Goal: Communication & Community: Share content

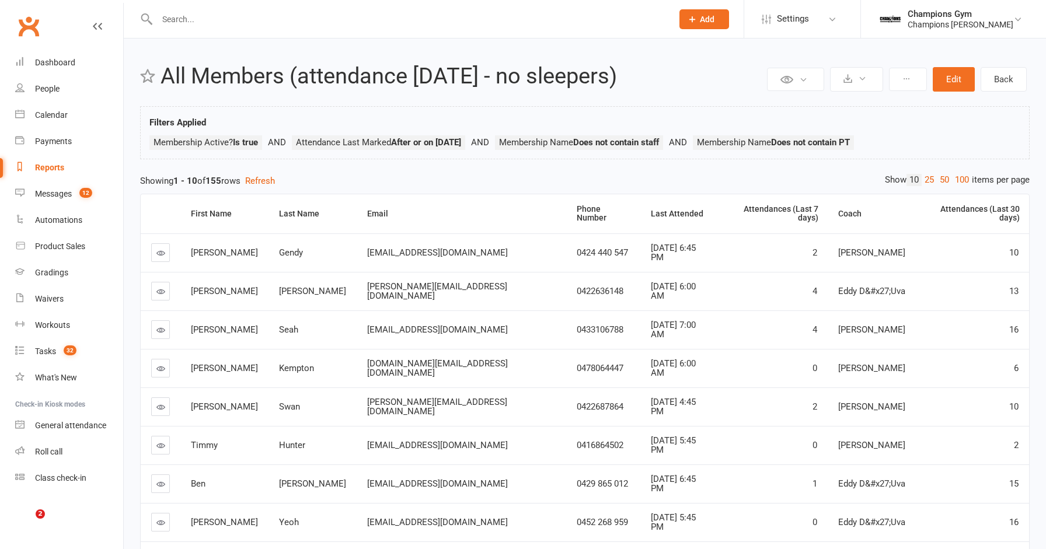
click at [256, 21] on input "text" at bounding box center [409, 19] width 511 height 16
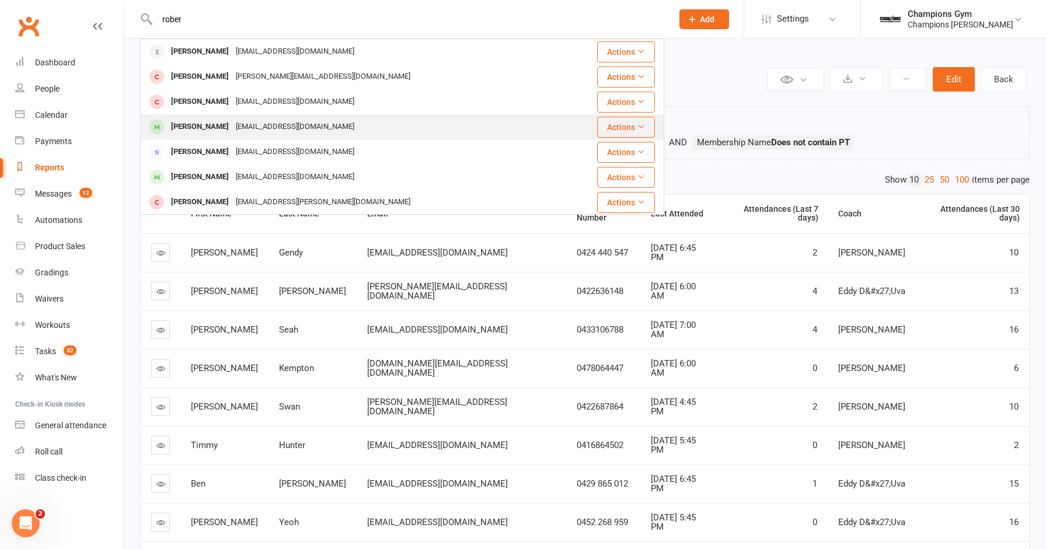
type input "rober"
click at [219, 126] on div "Roberto Sassano" at bounding box center [200, 126] width 65 height 17
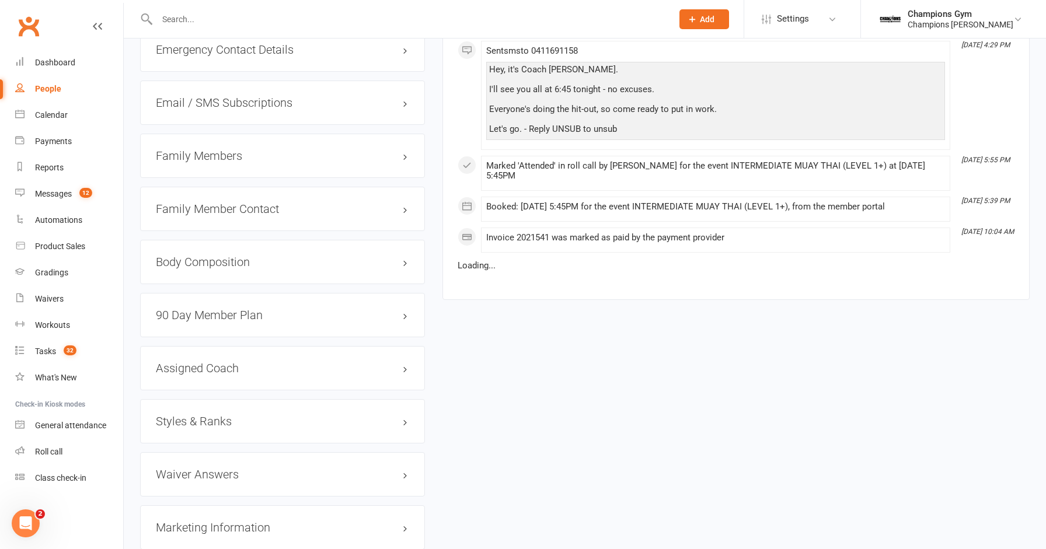
scroll to position [1007, 0]
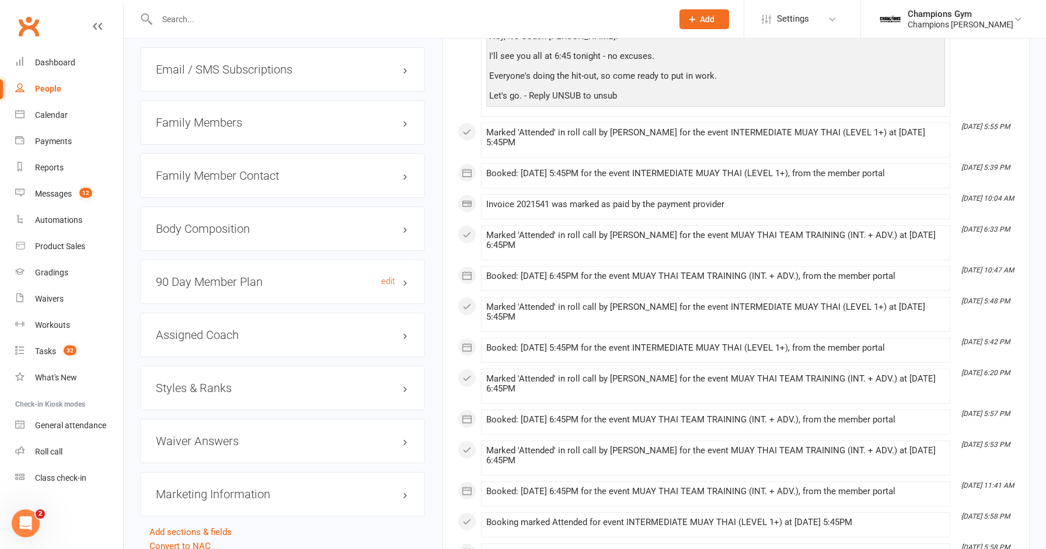
click at [323, 277] on h3 "90 Day Member Plan edit" at bounding box center [282, 282] width 253 height 13
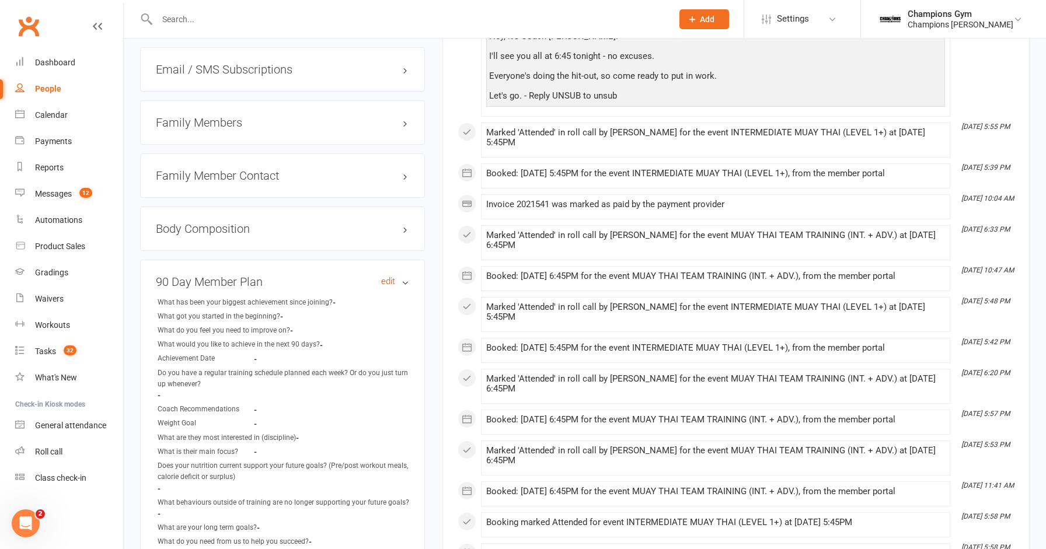
click at [383, 277] on link "edit" at bounding box center [388, 282] width 14 height 10
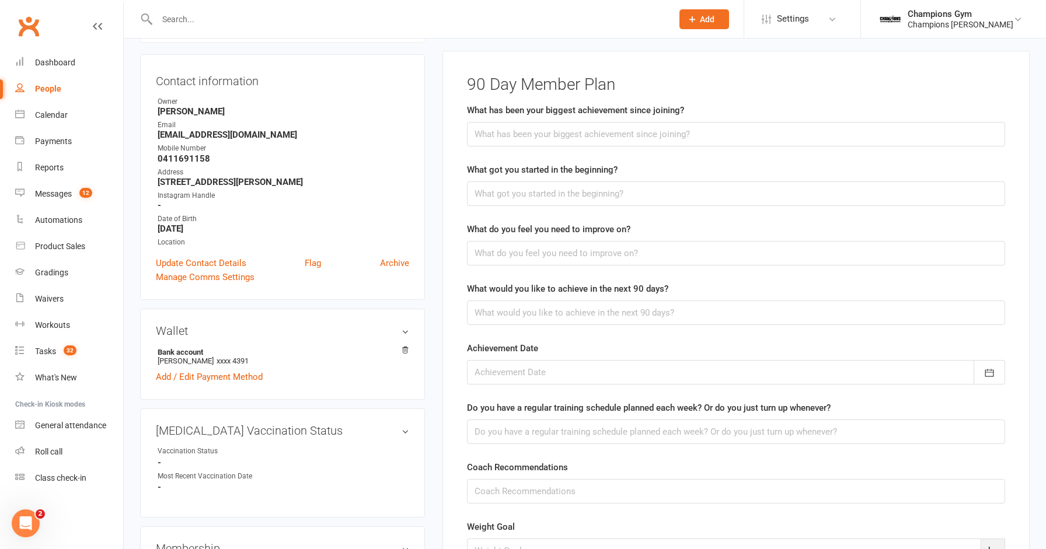
scroll to position [99, 0]
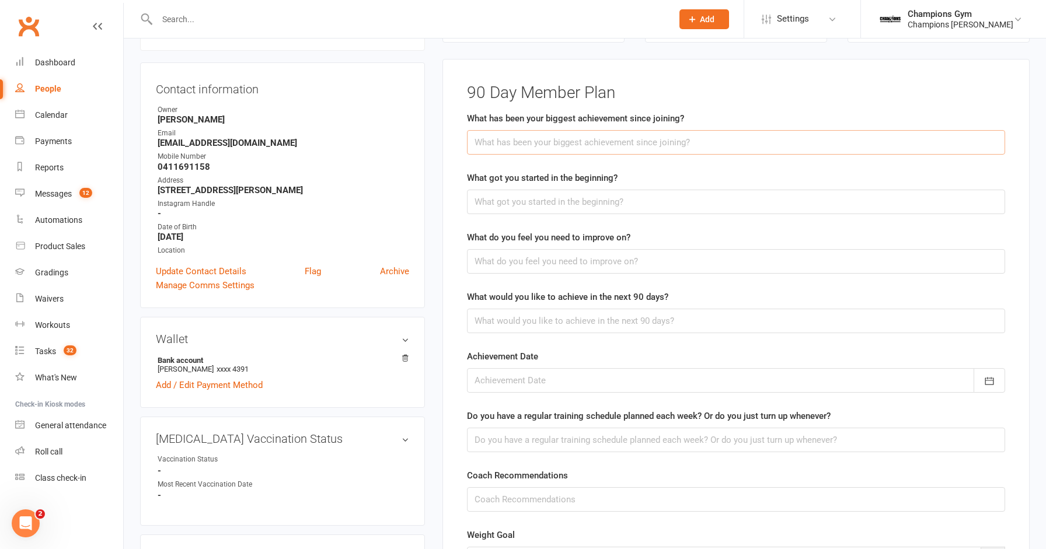
click at [595, 149] on input "text" at bounding box center [736, 142] width 538 height 25
type input "Having his first fight."
click at [548, 200] on input "text" at bounding box center [736, 202] width 538 height 25
type input "Just to train. Joined to drop some KGs"
click at [536, 264] on input "text" at bounding box center [736, 261] width 538 height 25
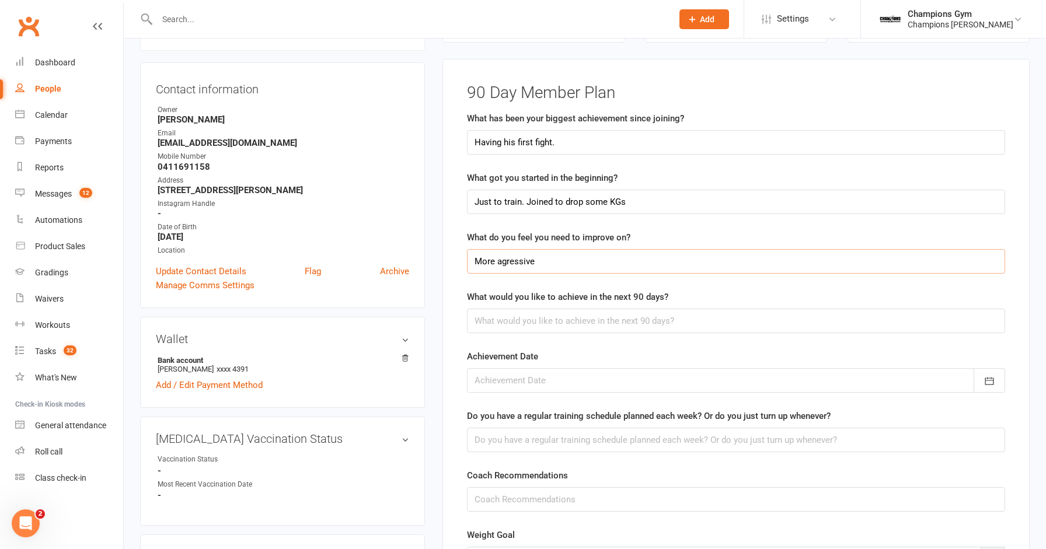
click at [505, 256] on input "More agressive" at bounding box center [736, 261] width 538 height 25
click at [590, 259] on input "More aggressive" at bounding box center [736, 261] width 538 height 25
click at [731, 259] on input "More aggressive with fighting. Defence and offence game plan. exhichute game pl…" at bounding box center [736, 261] width 538 height 25
type input "More aggressive with fighting. Defence and offence game plan. exhichute game pl…"
click at [662, 316] on input "text" at bounding box center [736, 321] width 538 height 25
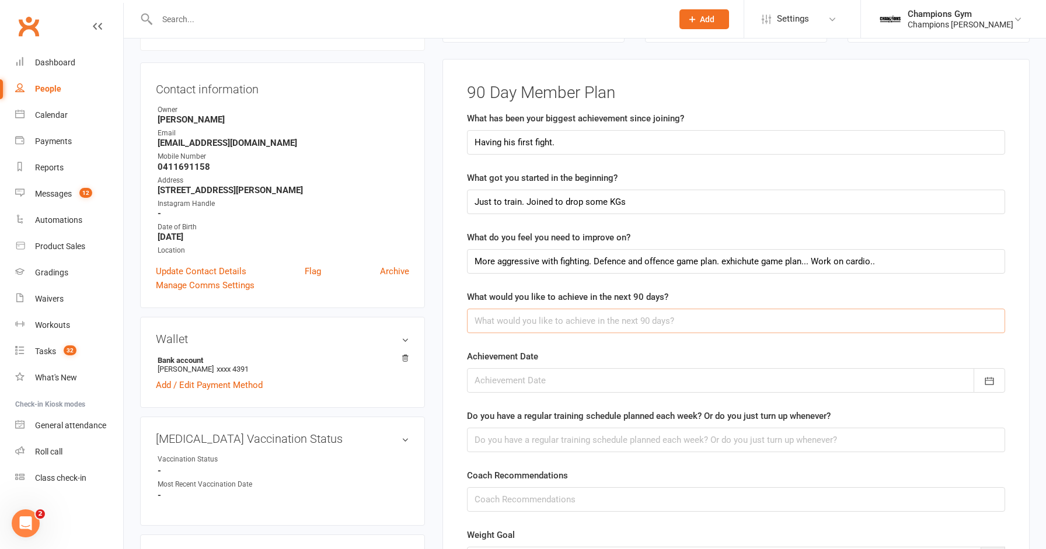
click at [662, 316] on input "text" at bounding box center [736, 321] width 538 height 25
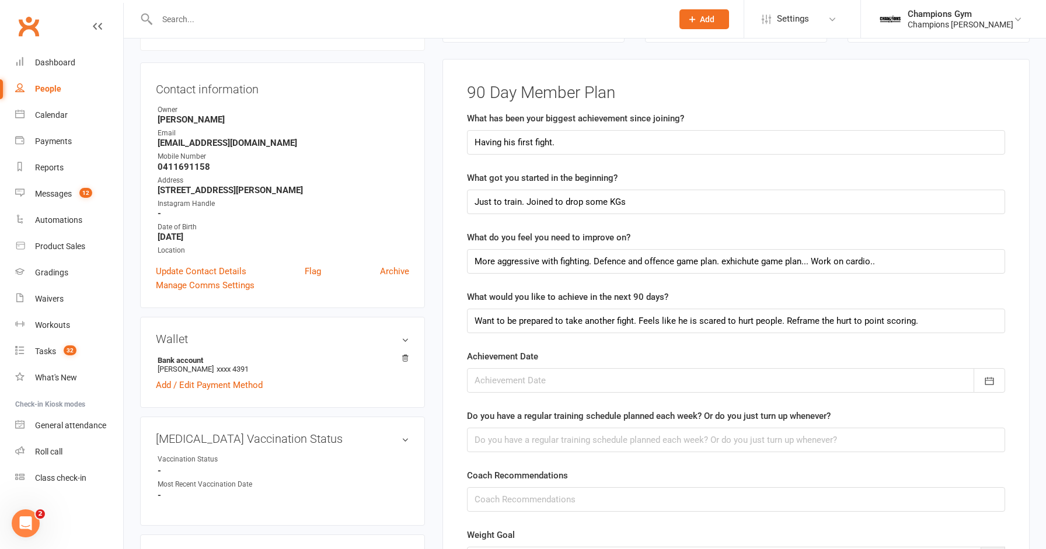
click at [487, 374] on div at bounding box center [736, 380] width 538 height 25
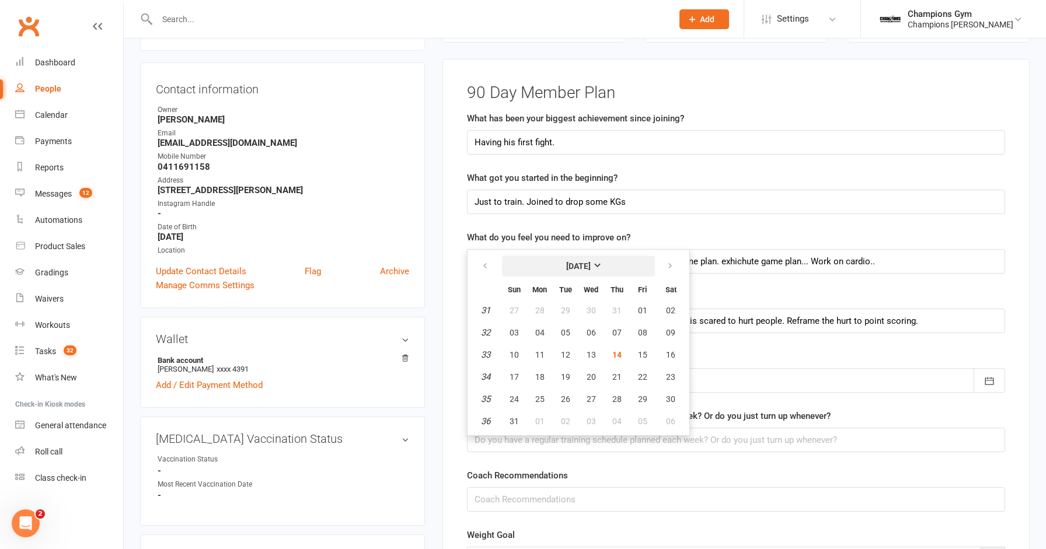
click at [591, 262] on strong "[DATE]" at bounding box center [578, 266] width 25 height 9
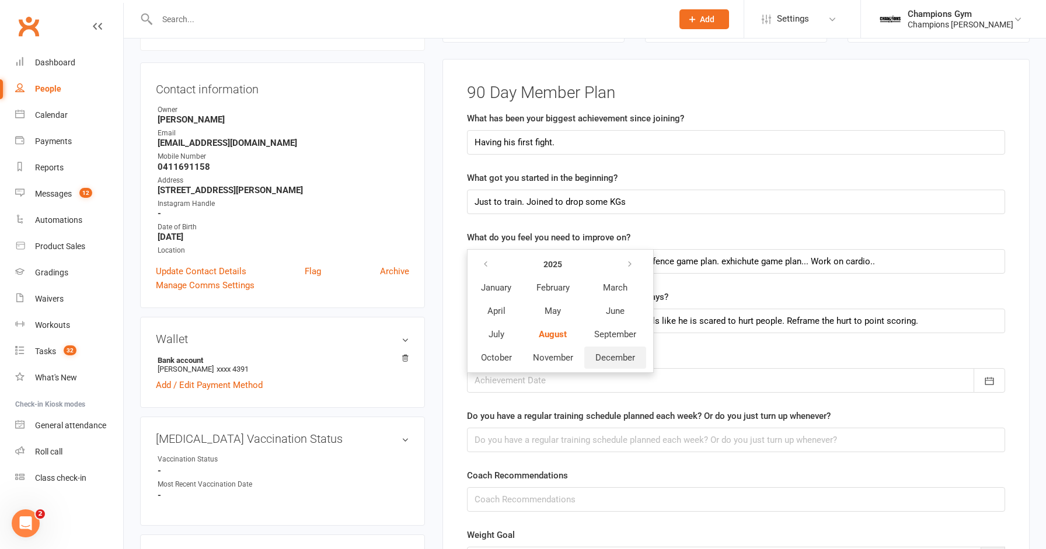
click at [611, 355] on span "December" at bounding box center [615, 358] width 40 height 11
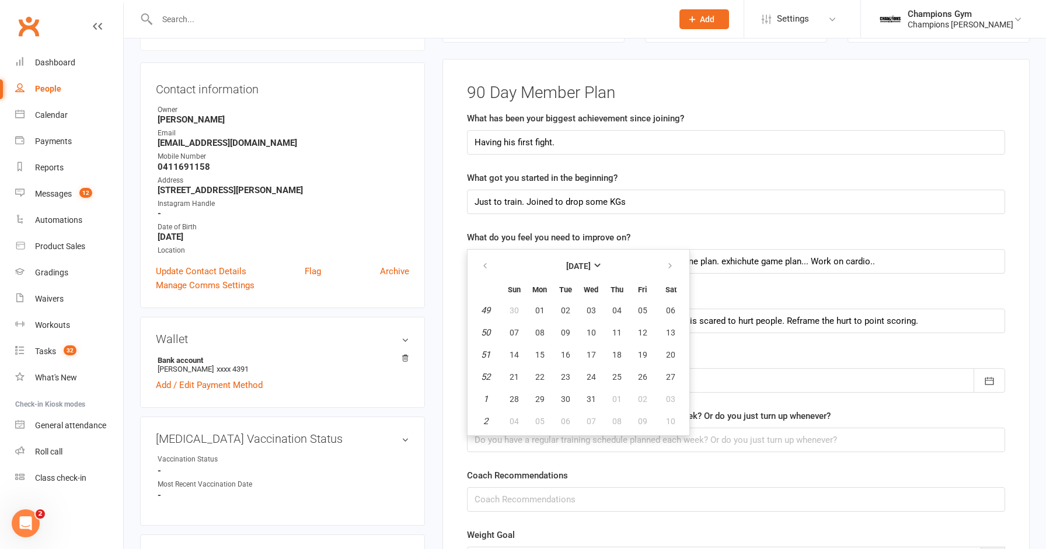
click at [754, 354] on div "Achievement Date December 2025 Sun Mon Tue Wed Thu Fri Sat 49 30 01 02 03 04 05…" at bounding box center [736, 371] width 538 height 43
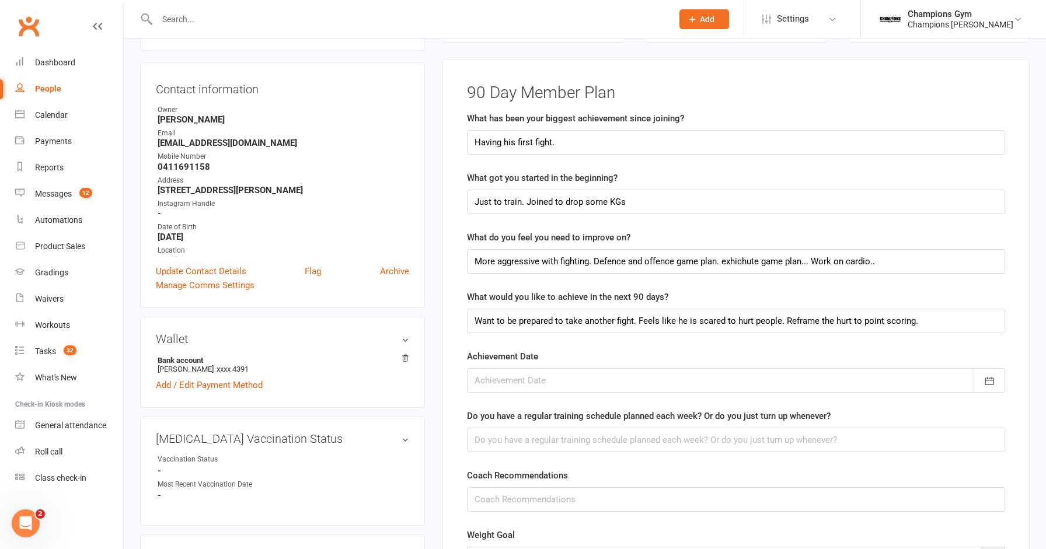
click at [599, 386] on div at bounding box center [736, 380] width 538 height 25
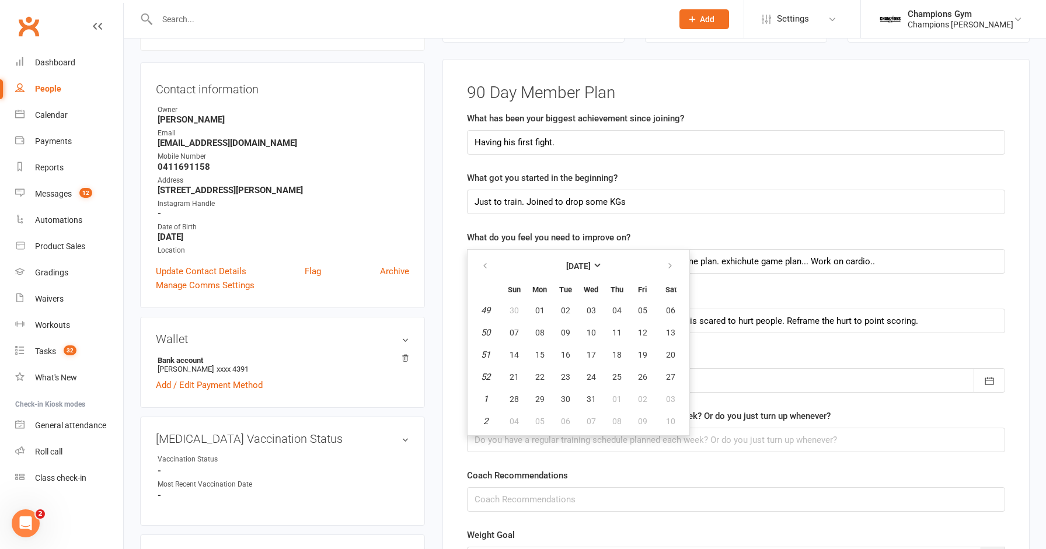
click at [827, 363] on div "Achievement Date December 2025 Sun Mon Tue Wed Thu Fri Sat 49 30 01 02 03 04 05…" at bounding box center [736, 371] width 538 height 43
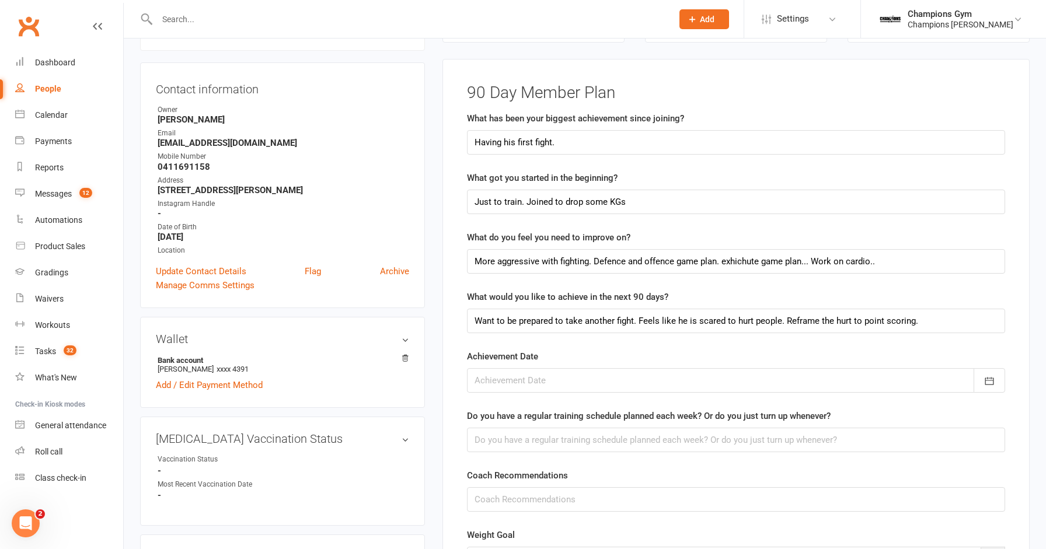
click at [782, 383] on div at bounding box center [736, 380] width 538 height 25
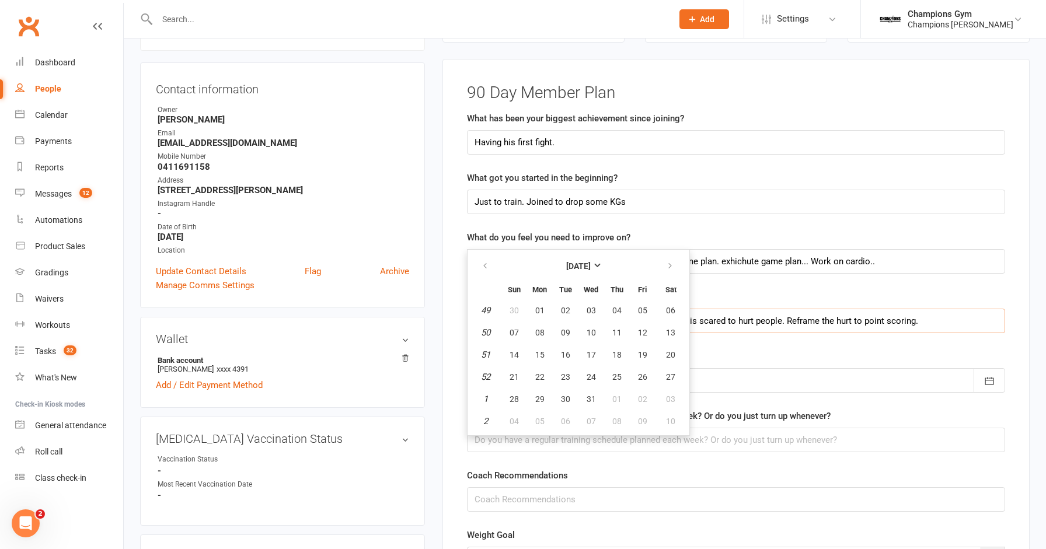
click at [926, 323] on input "Want to be prepared to take another fight. Feels like he is scared to hurt peop…" at bounding box center [736, 321] width 538 height 25
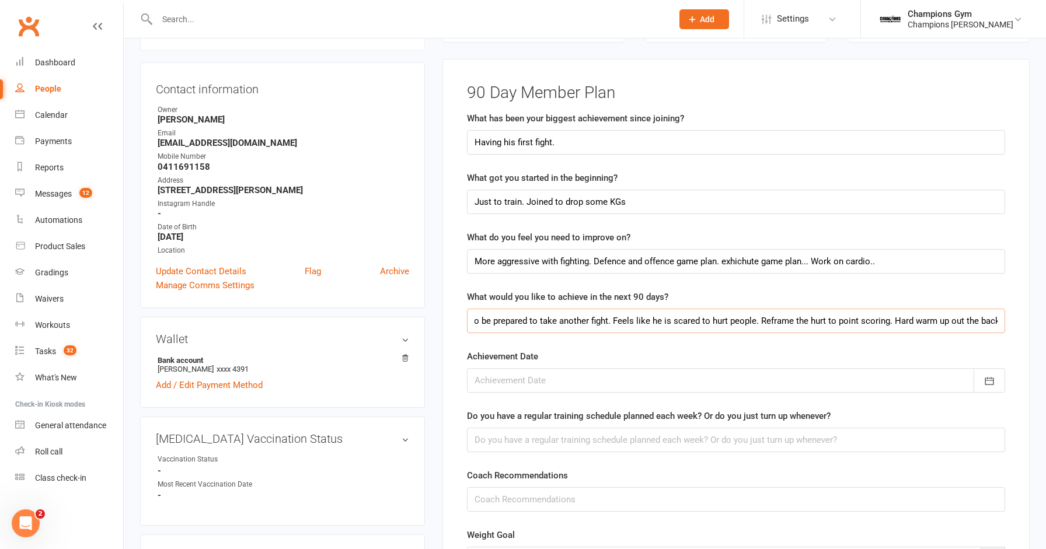
scroll to position [0, 28]
type input "Want to be prepared to take another fight. Feels like he is scared to hurt peop…"
click at [652, 438] on input "text" at bounding box center [736, 440] width 538 height 25
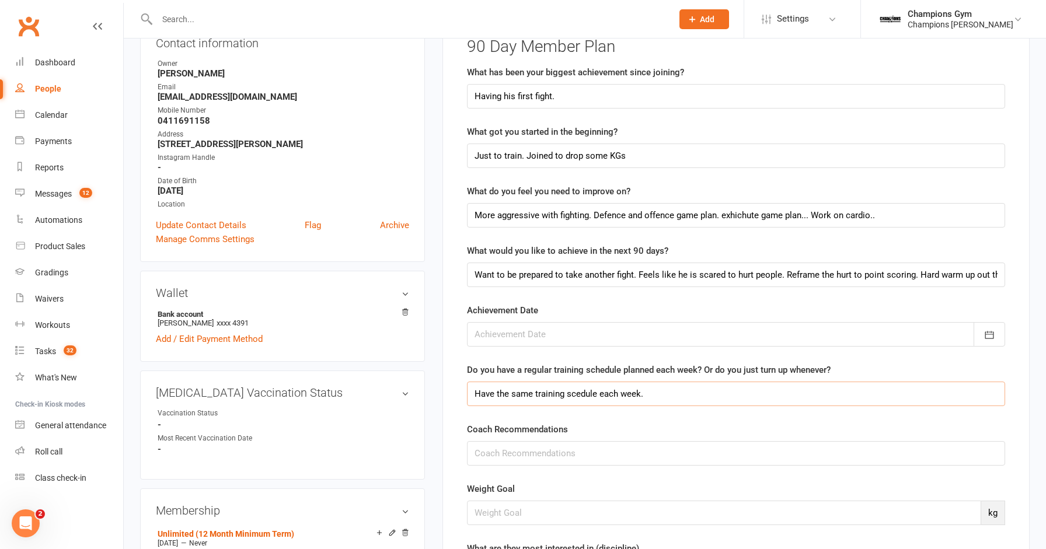
scroll to position [164, 0]
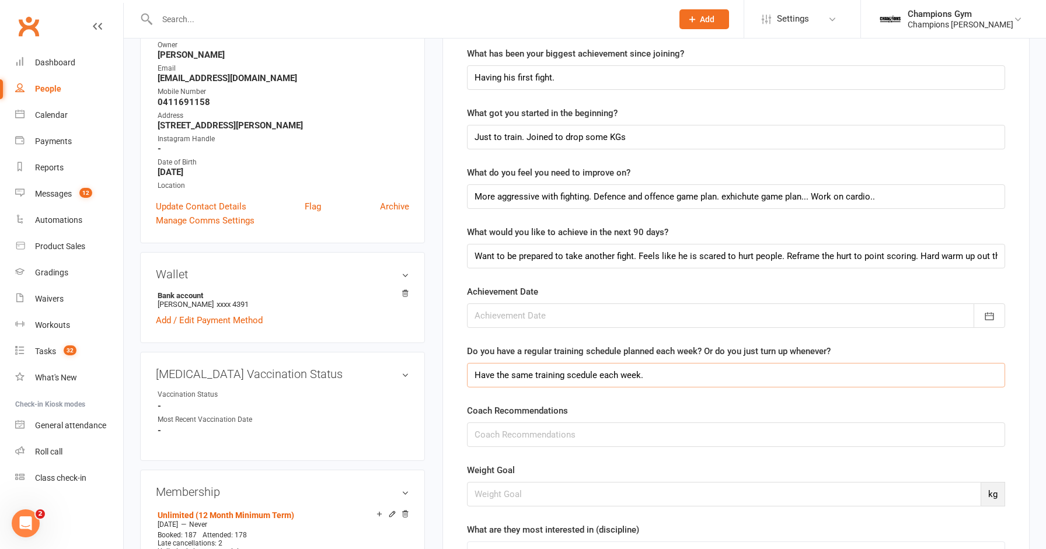
type input "Have the same training scedule each week."
click at [651, 428] on input "text" at bounding box center [736, 435] width 538 height 25
click at [477, 435] on input "cut to 82/83" at bounding box center [736, 435] width 538 height 25
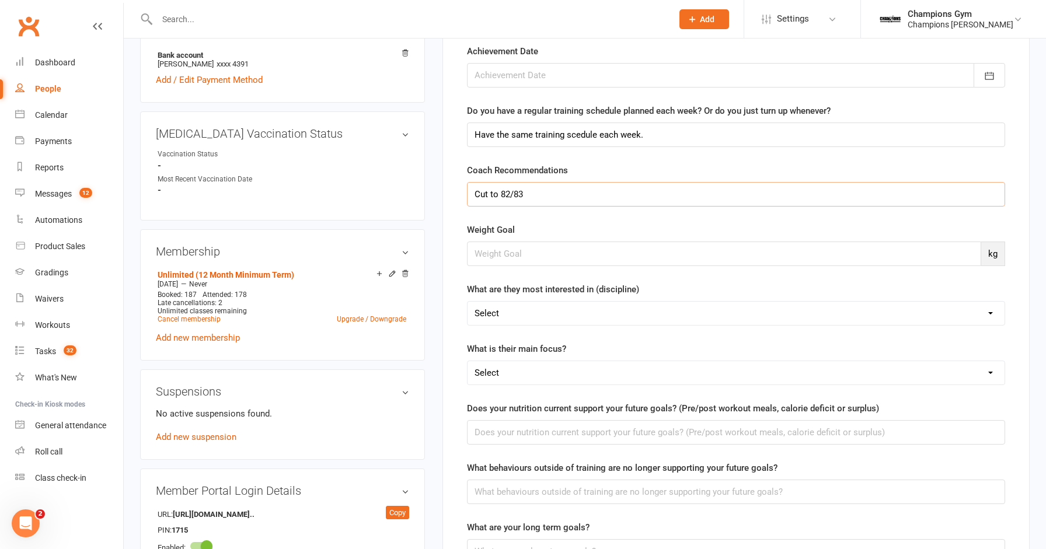
scroll to position [409, 0]
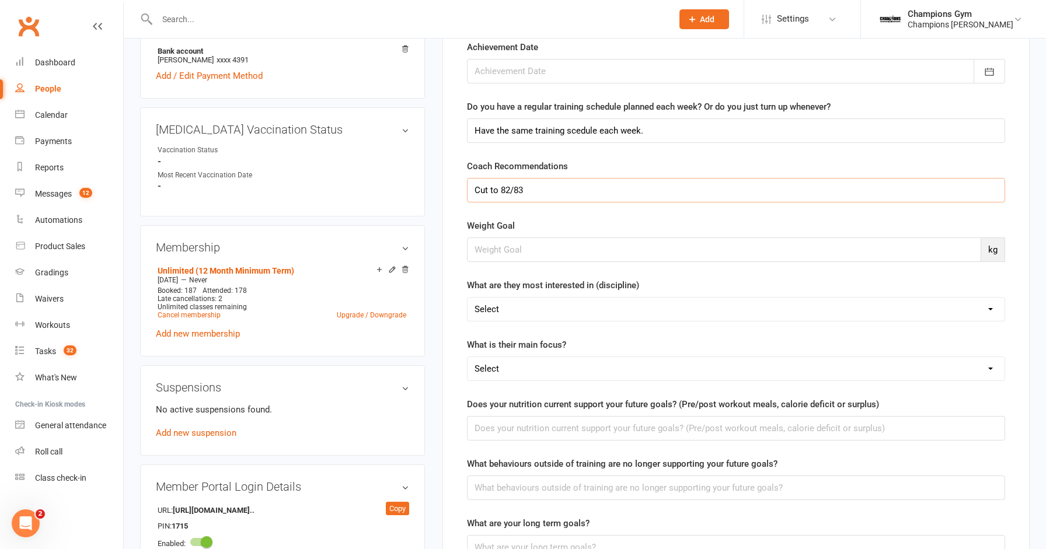
type input "Cut to 82/83"
click at [577, 409] on div "Does your nutrition current support your future goals? (Pre/post workout meals,…" at bounding box center [736, 419] width 538 height 43
click at [574, 424] on input "text" at bounding box center [736, 428] width 538 height 25
type input "Not following a diet just following a plan or weighing meals."
click at [575, 482] on input "text" at bounding box center [736, 488] width 538 height 25
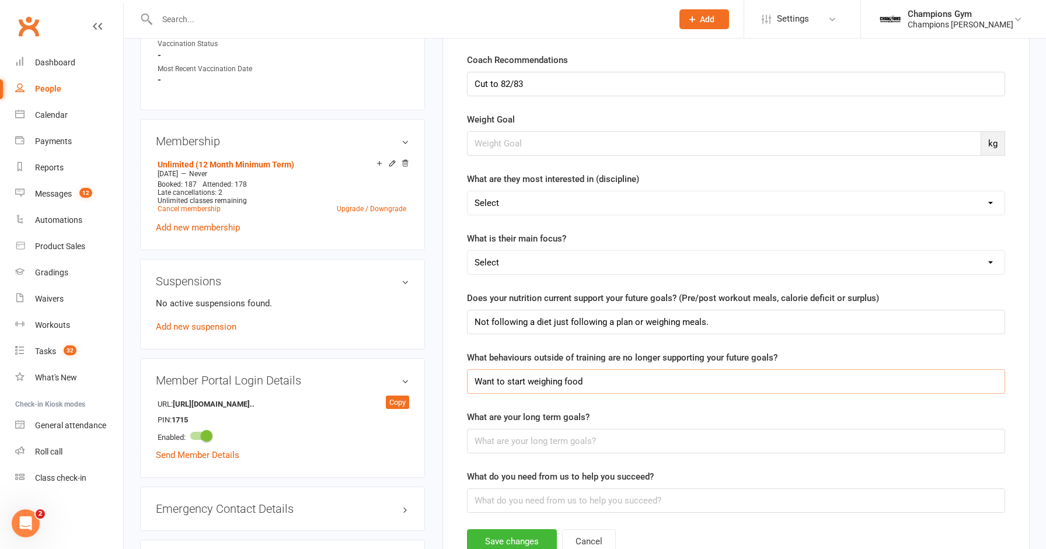
scroll to position [530, 0]
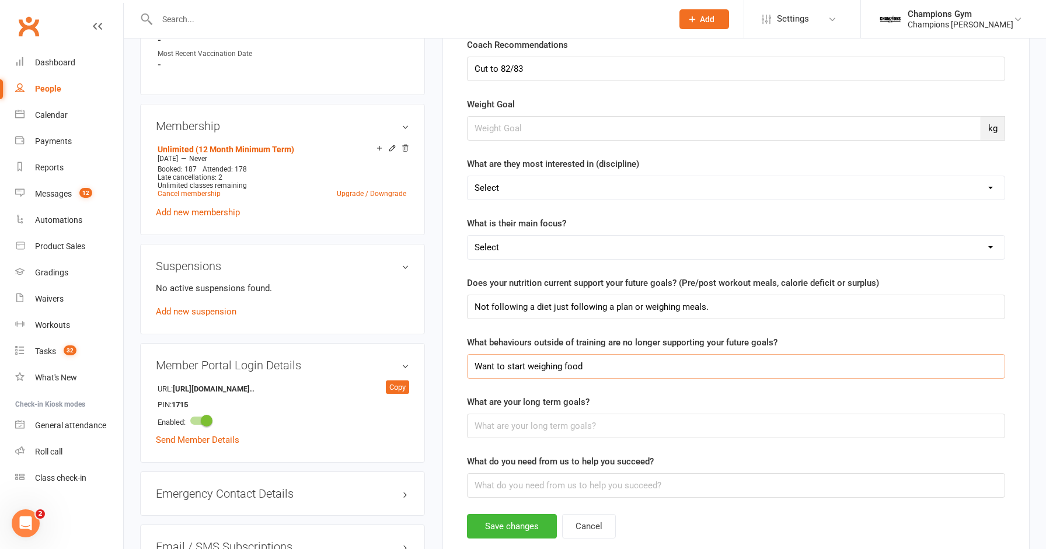
type input "Want to start weighing food"
click at [548, 488] on input "text" at bounding box center [736, 485] width 538 height 25
click at [476, 480] on input "feel he has the support." at bounding box center [736, 485] width 538 height 25
click at [591, 482] on input "Feel he has the support." at bounding box center [736, 485] width 538 height 25
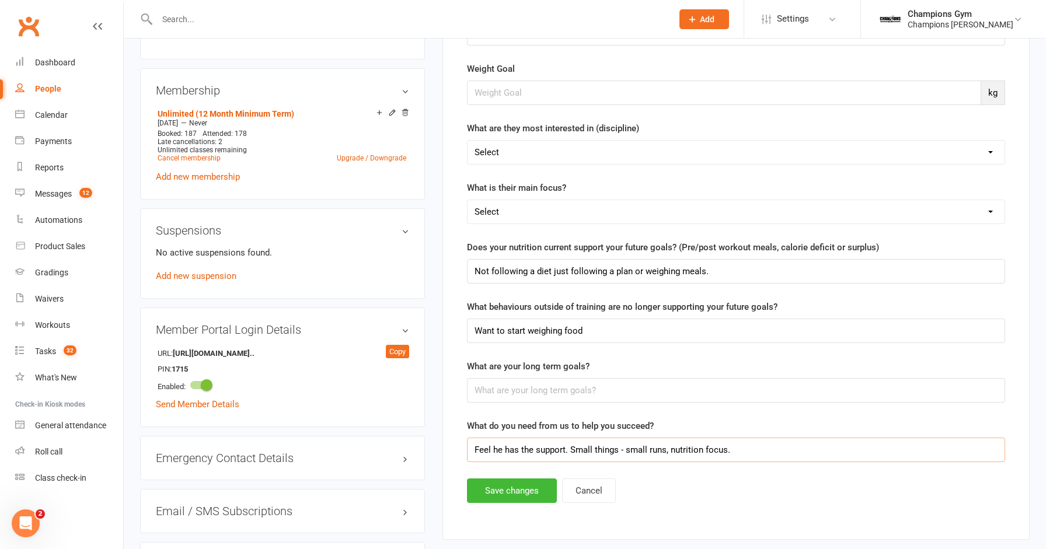
scroll to position [568, 0]
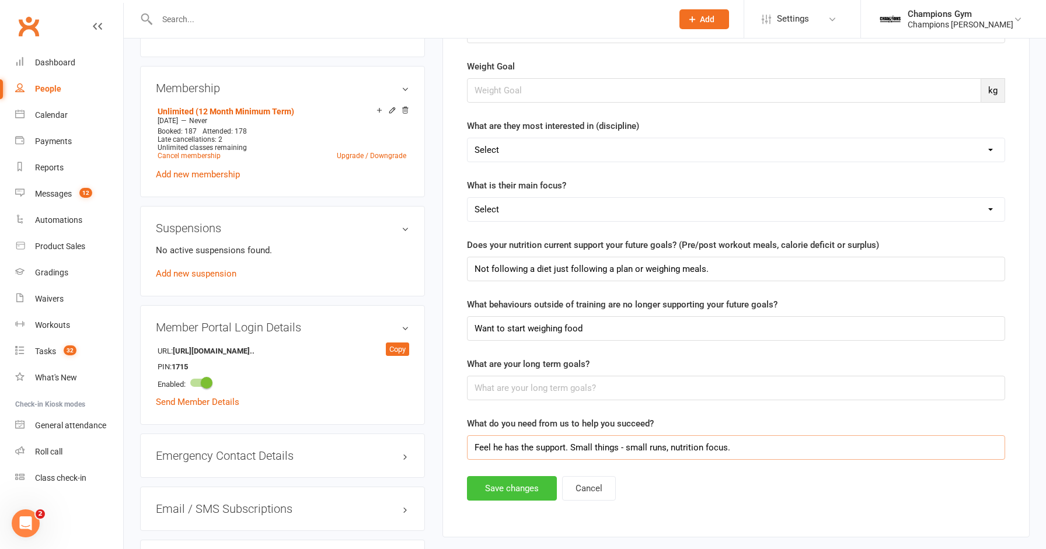
type input "Feel he has the support. Small things - small runs, nutrition focus."
click at [490, 487] on button "Save changes" at bounding box center [512, 488] width 90 height 25
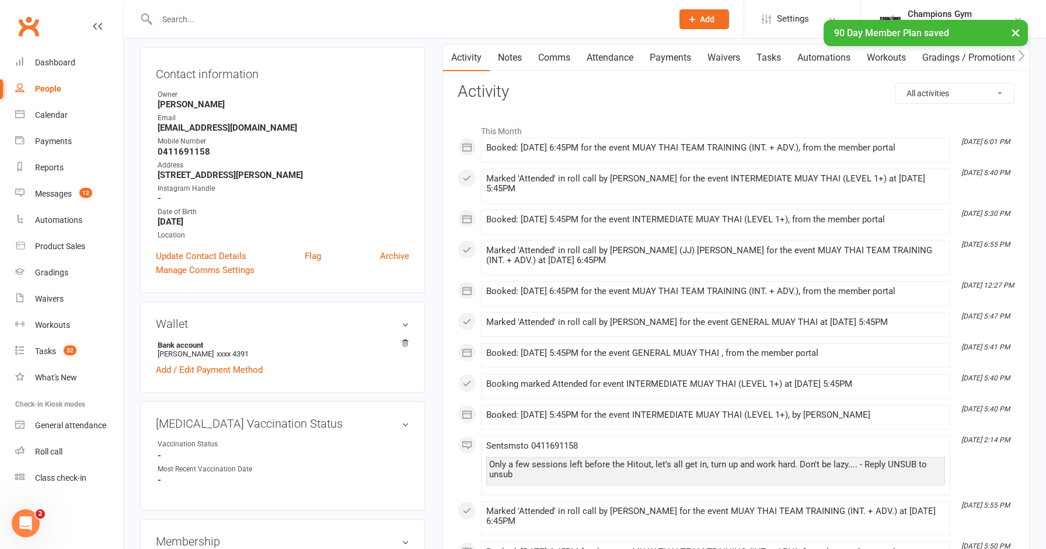
scroll to position [0, 0]
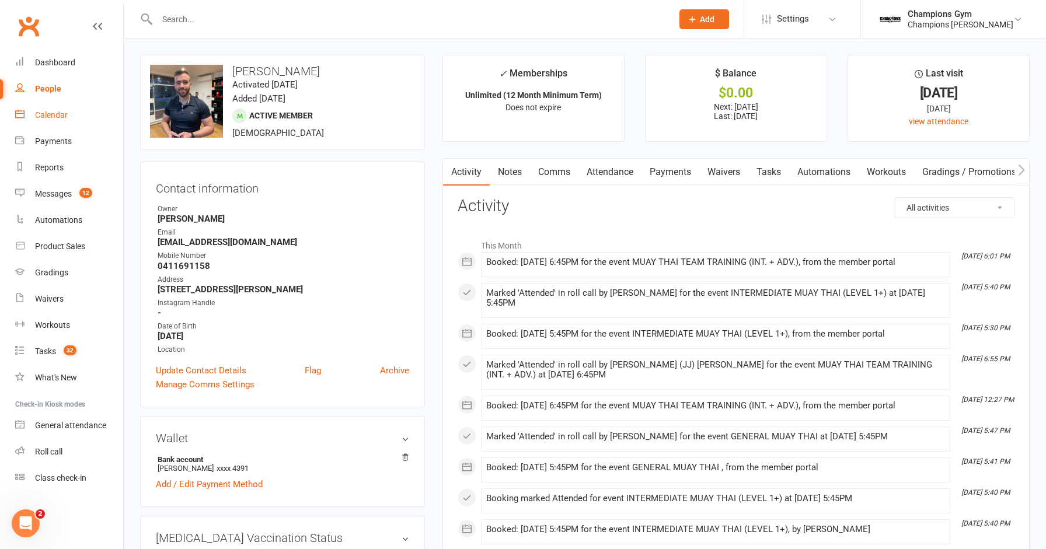
click at [54, 113] on div "Calendar" at bounding box center [51, 114] width 33 height 9
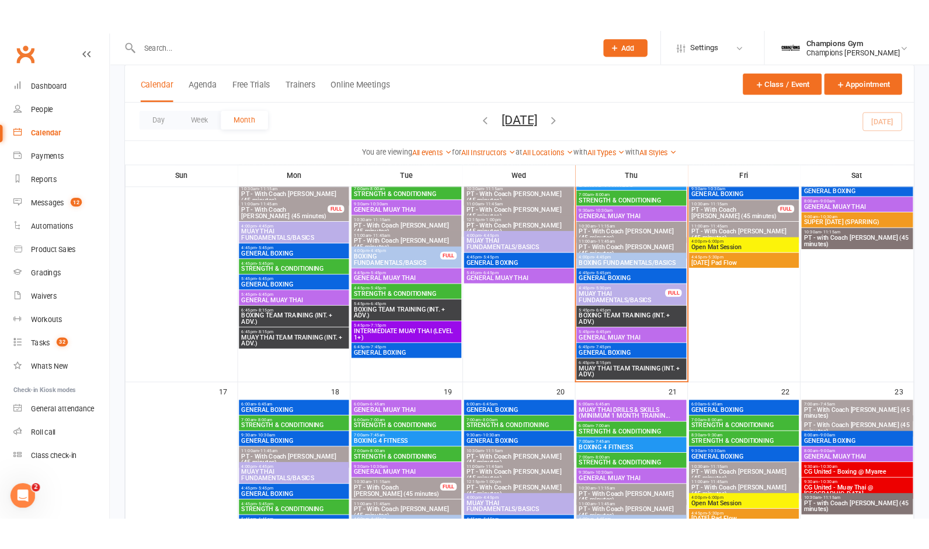
scroll to position [780, 0]
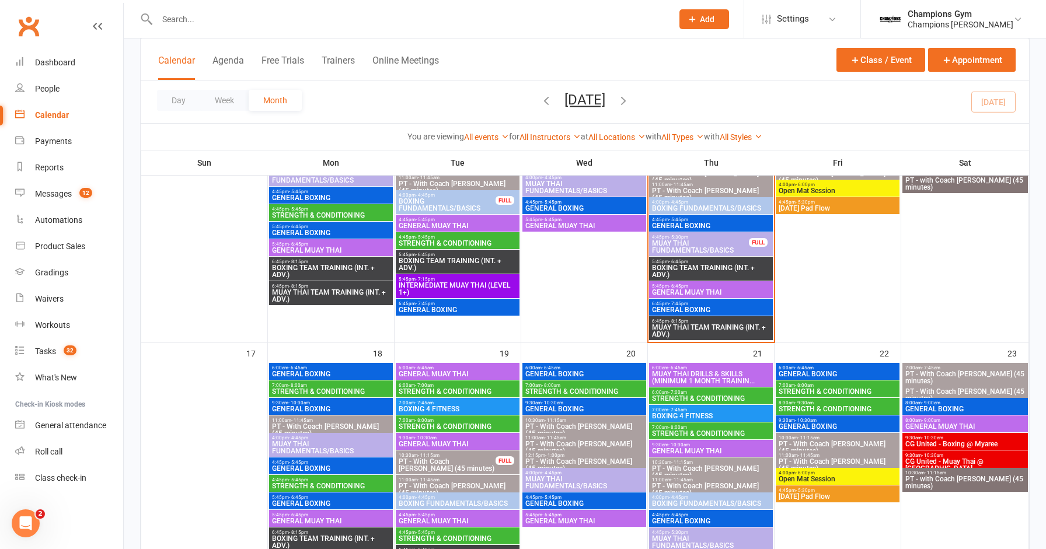
click at [737, 312] on span "GENERAL BOXING" at bounding box center [710, 309] width 119 height 7
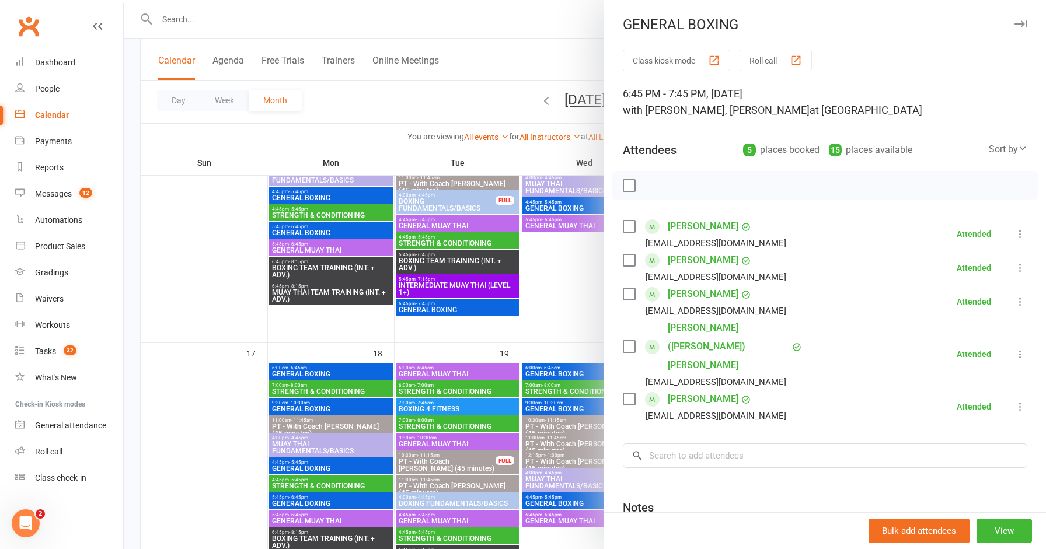
click at [1019, 23] on icon "button" at bounding box center [1020, 23] width 12 height 7
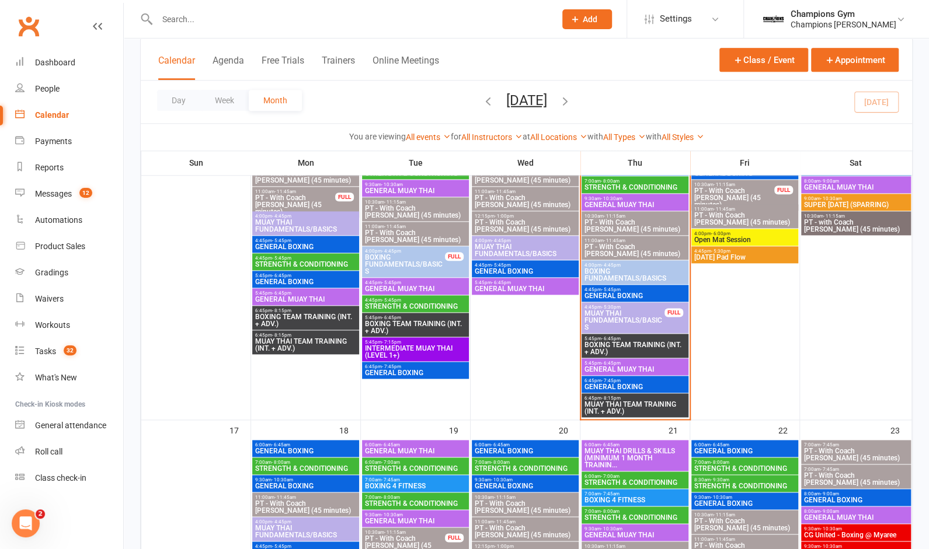
click at [234, 13] on input "text" at bounding box center [350, 19] width 393 height 16
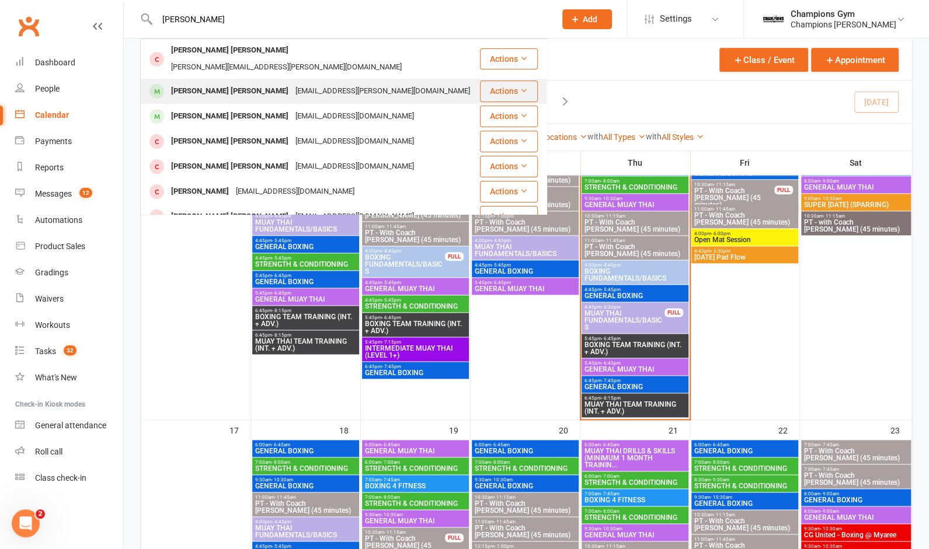
type input "jackson"
click at [210, 83] on div "Jackson Muir" at bounding box center [230, 91] width 124 height 17
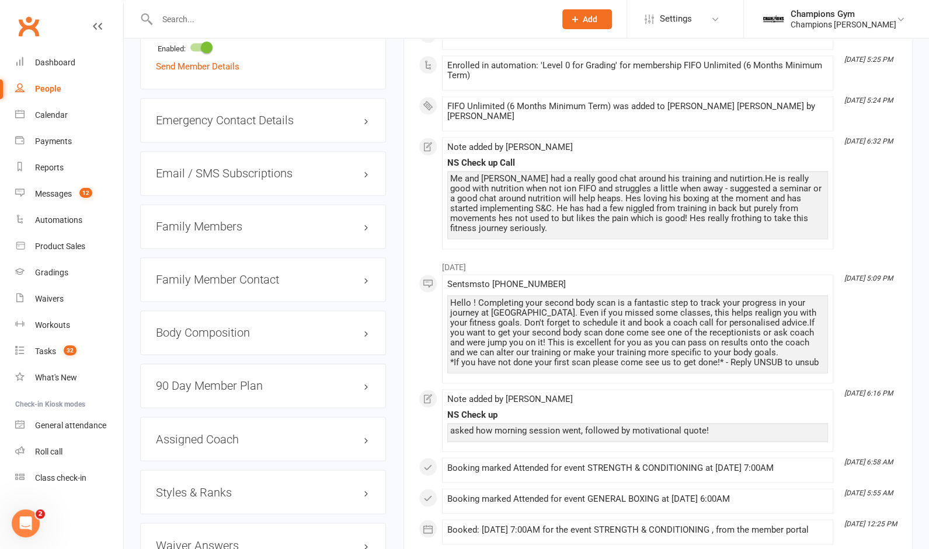
scroll to position [961, 0]
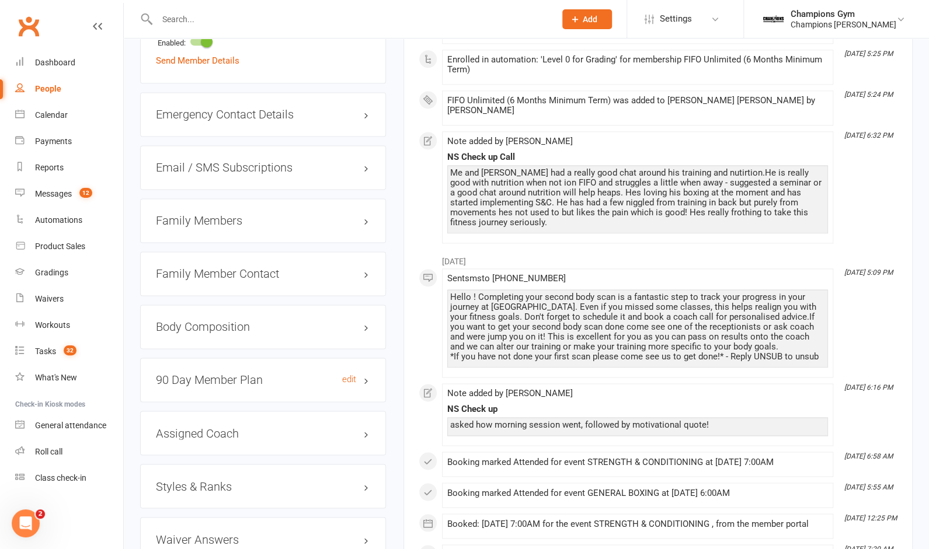
click at [269, 374] on h3 "90 Day Member Plan edit" at bounding box center [263, 380] width 214 height 13
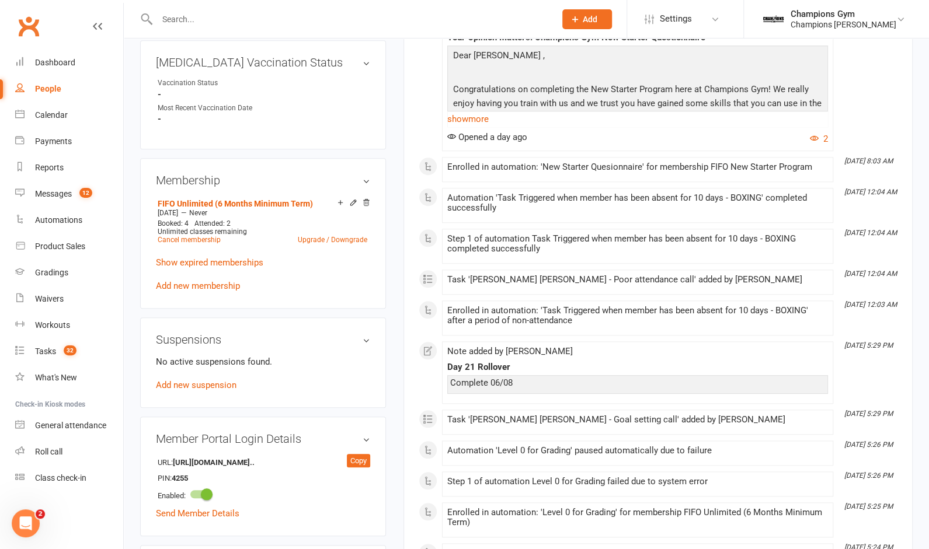
scroll to position [123, 0]
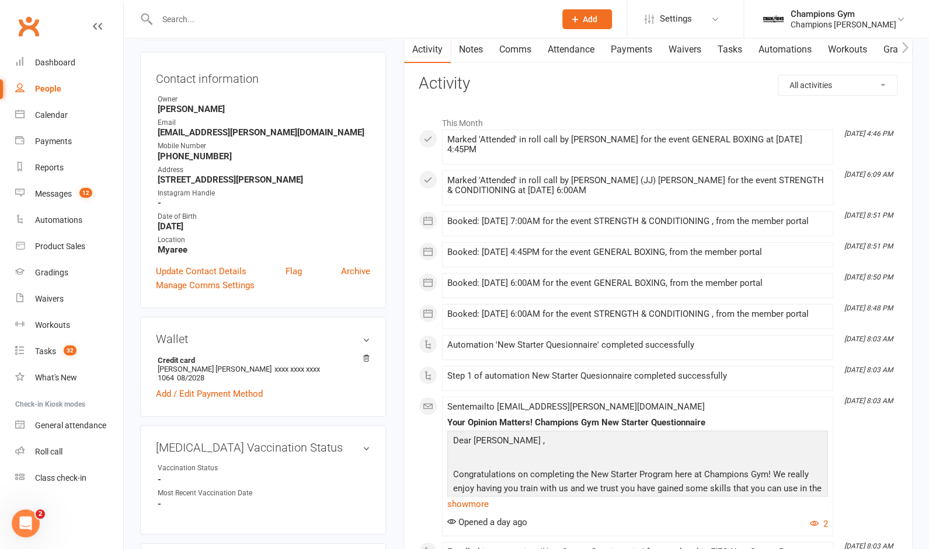
click at [733, 48] on link "Tasks" at bounding box center [729, 49] width 41 height 27
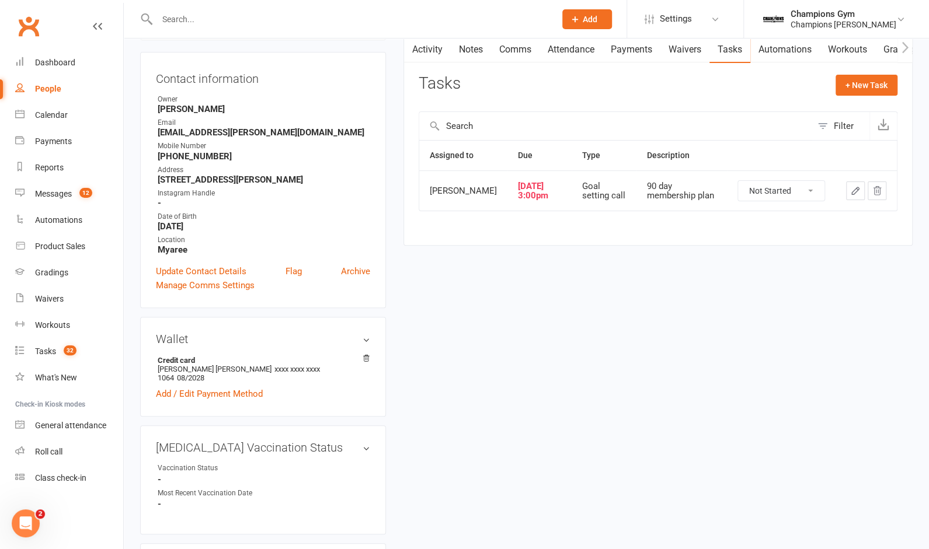
click at [878, 196] on icon "button" at bounding box center [876, 191] width 11 height 11
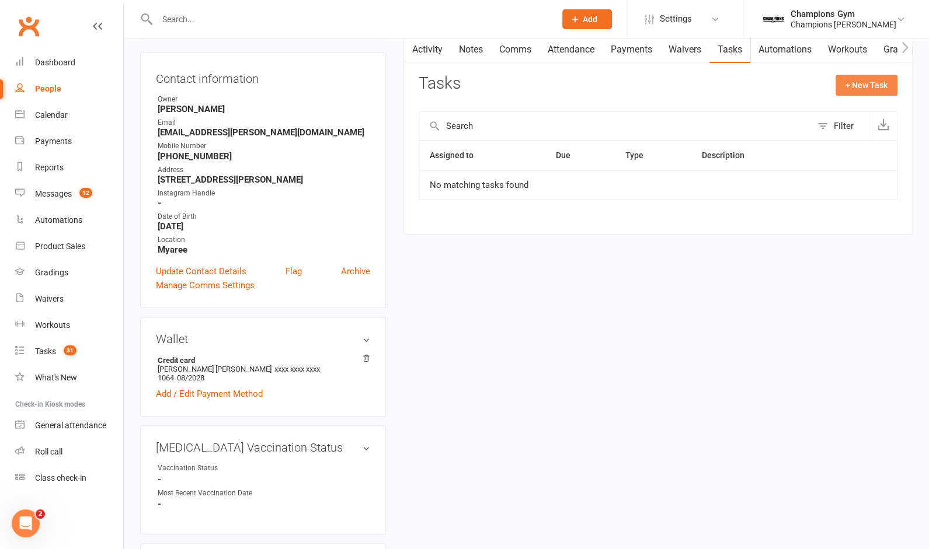
click at [863, 85] on button "+ New Task" at bounding box center [866, 85] width 62 height 21
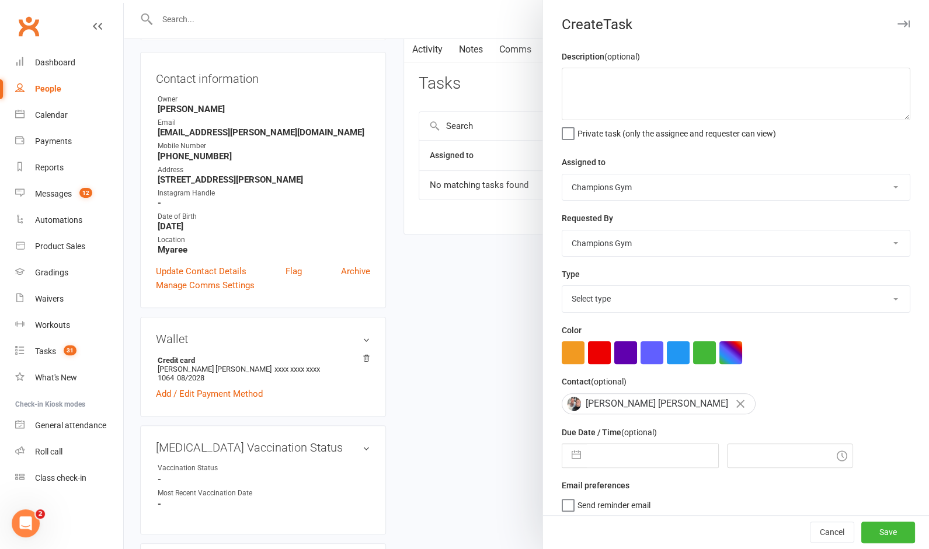
click at [637, 191] on select "Champions Gym [PERSON_NAME] [PERSON_NAME] Tuna [PERSON_NAME] [PERSON_NAME] [PER…" at bounding box center [735, 188] width 347 height 26
select select "50255"
click at [562, 175] on select "Champions Gym [PERSON_NAME] [PERSON_NAME] Tuna [PERSON_NAME] [PERSON_NAME] [PER…" at bounding box center [735, 188] width 347 height 26
click at [623, 248] on select "Champions Gym [PERSON_NAME] [PERSON_NAME] Tuna [PERSON_NAME] [PERSON_NAME] [PER…" at bounding box center [735, 244] width 347 height 26
select select "31848"
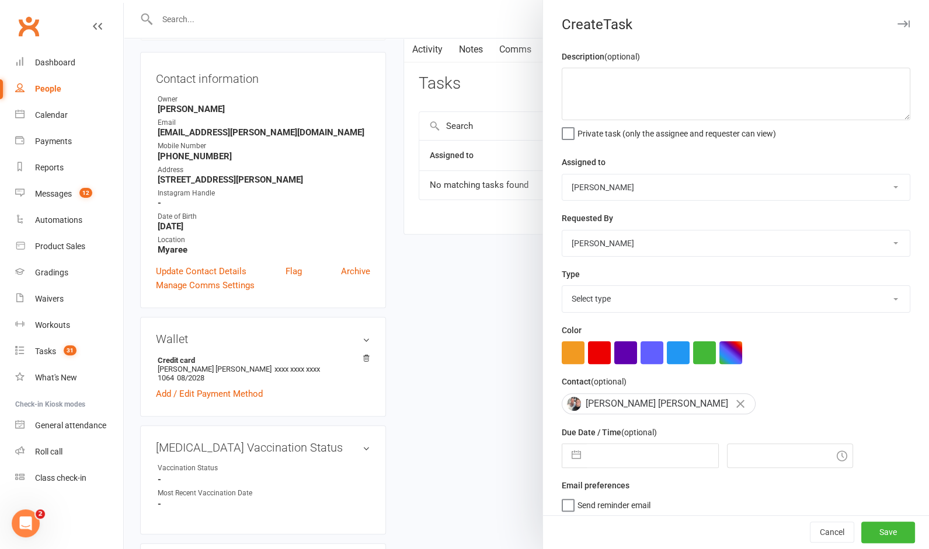
click at [562, 231] on select "Champions Gym [PERSON_NAME] [PERSON_NAME] Tuna [PERSON_NAME] [PERSON_NAME] [PER…" at bounding box center [735, 244] width 347 height 26
click at [618, 309] on select "Select type 90 day member plan Check in Coach call - potential cancellation sav…" at bounding box center [735, 299] width 347 height 26
select select "35280"
click at [562, 287] on select "Select type 90 day member plan Check in Coach call - potential cancellation sav…" at bounding box center [735, 299] width 347 height 26
select select "6"
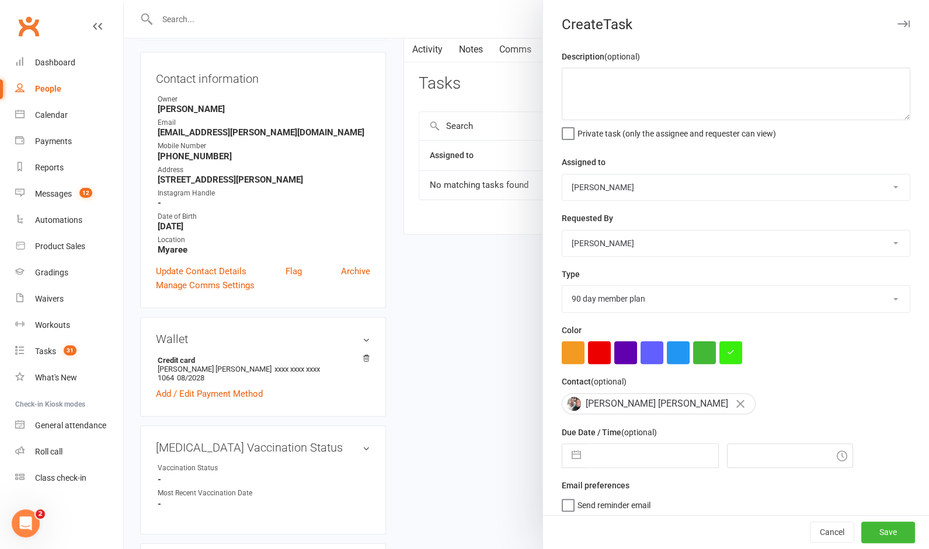
select select "2025"
select select "7"
select select "2025"
select select "8"
select select "2025"
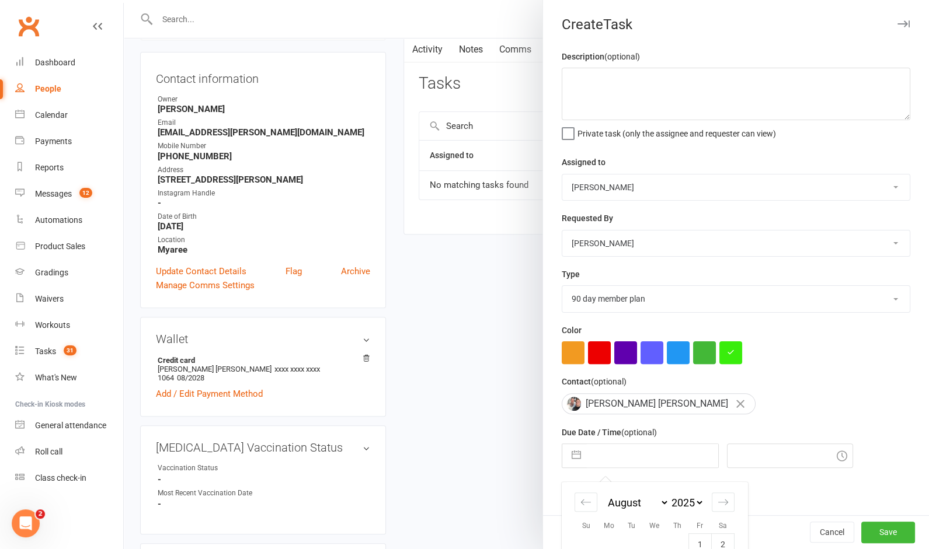
click at [653, 454] on input "text" at bounding box center [652, 455] width 131 height 23
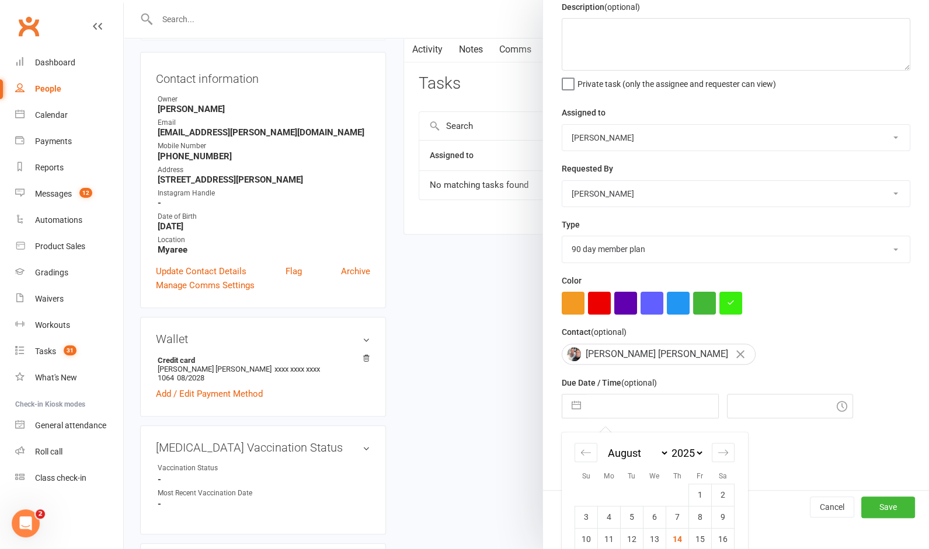
scroll to position [133, 0]
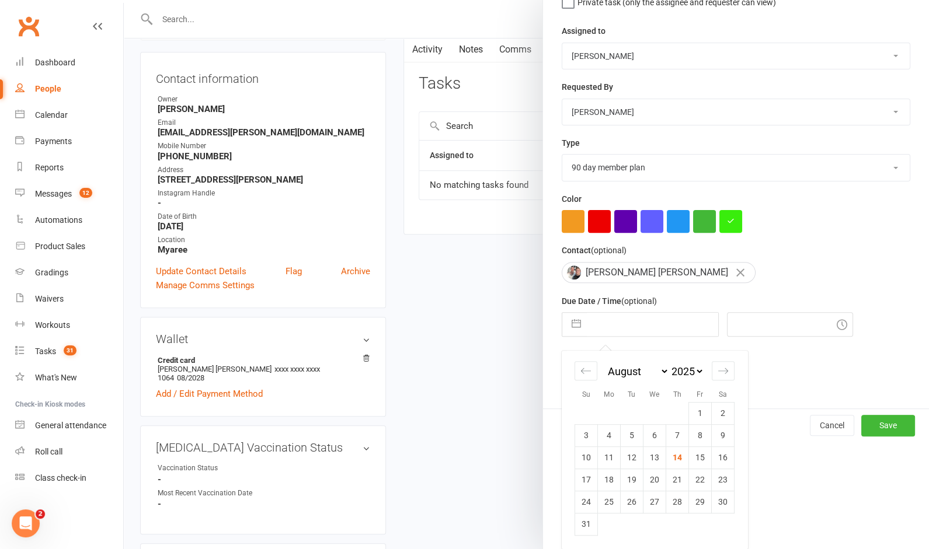
click at [695, 480] on td "22" at bounding box center [700, 480] width 23 height 22
type input "22 Aug 2025"
type input "7:00pm"
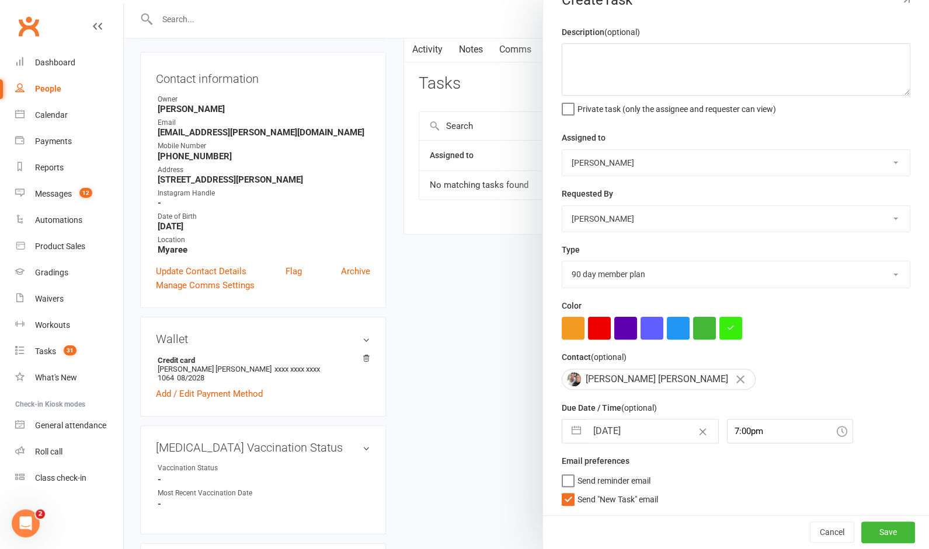
scroll to position [26, 0]
click at [886, 537] on button "Save" at bounding box center [888, 532] width 54 height 21
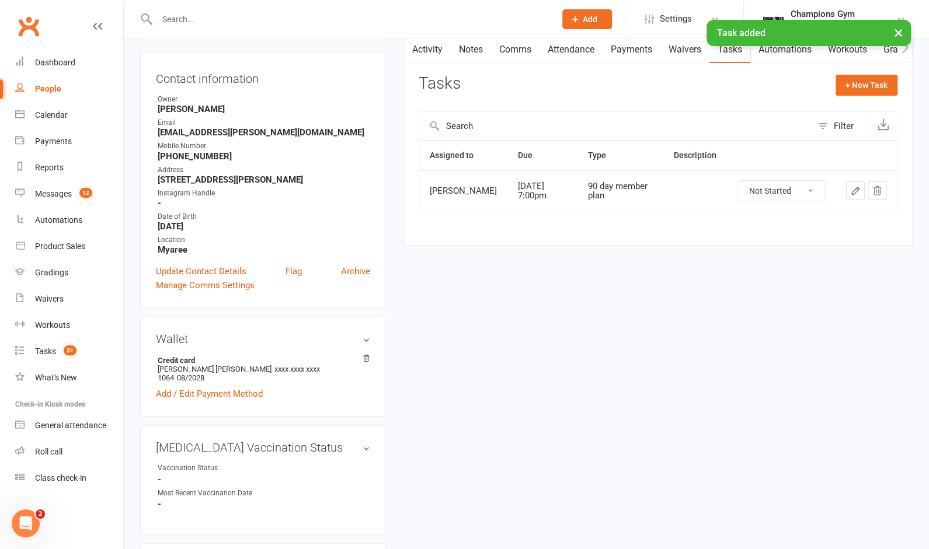
scroll to position [0, 0]
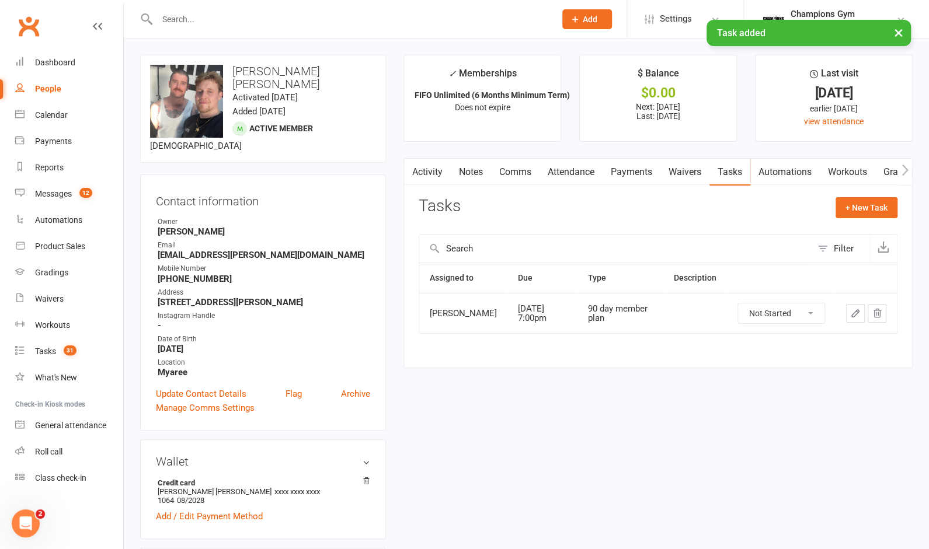
click at [203, 18] on input "text" at bounding box center [350, 19] width 393 height 16
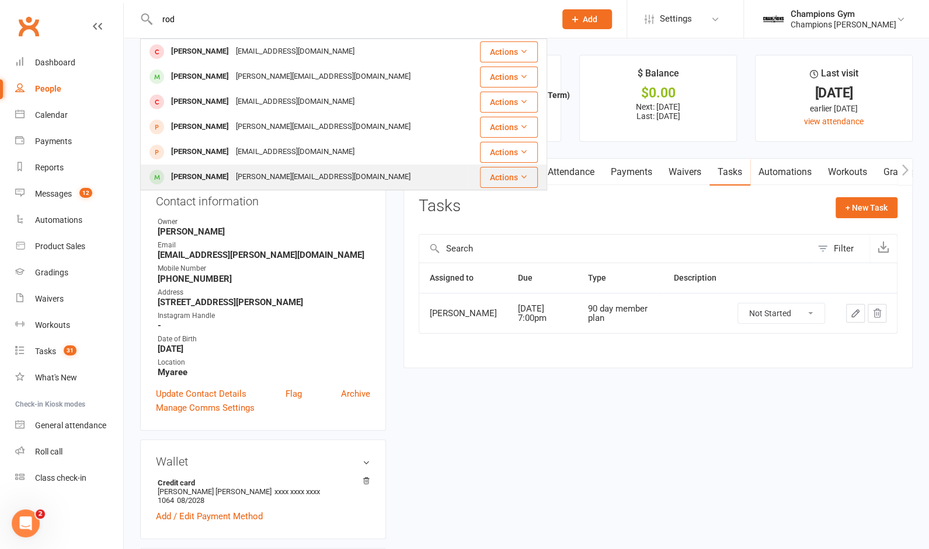
type input "rod"
click at [210, 175] on div "Rodrigo Langenhin" at bounding box center [200, 177] width 65 height 17
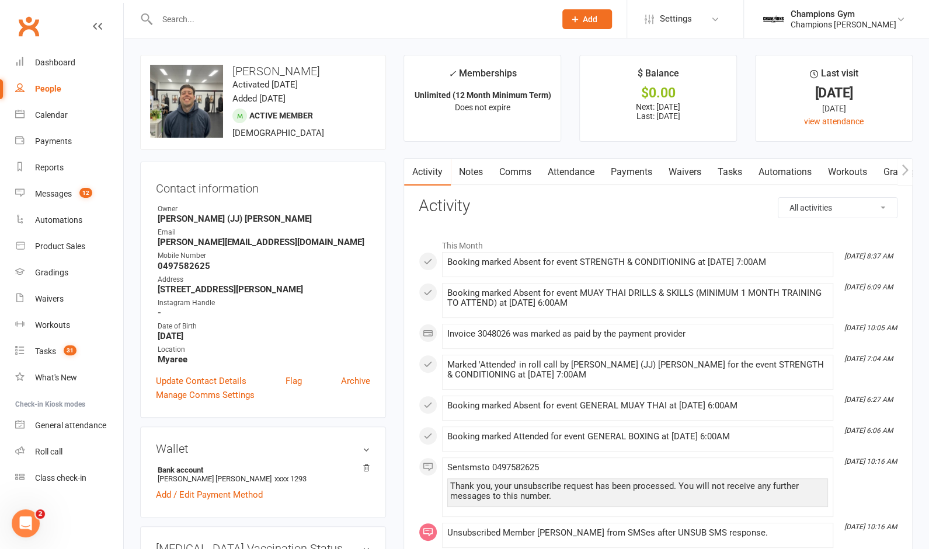
click at [730, 173] on link "Tasks" at bounding box center [729, 172] width 41 height 27
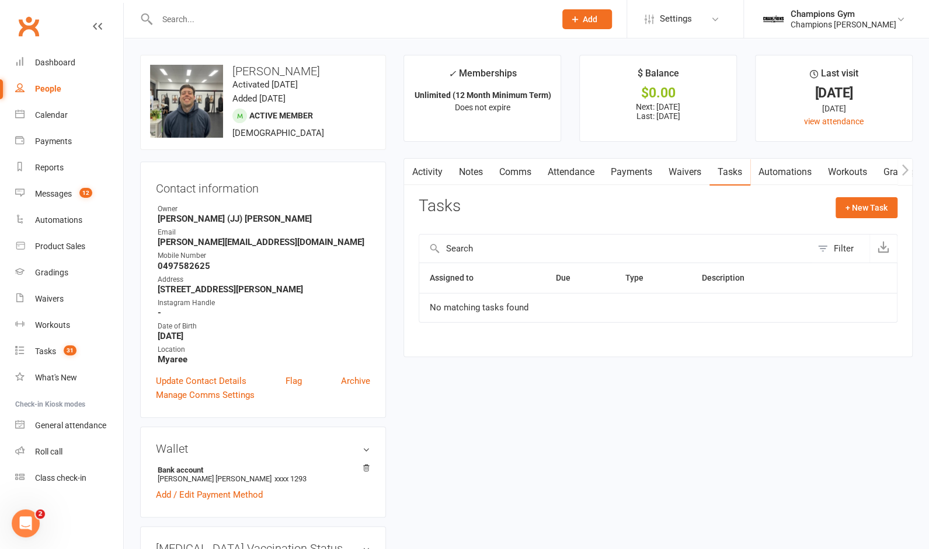
click at [183, 24] on input "text" at bounding box center [350, 19] width 393 height 16
paste input "Stein"
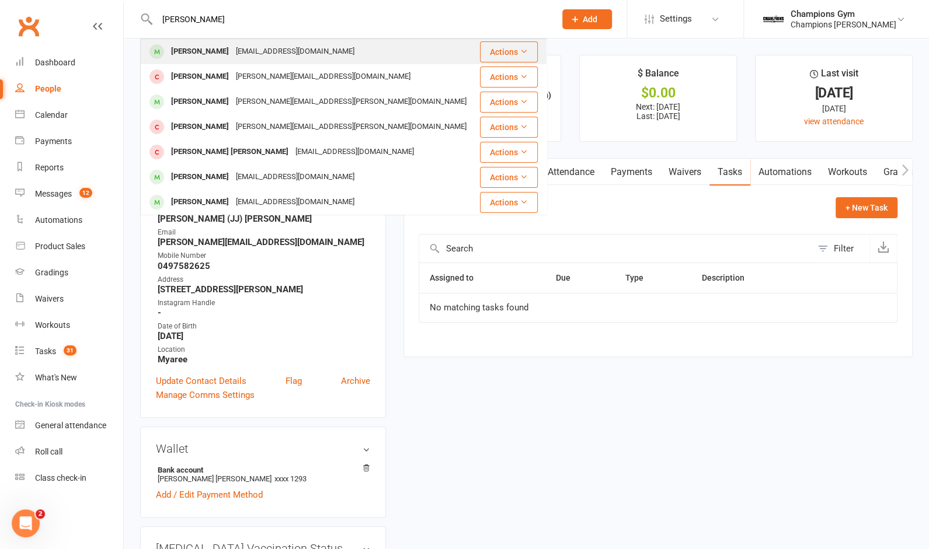
type input "Stein"
click at [191, 53] on div "Lachlan Stein" at bounding box center [200, 51] width 65 height 17
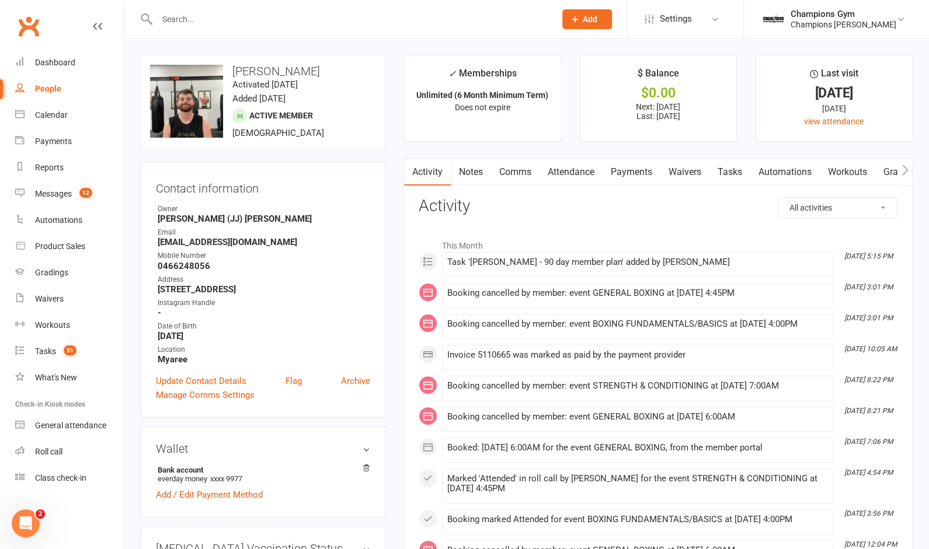
click at [237, 22] on input "text" at bounding box center [350, 19] width 393 height 16
paste input "Pickert"
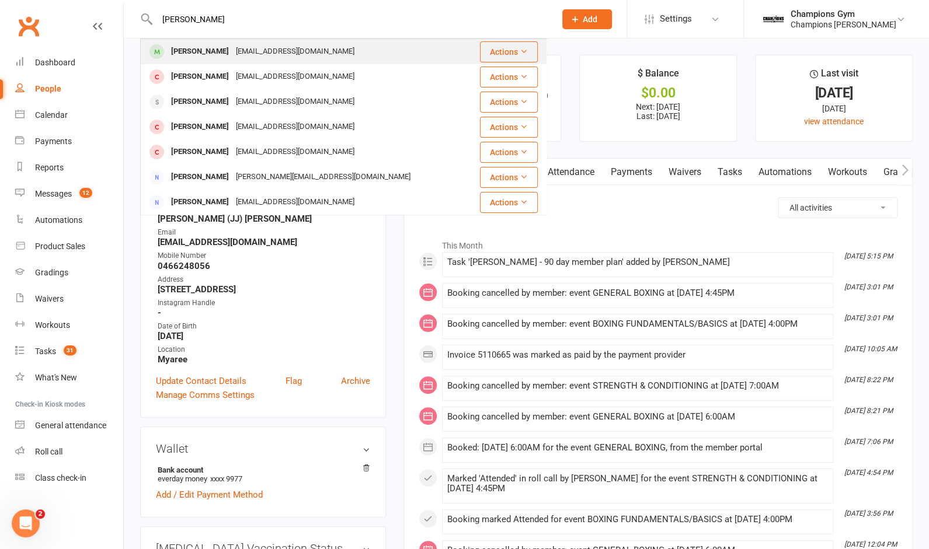
type input "Pickert"
click at [209, 54] on div "Jack Pickert" at bounding box center [200, 51] width 65 height 17
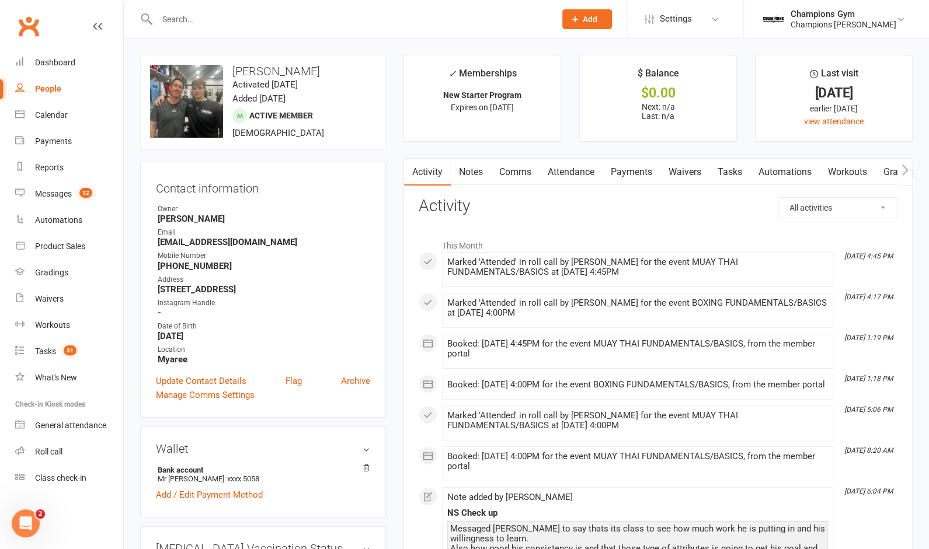
click at [721, 176] on link "Tasks" at bounding box center [729, 172] width 41 height 27
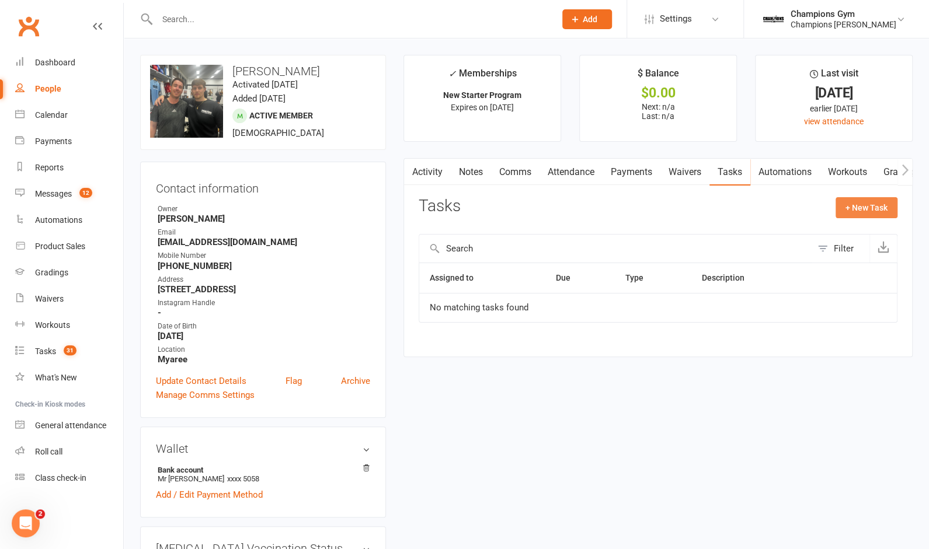
click at [856, 209] on button "+ New Task" at bounding box center [866, 207] width 62 height 21
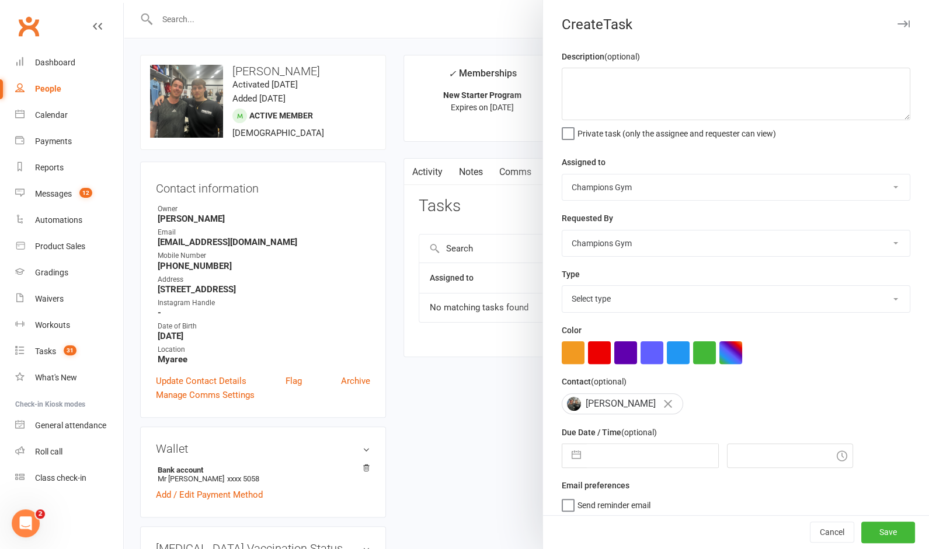
click at [638, 182] on select "Champions Gym [PERSON_NAME] [PERSON_NAME] Tuna [PERSON_NAME] [PERSON_NAME] [PER…" at bounding box center [735, 188] width 347 height 26
select select "51860"
click at [562, 175] on select "Champions Gym [PERSON_NAME] [PERSON_NAME] Tuna [PERSON_NAME] [PERSON_NAME] [PER…" at bounding box center [735, 188] width 347 height 26
click at [646, 245] on select "Champions Gym [PERSON_NAME] [PERSON_NAME] Tuna [PERSON_NAME] [PERSON_NAME] [PER…" at bounding box center [735, 244] width 347 height 26
select select "31848"
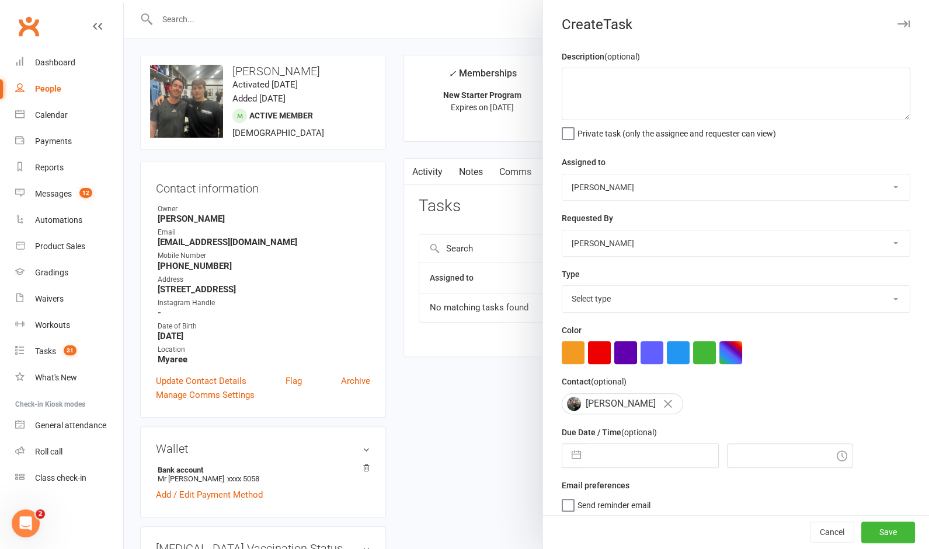
click at [562, 231] on select "Champions Gym [PERSON_NAME] [PERSON_NAME] Tuna [PERSON_NAME] [PERSON_NAME] [PER…" at bounding box center [735, 244] width 347 height 26
click at [636, 297] on select "Select type 90 day member plan Check in Coach call - potential cancellation sav…" at bounding box center [735, 299] width 347 height 26
select select "35280"
click at [562, 287] on select "Select type 90 day member plan Check in Coach call - potential cancellation sav…" at bounding box center [735, 299] width 347 height 26
click at [649, 461] on input "text" at bounding box center [652, 455] width 131 height 23
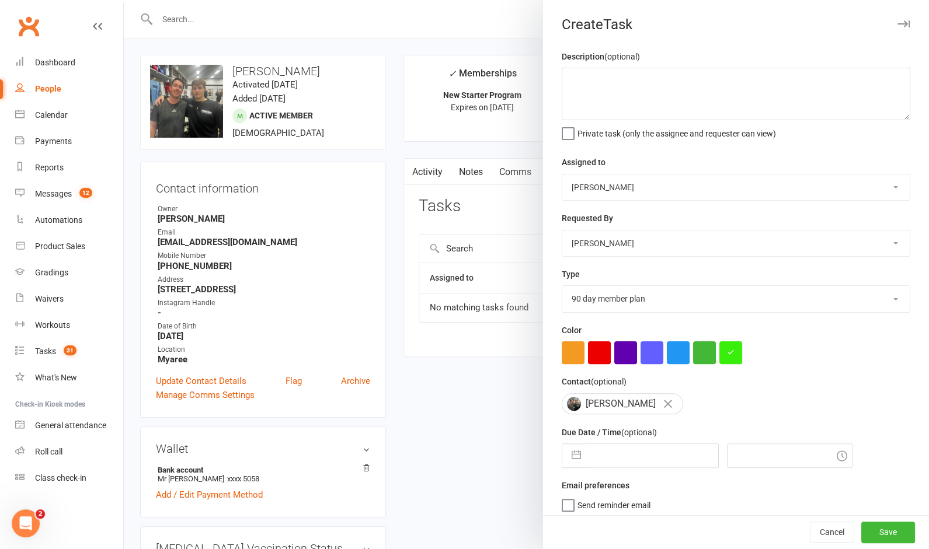
select select "6"
select select "2025"
select select "7"
select select "2025"
select select "8"
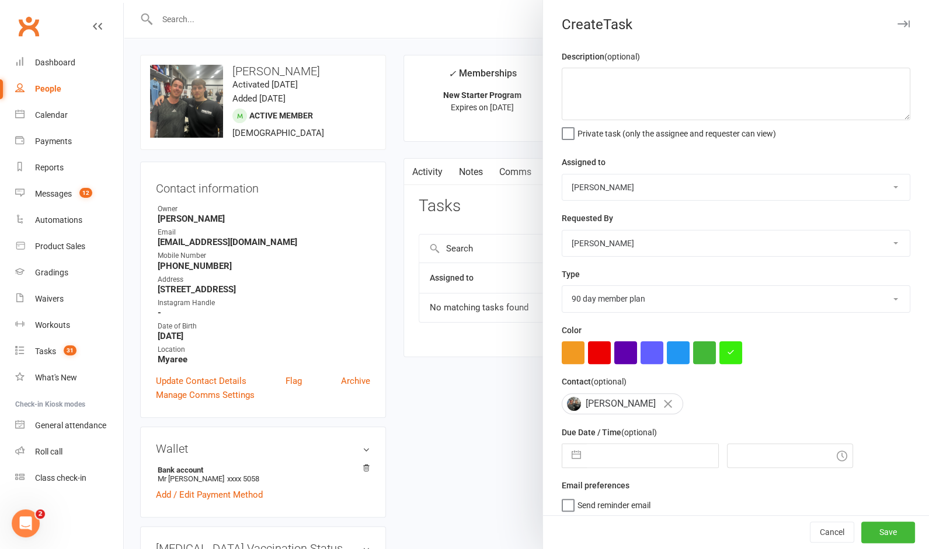
select select "2025"
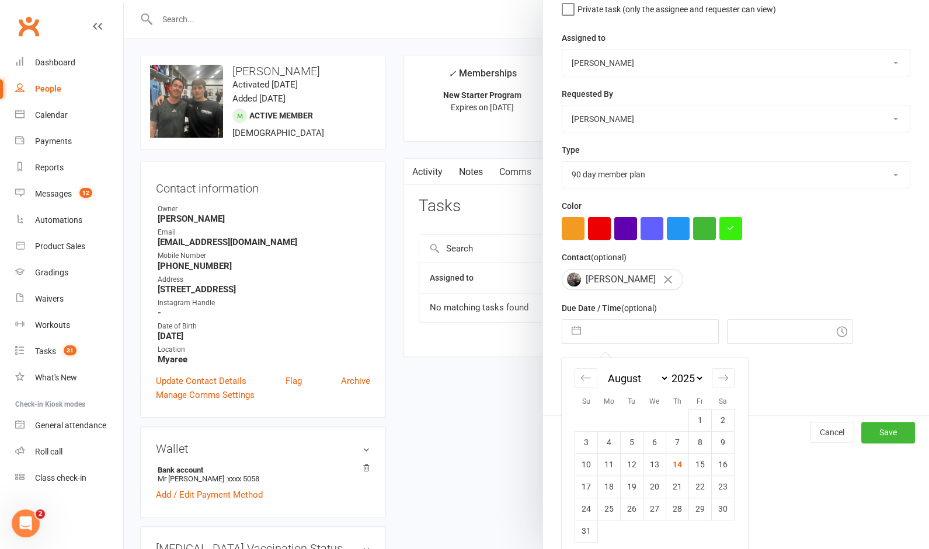
scroll to position [133, 0]
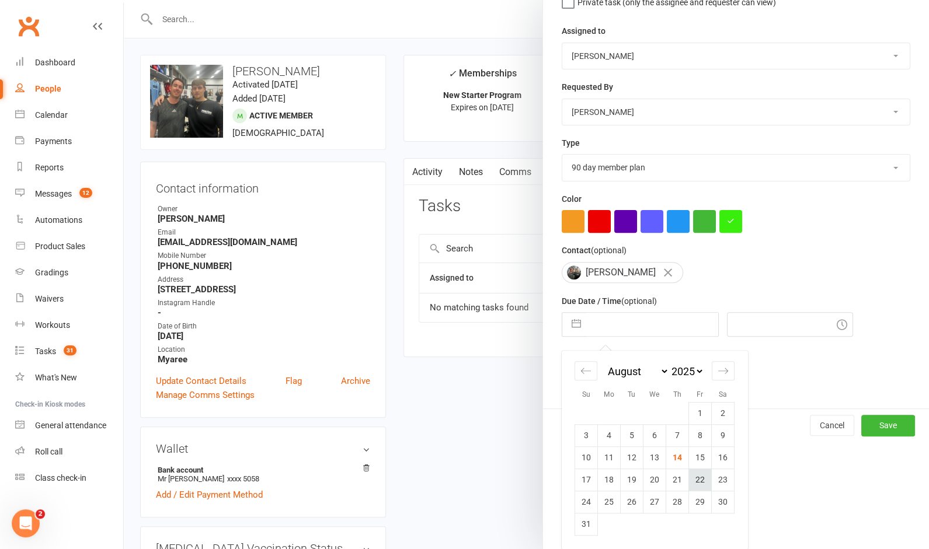
click at [696, 474] on td "22" at bounding box center [700, 480] width 23 height 22
type input "22 Aug 2025"
type input "7:15pm"
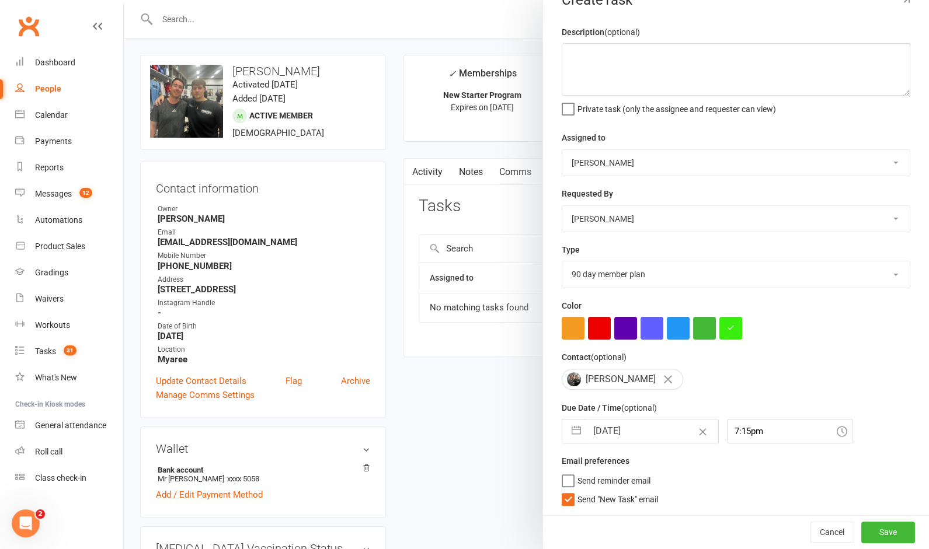
scroll to position [26, 0]
click at [878, 532] on button "Save" at bounding box center [888, 532] width 54 height 21
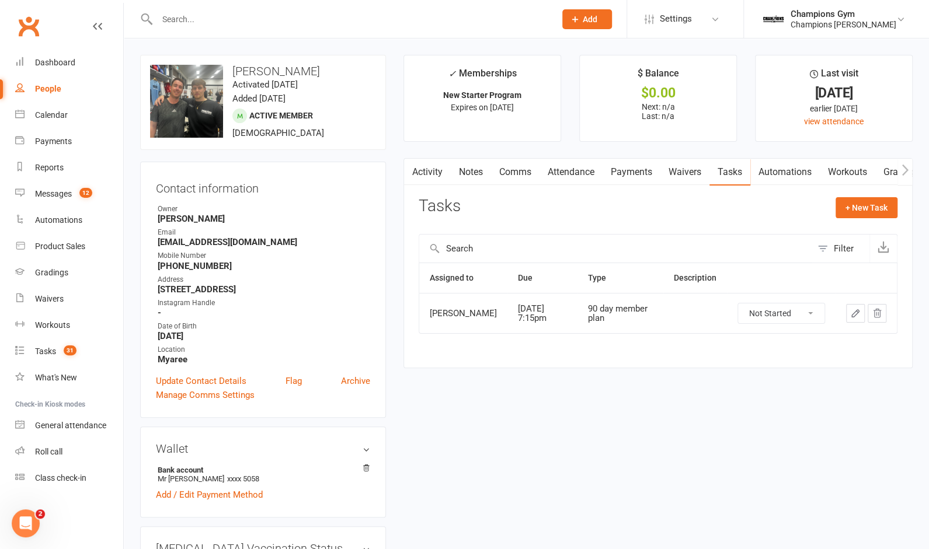
click at [262, 26] on input "text" at bounding box center [350, 19] width 393 height 16
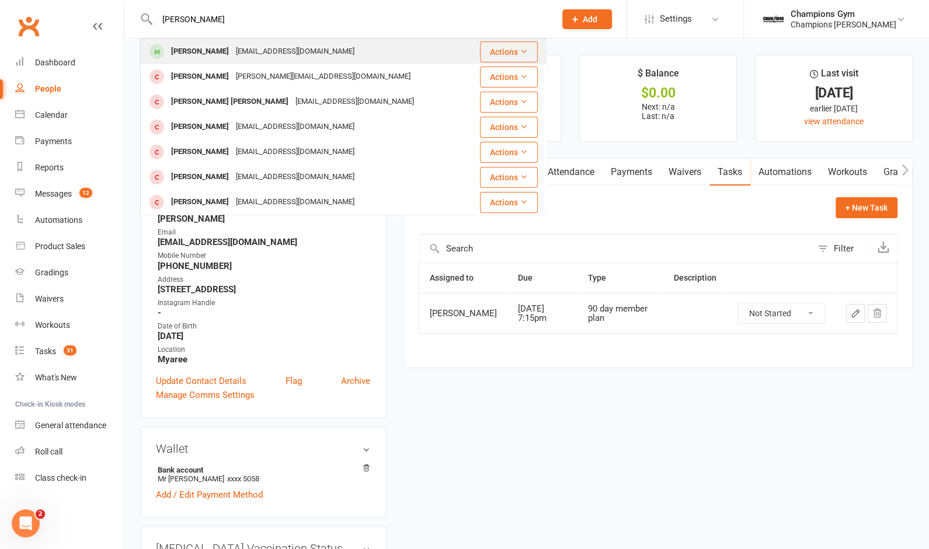
type input "yan"
click at [242, 55] on div "tyan80@gmail.com" at bounding box center [294, 51] width 125 height 17
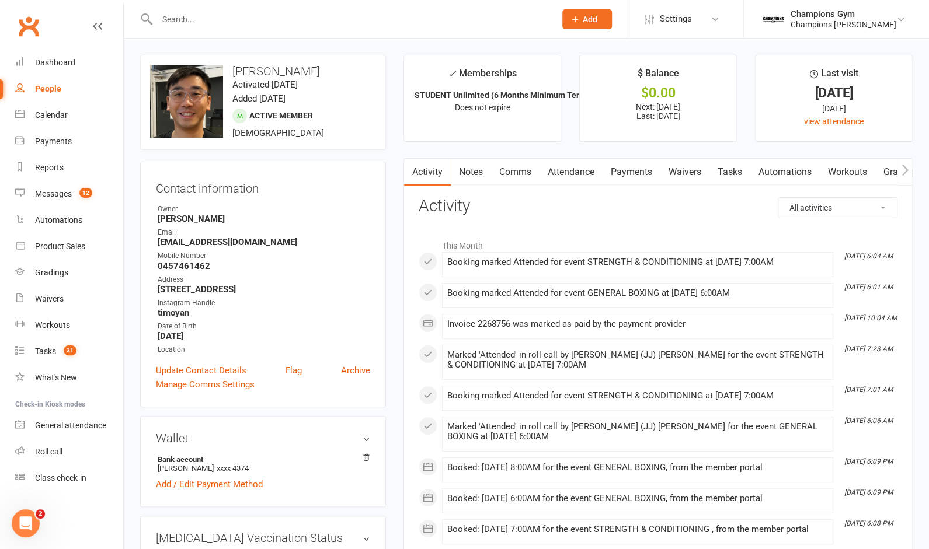
click at [726, 171] on link "Tasks" at bounding box center [729, 172] width 41 height 27
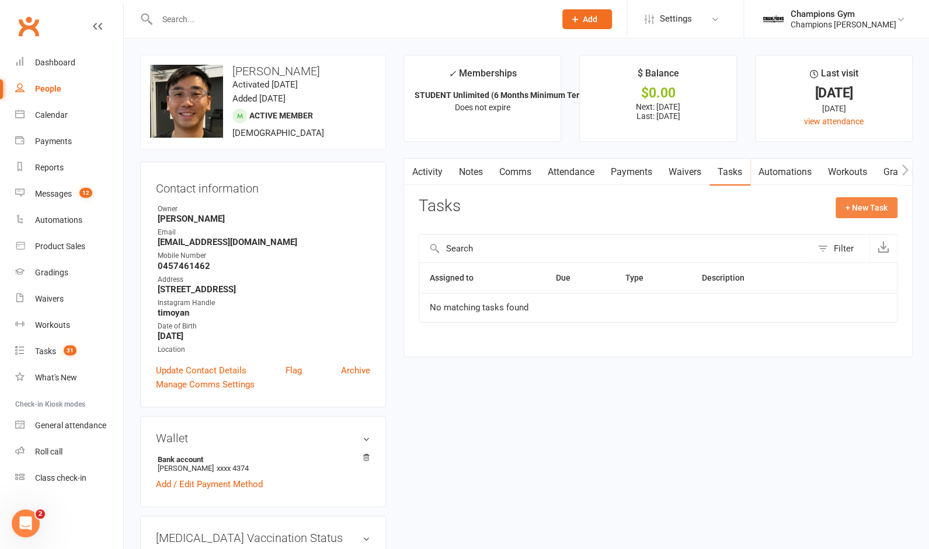
click at [871, 210] on button "+ New Task" at bounding box center [866, 207] width 62 height 21
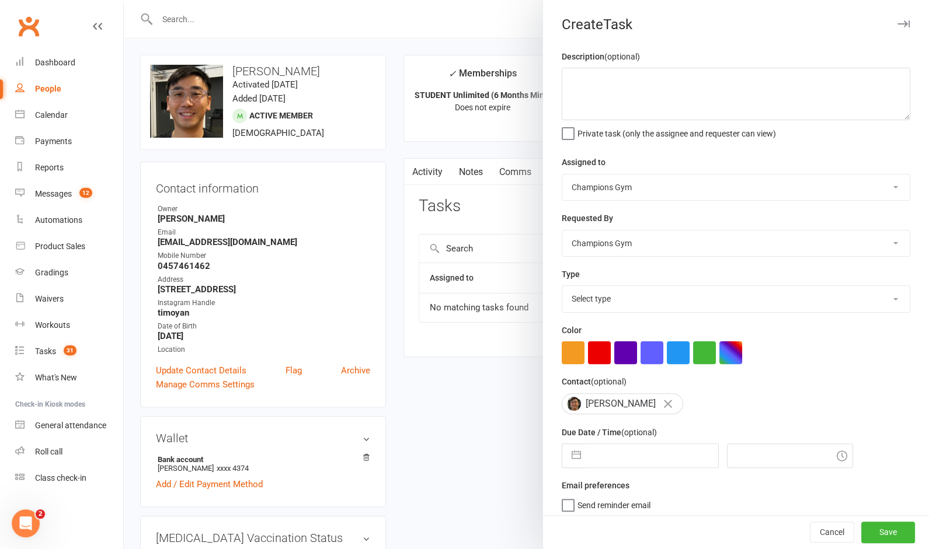
click at [668, 191] on select "Champions Gym [PERSON_NAME] [PERSON_NAME] Tuna [PERSON_NAME] [PERSON_NAME] [PER…" at bounding box center [735, 188] width 347 height 26
select select "50255"
click at [562, 175] on select "Champions Gym [PERSON_NAME] [PERSON_NAME] Tuna [PERSON_NAME] [PERSON_NAME] [PER…" at bounding box center [735, 188] width 347 height 26
click at [653, 242] on select "Champions Gym [PERSON_NAME] [PERSON_NAME] Tuna [PERSON_NAME] [PERSON_NAME] [PER…" at bounding box center [735, 244] width 347 height 26
select select "31848"
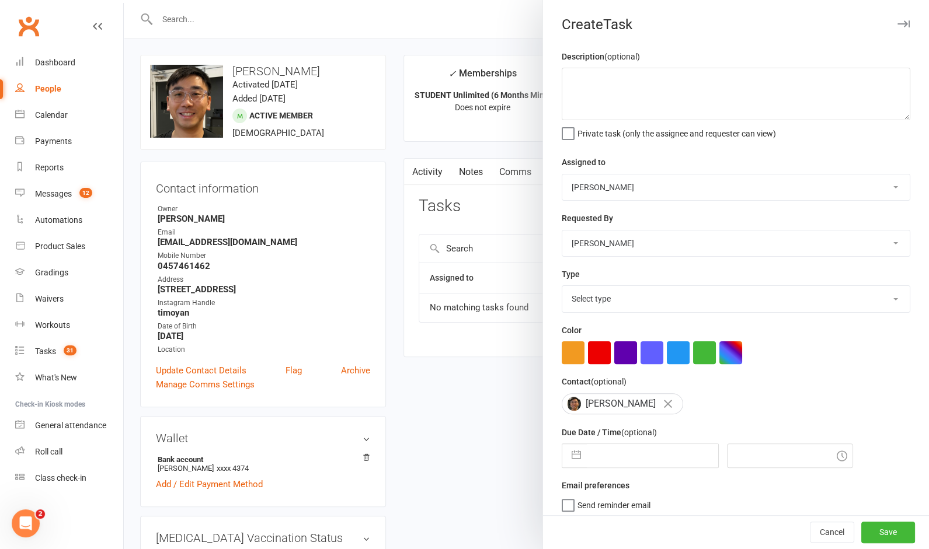
click at [562, 231] on select "Champions Gym [PERSON_NAME] [PERSON_NAME] Tuna [PERSON_NAME] [PERSON_NAME] [PER…" at bounding box center [735, 244] width 347 height 26
click at [639, 455] on input "text" at bounding box center [652, 455] width 131 height 23
select select "6"
select select "2025"
select select "7"
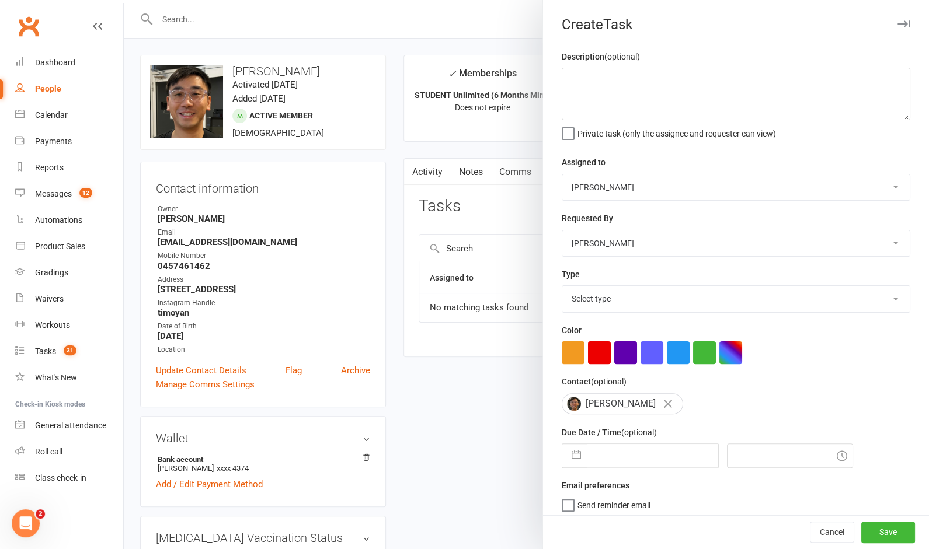
select select "2025"
select select "8"
select select "2025"
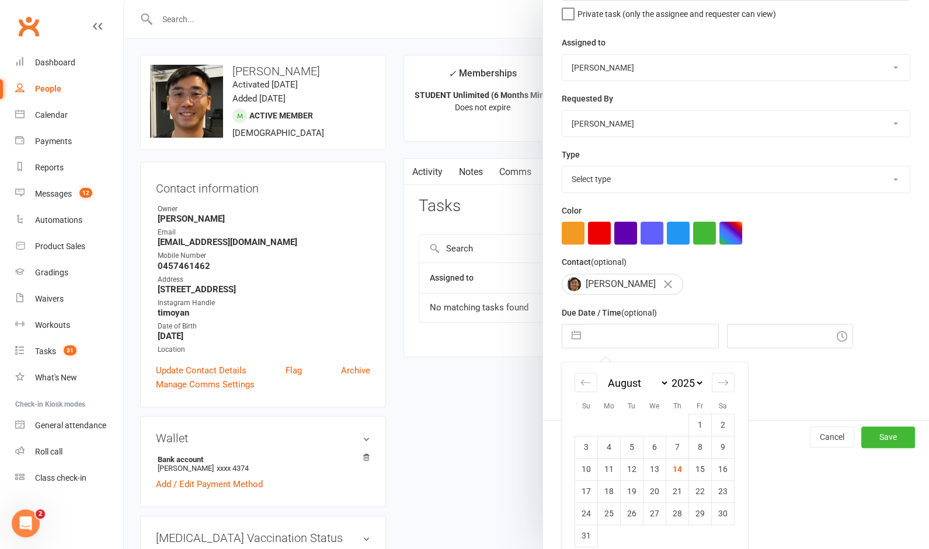
scroll to position [133, 0]
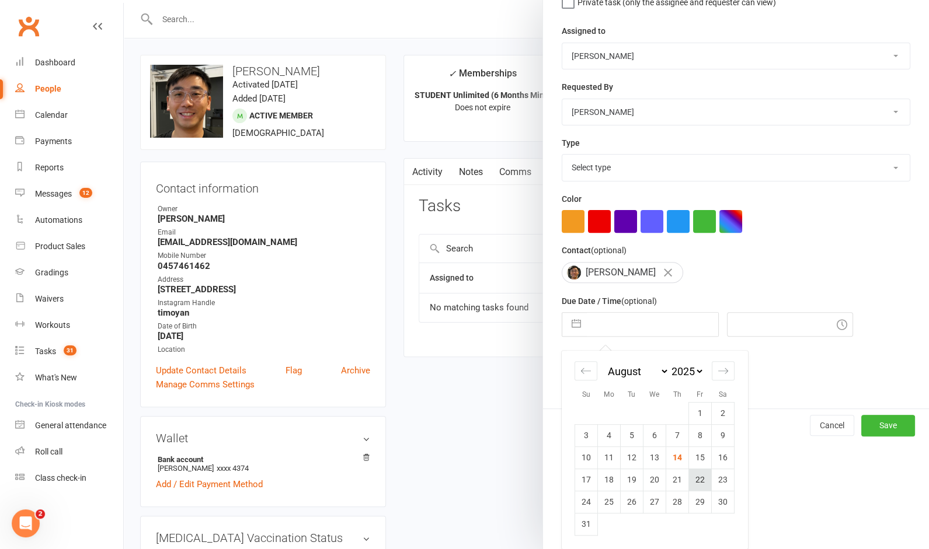
click at [700, 475] on td "22" at bounding box center [700, 480] width 23 height 22
type input "22 Aug 2025"
type input "7:15pm"
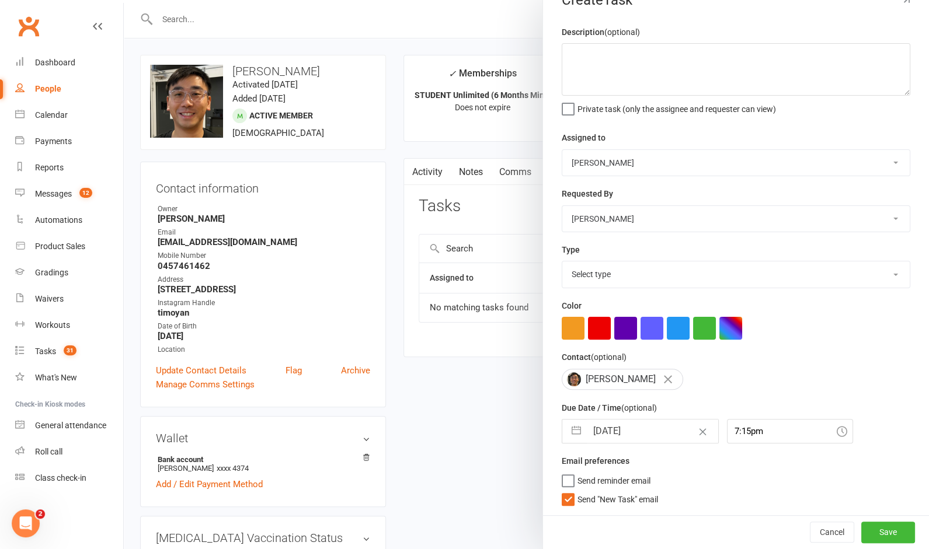
scroll to position [26, 0]
click at [884, 534] on button "Save" at bounding box center [888, 532] width 54 height 21
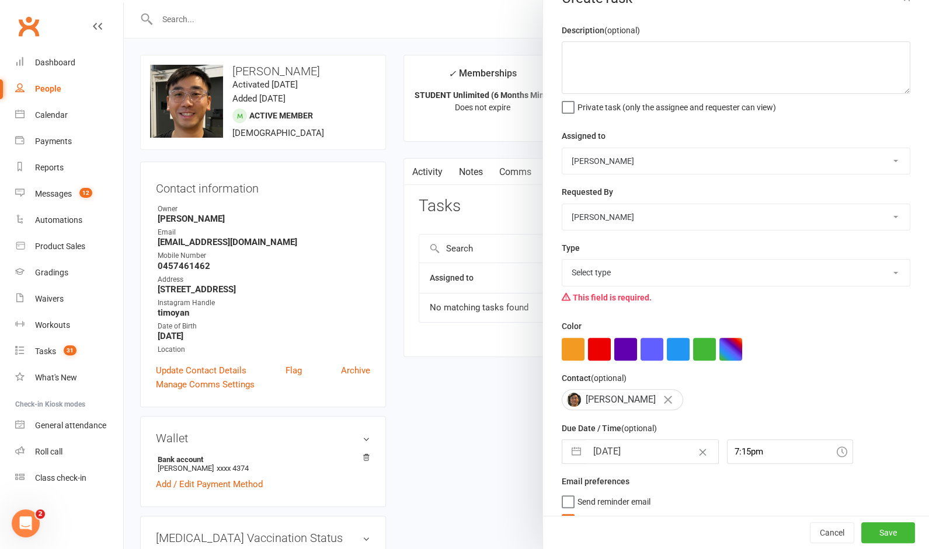
click at [218, 20] on div at bounding box center [526, 274] width 805 height 549
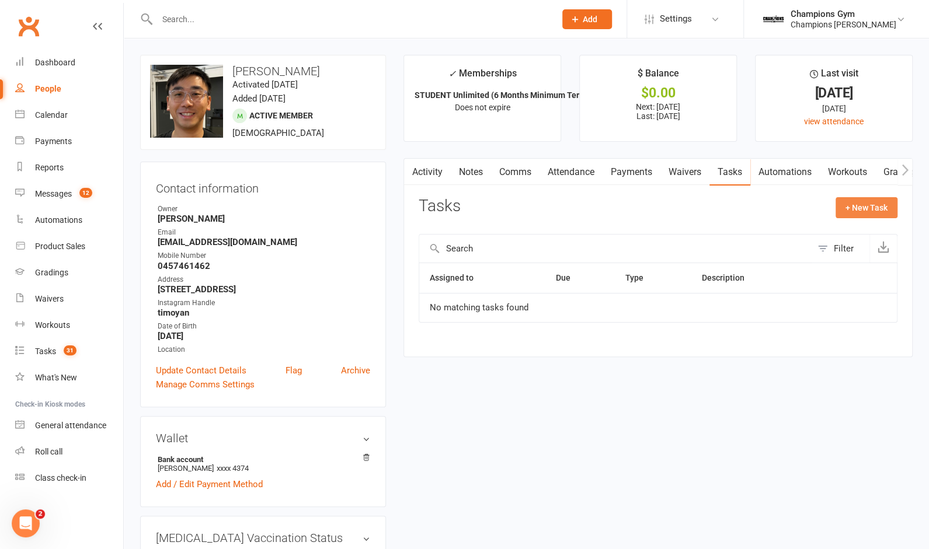
click at [875, 202] on button "+ New Task" at bounding box center [866, 207] width 62 height 21
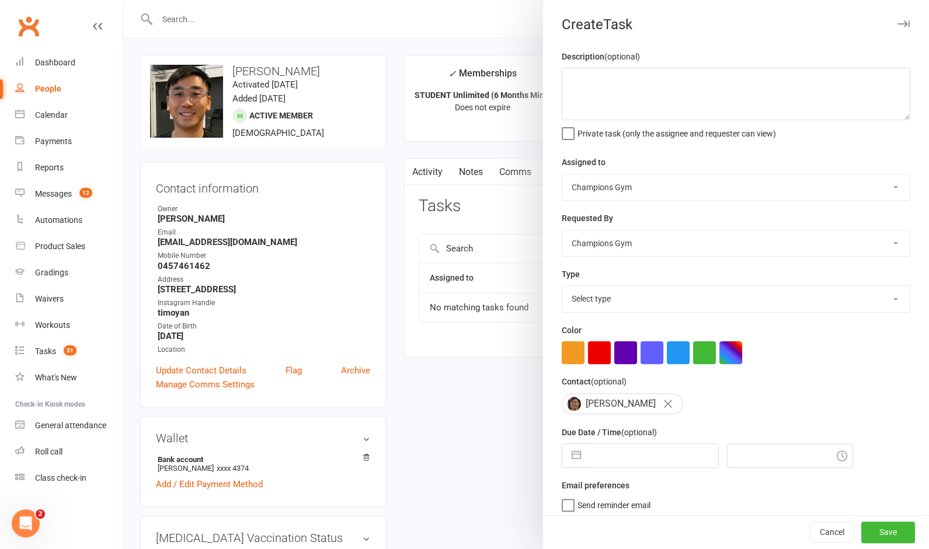
click at [613, 191] on select "Champions Gym [PERSON_NAME] [PERSON_NAME] Tuna [PERSON_NAME] [PERSON_NAME] [PER…" at bounding box center [735, 188] width 347 height 26
select select "50255"
click at [562, 175] on select "Champions Gym [PERSON_NAME] [PERSON_NAME] Tuna [PERSON_NAME] [PERSON_NAME] [PER…" at bounding box center [735, 188] width 347 height 26
click at [630, 249] on select "Champions Gym [PERSON_NAME] [PERSON_NAME] Tuna [PERSON_NAME] [PERSON_NAME] [PER…" at bounding box center [735, 244] width 347 height 26
select select "31848"
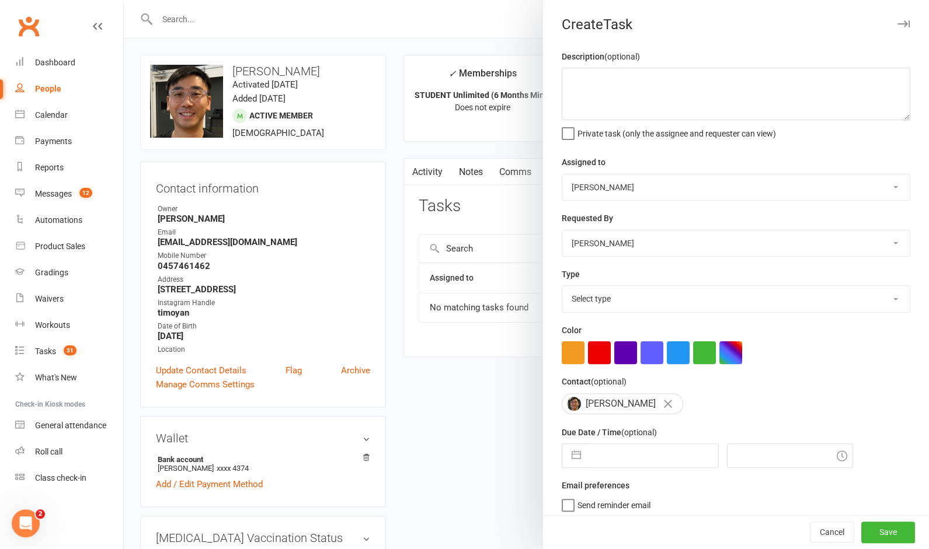
click at [562, 231] on select "Champions Gym [PERSON_NAME] [PERSON_NAME] Tuna [PERSON_NAME] [PERSON_NAME] [PER…" at bounding box center [735, 244] width 347 height 26
click at [615, 299] on select "Select type 90 day member plan Check in Coach call - potential cancellation sav…" at bounding box center [735, 299] width 347 height 26
select select "35280"
click at [562, 287] on select "Select type 90 day member plan Check in Coach call - potential cancellation sav…" at bounding box center [735, 299] width 347 height 26
click at [678, 455] on input "text" at bounding box center [652, 455] width 131 height 23
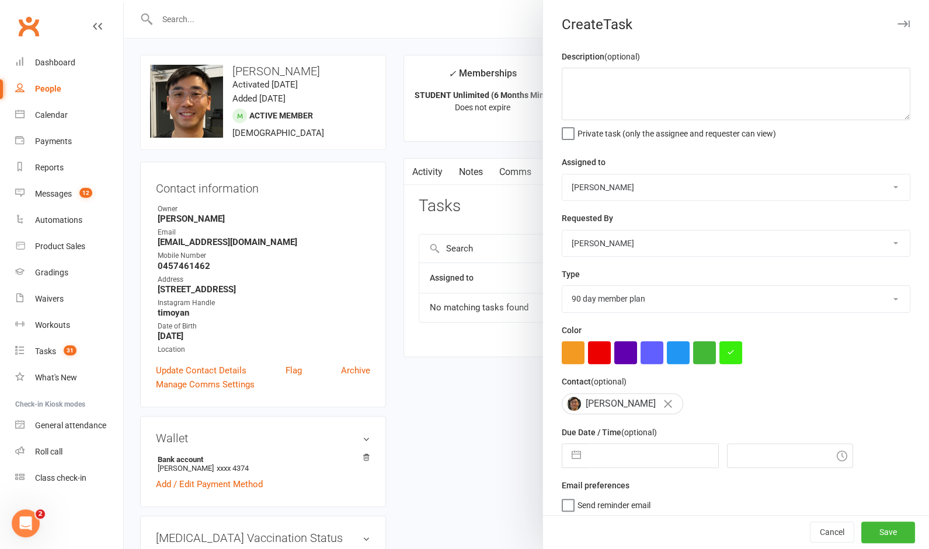
select select "6"
select select "2025"
select select "7"
select select "2025"
select select "8"
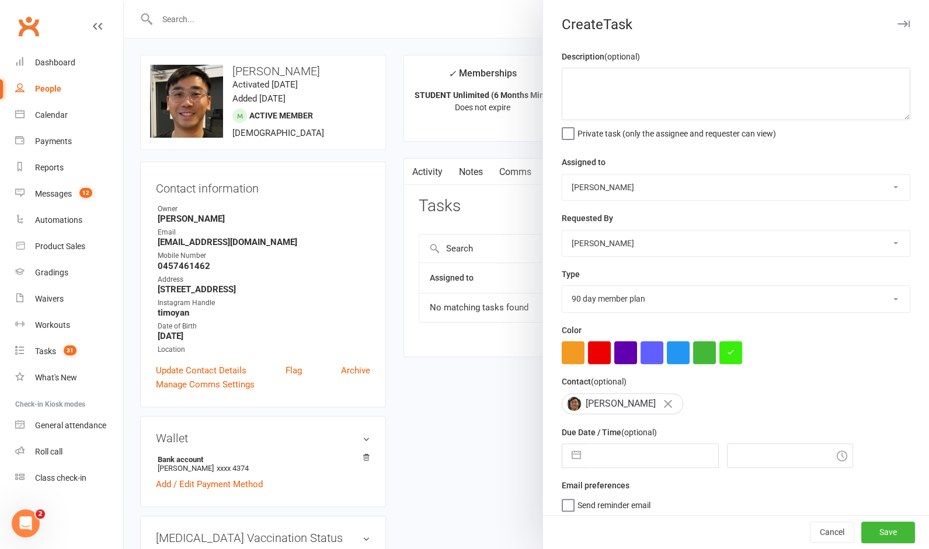
select select "2025"
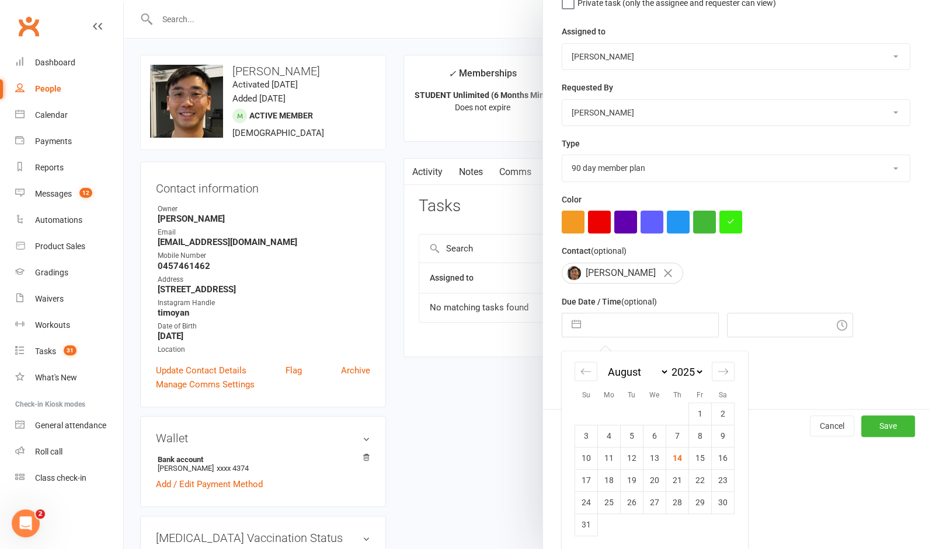
scroll to position [133, 0]
click at [697, 480] on td "22" at bounding box center [700, 480] width 23 height 22
type input "22 Aug 2025"
type input "7:15pm"
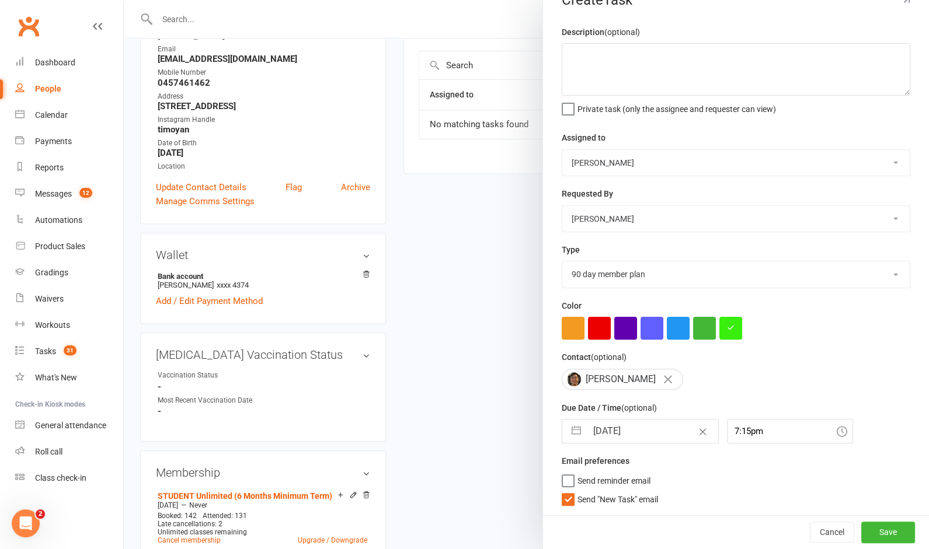
scroll to position [194, 0]
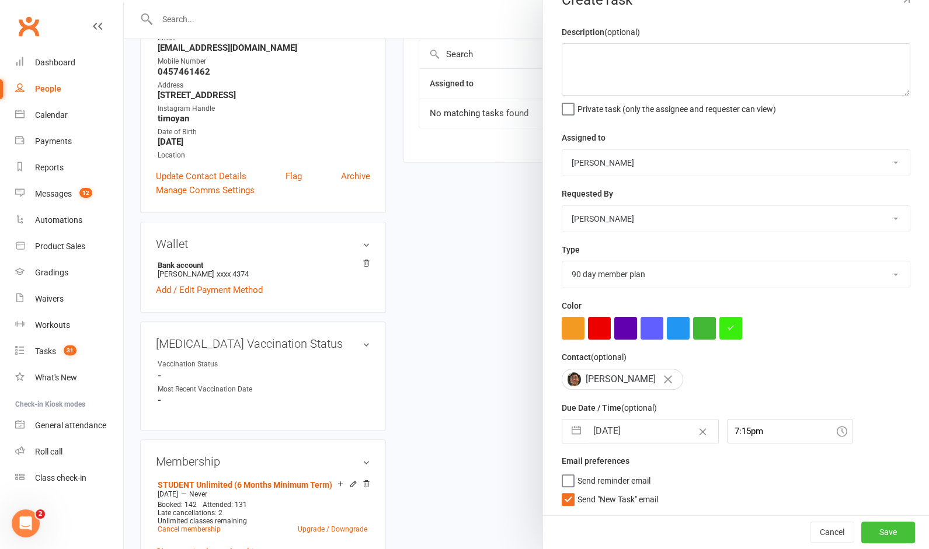
click at [887, 528] on button "Save" at bounding box center [888, 532] width 54 height 21
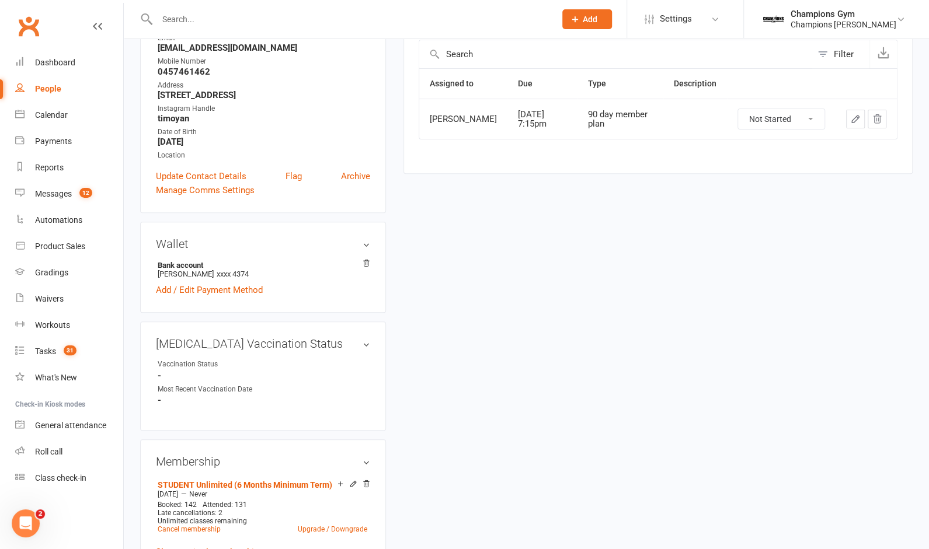
click at [188, 25] on input "text" at bounding box center [350, 19] width 393 height 16
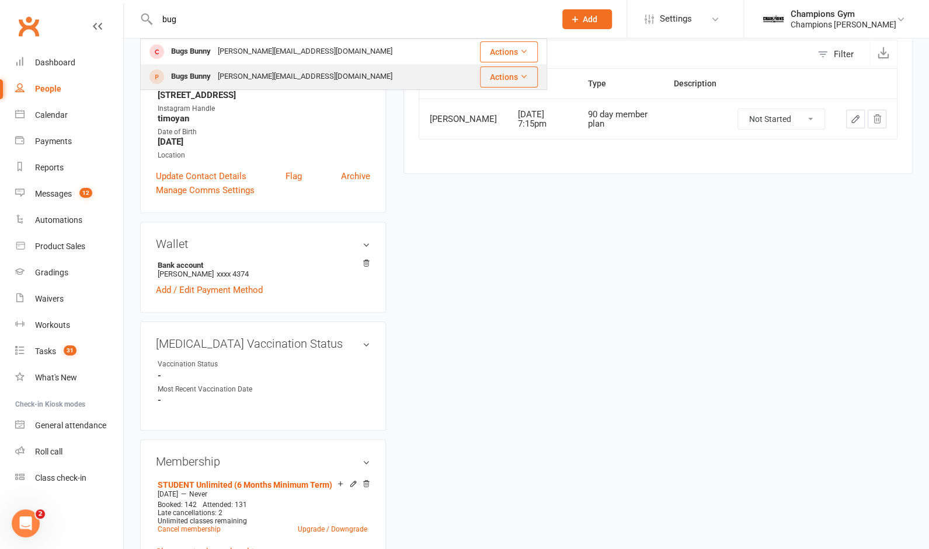
type input "bug"
click at [191, 80] on div "Bugs Bunny" at bounding box center [191, 76] width 47 height 17
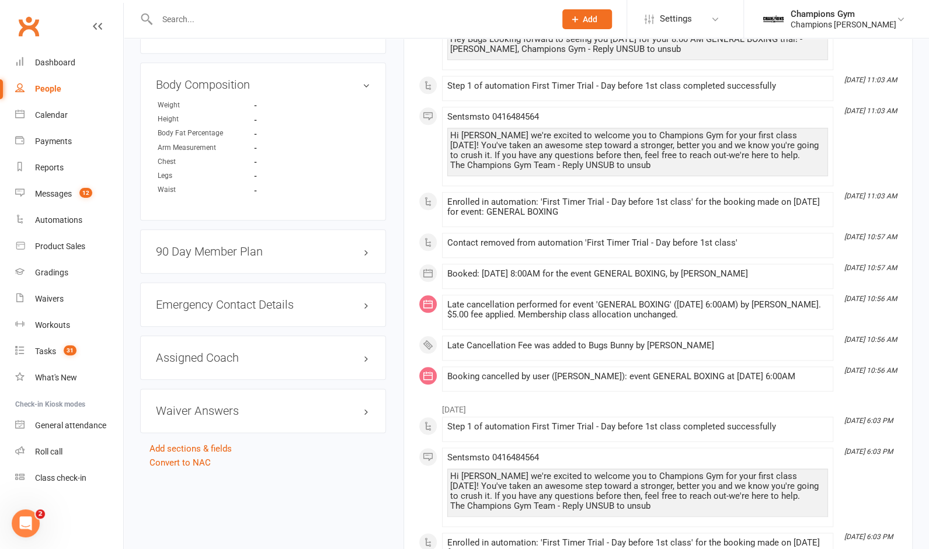
scroll to position [676, 0]
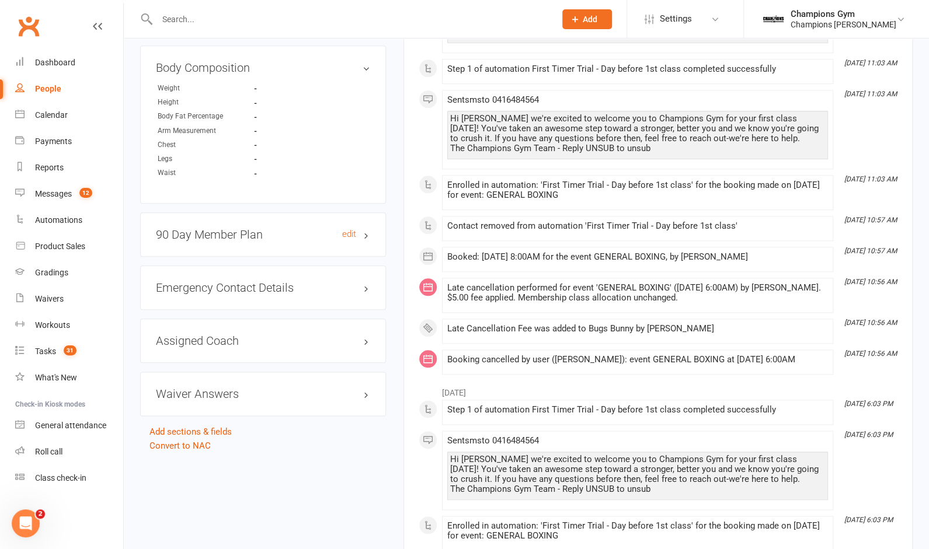
click at [345, 235] on h3 "90 Day Member Plan edit" at bounding box center [263, 234] width 214 height 13
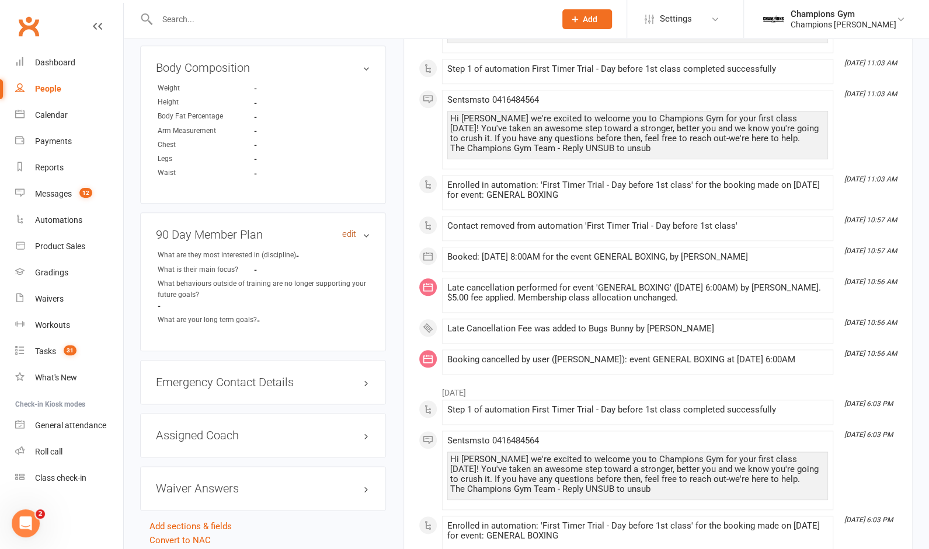
click at [346, 229] on link "edit" at bounding box center [349, 234] width 14 height 10
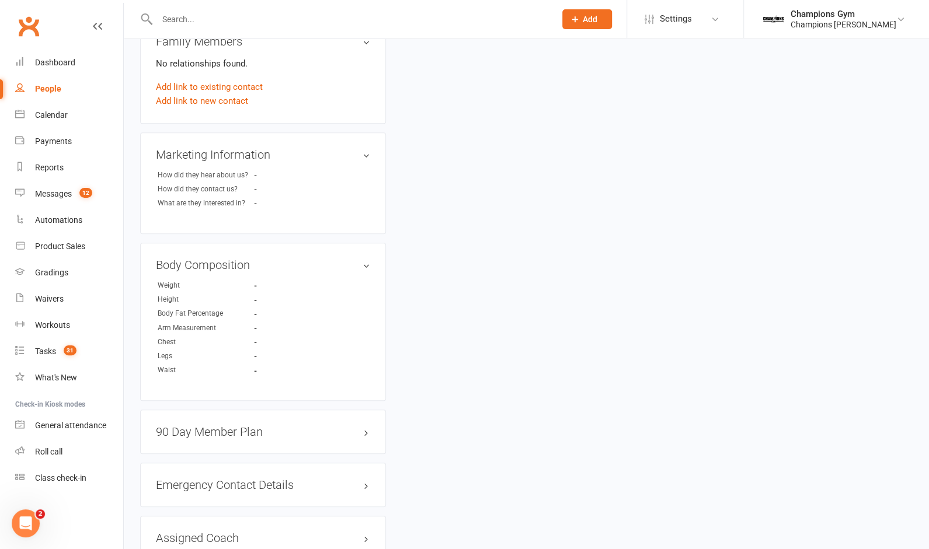
scroll to position [619, 0]
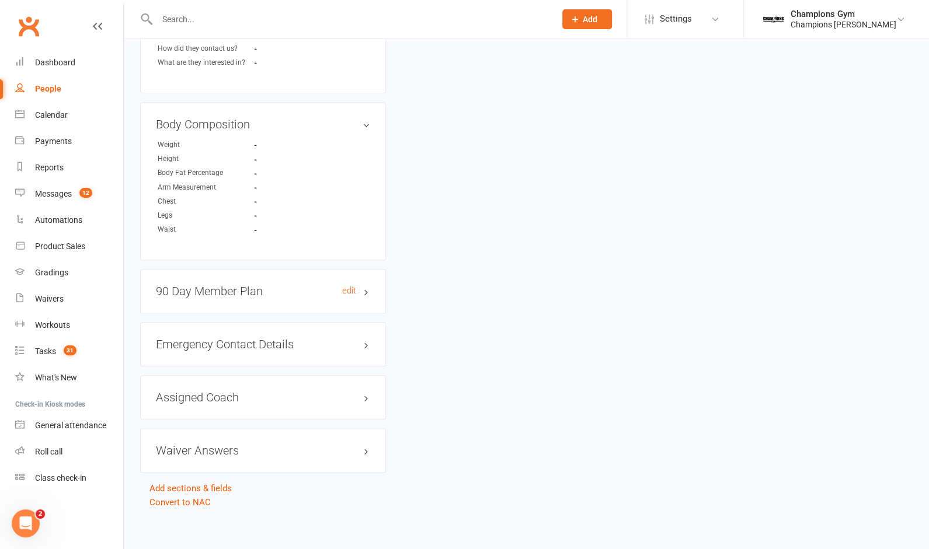
click at [358, 288] on h3 "90 Day Member Plan edit" at bounding box center [263, 291] width 214 height 13
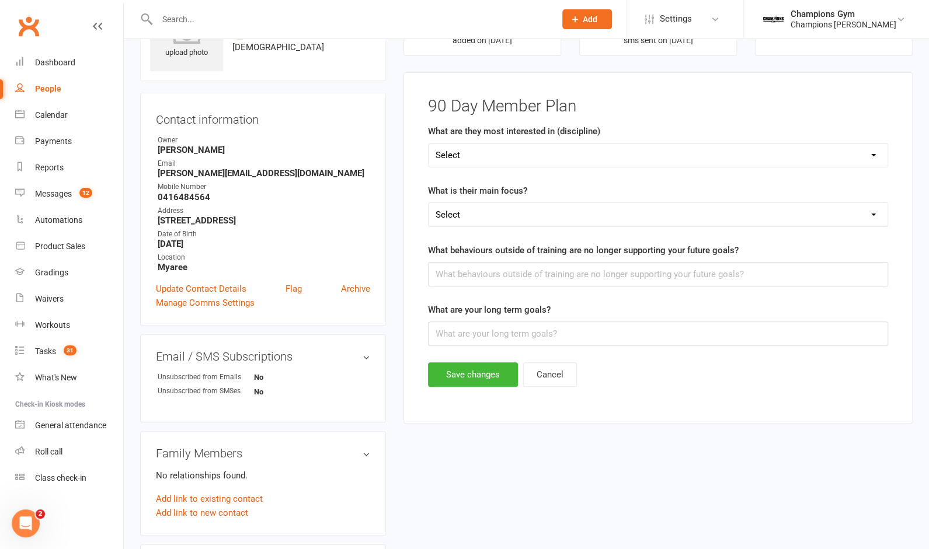
scroll to position [0, 0]
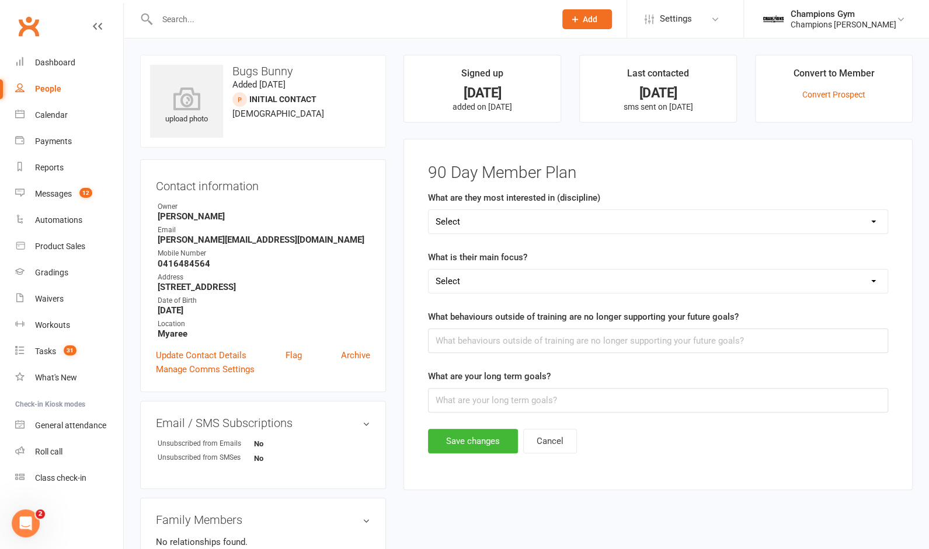
click at [208, 32] on div at bounding box center [343, 19] width 407 height 38
click at [214, 17] on input "text" at bounding box center [350, 19] width 393 height 16
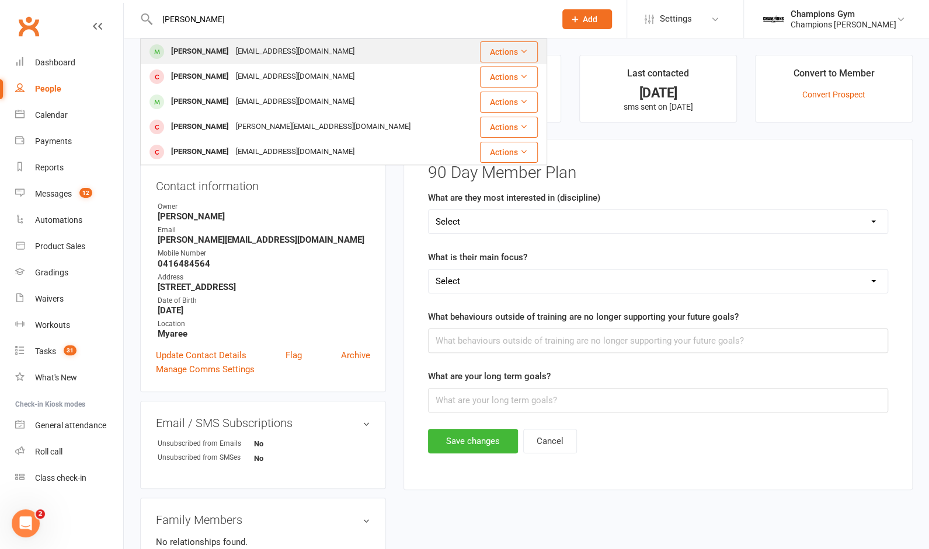
type input "[PERSON_NAME]"
click at [180, 42] on div "Whitney Tuna admin@championsgym.com.au" at bounding box center [304, 52] width 326 height 24
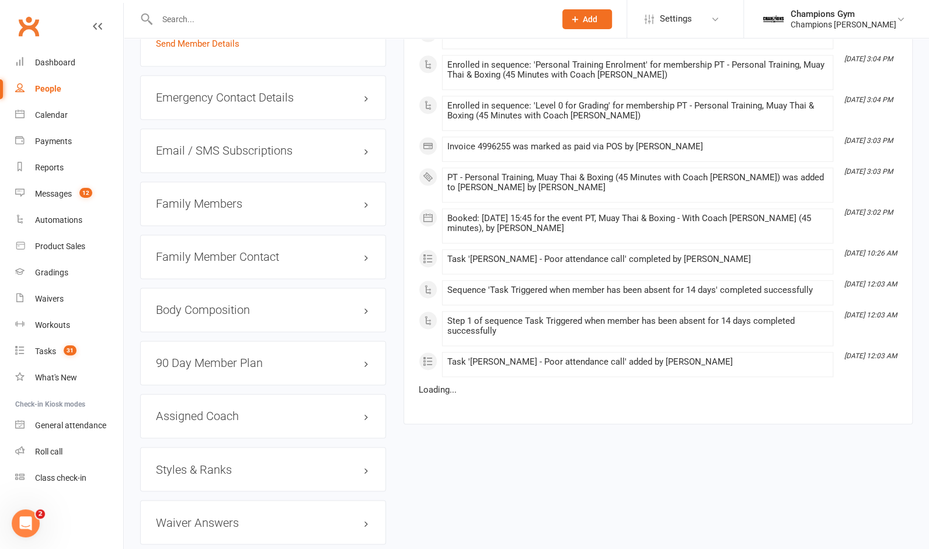
scroll to position [979, 0]
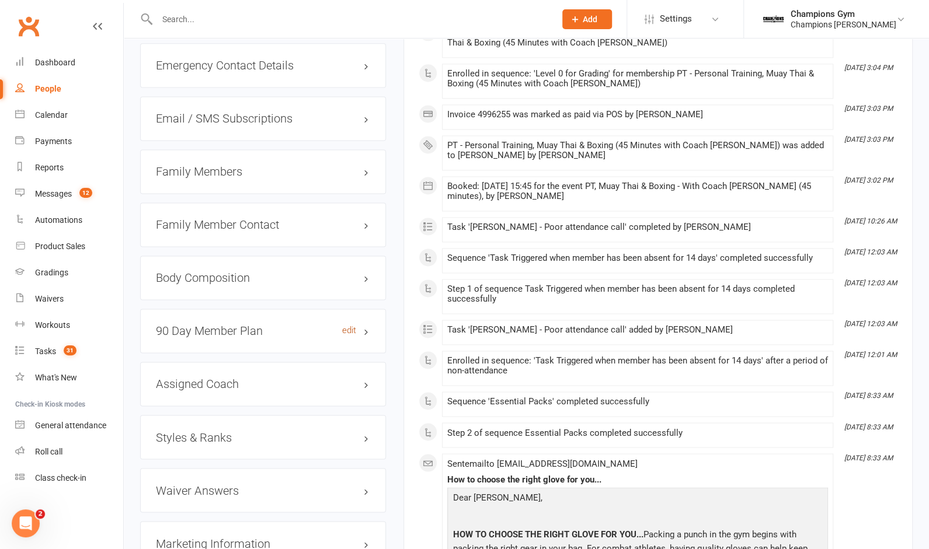
click at [352, 326] on link "edit" at bounding box center [349, 331] width 14 height 10
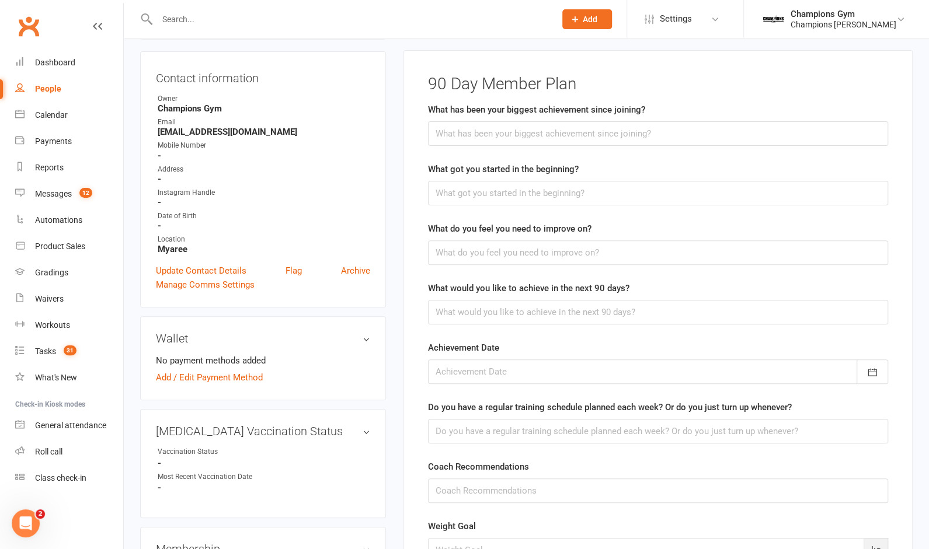
scroll to position [110, 0]
click at [47, 348] on div "Tasks" at bounding box center [45, 351] width 21 height 9
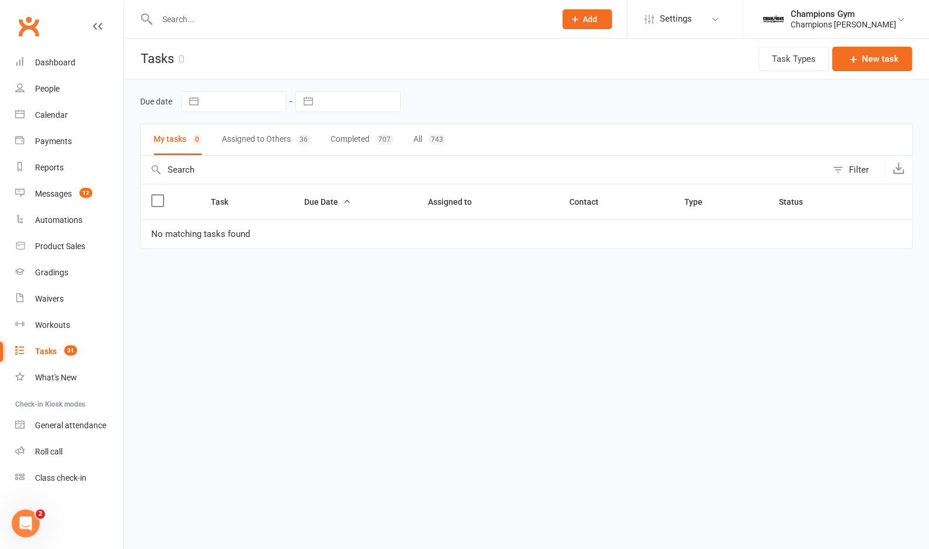
click at [179, 141] on button "My tasks 0" at bounding box center [178, 139] width 48 height 31
click at [175, 164] on input "text" at bounding box center [484, 170] width 686 height 28
type input "90 day"
click at [199, 21] on input "text" at bounding box center [350, 19] width 393 height 16
paste input "Dharmabandu"
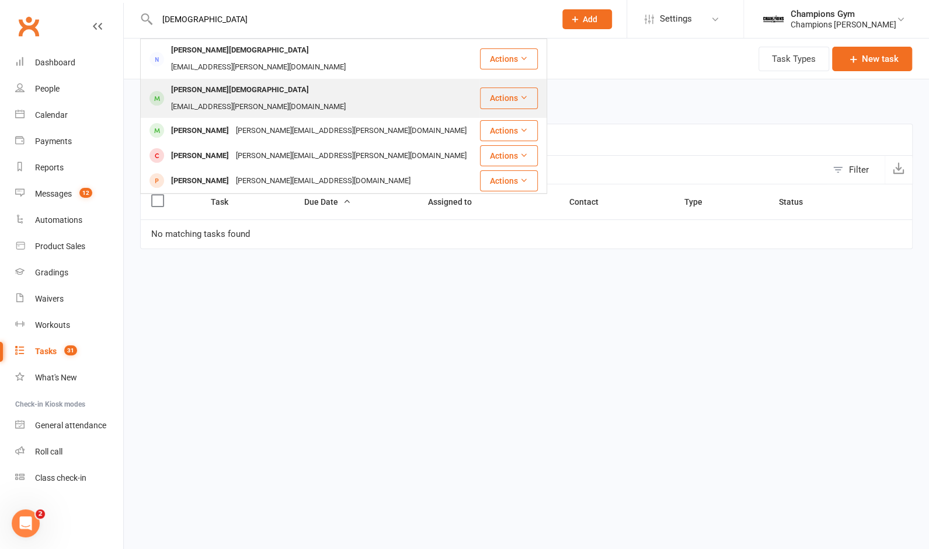
type input "Dharmabandu"
click at [197, 82] on div "William Dharmabandu" at bounding box center [240, 90] width 145 height 17
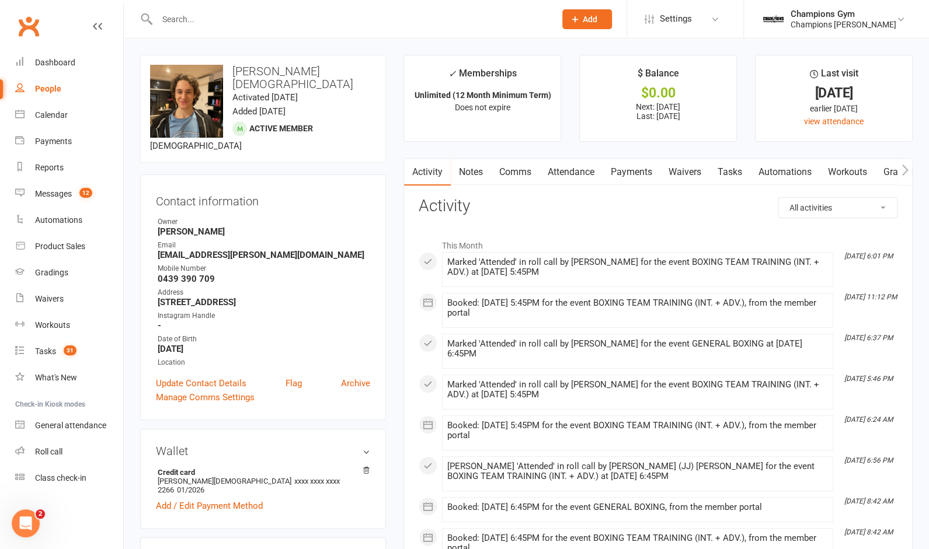
click at [727, 176] on link "Tasks" at bounding box center [729, 172] width 41 height 27
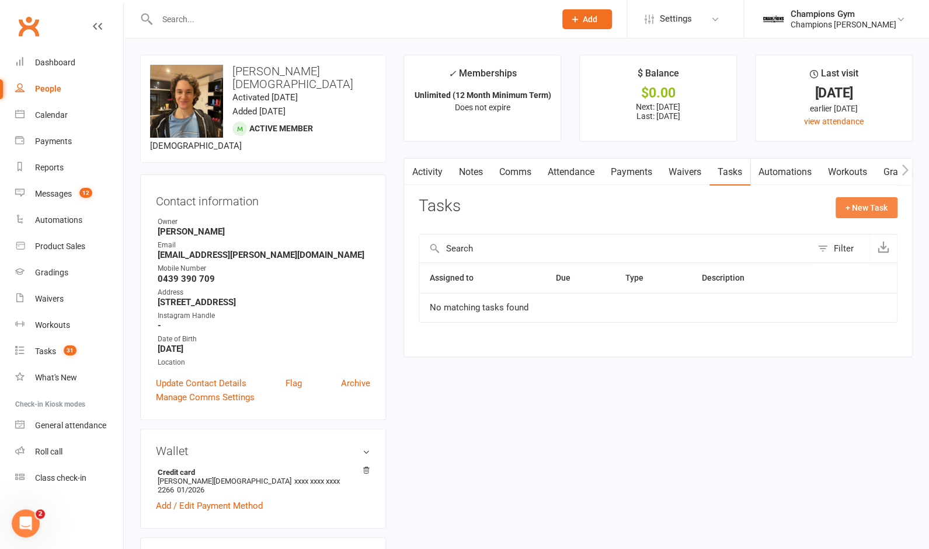
click at [861, 212] on button "+ New Task" at bounding box center [866, 207] width 62 height 21
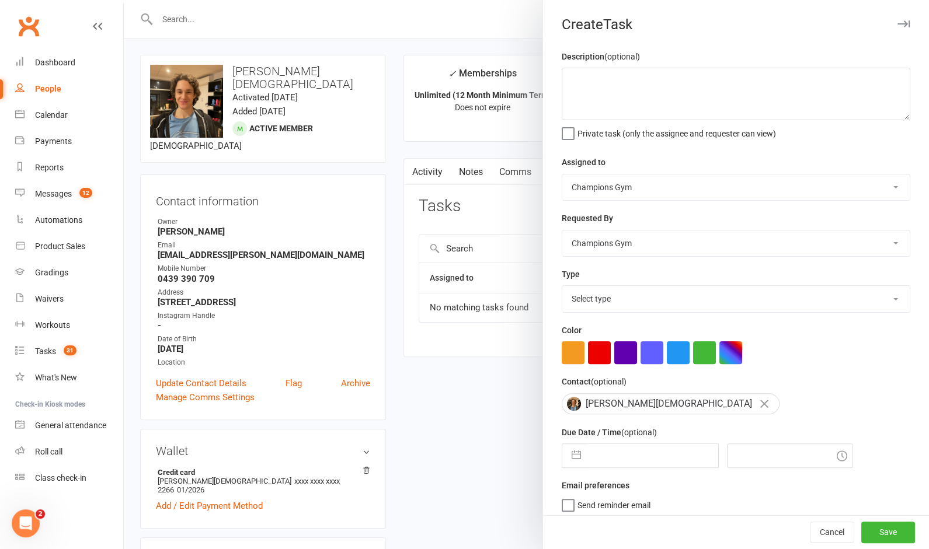
click at [653, 187] on select "Champions Gym [PERSON_NAME] [PERSON_NAME] Tuna [PERSON_NAME] [PERSON_NAME] [PER…" at bounding box center [735, 188] width 347 height 26
select select "52671"
click at [562, 175] on select "Champions Gym [PERSON_NAME] [PERSON_NAME] Tuna [PERSON_NAME] [PERSON_NAME] [PER…" at bounding box center [735, 188] width 347 height 26
click at [615, 245] on select "Champions Gym [PERSON_NAME] [PERSON_NAME] Tuna [PERSON_NAME] [PERSON_NAME] [PER…" at bounding box center [735, 244] width 347 height 26
select select "31848"
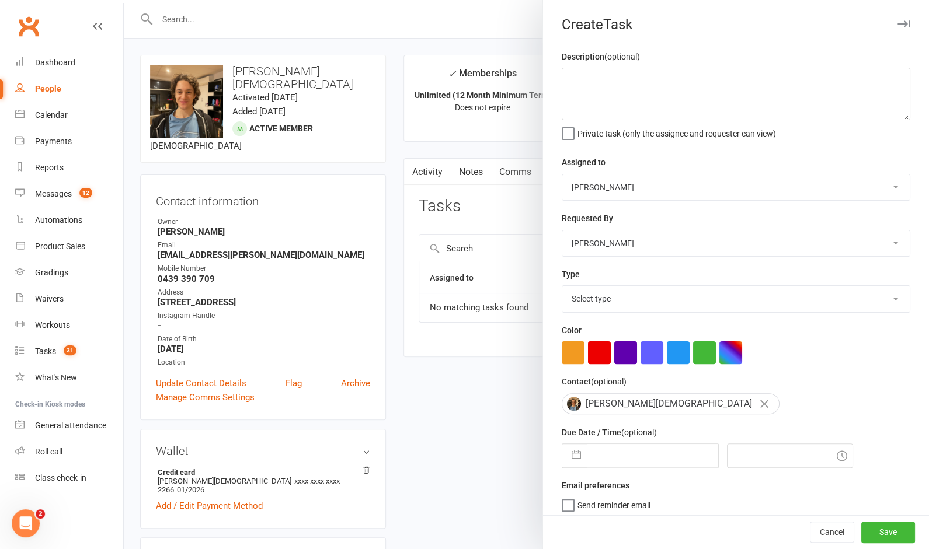
click at [562, 231] on select "Champions Gym [PERSON_NAME] [PERSON_NAME] Tuna [PERSON_NAME] [PERSON_NAME] [PER…" at bounding box center [735, 244] width 347 height 26
click at [627, 466] on input "text" at bounding box center [652, 455] width 131 height 23
select select "6"
select select "2025"
select select "7"
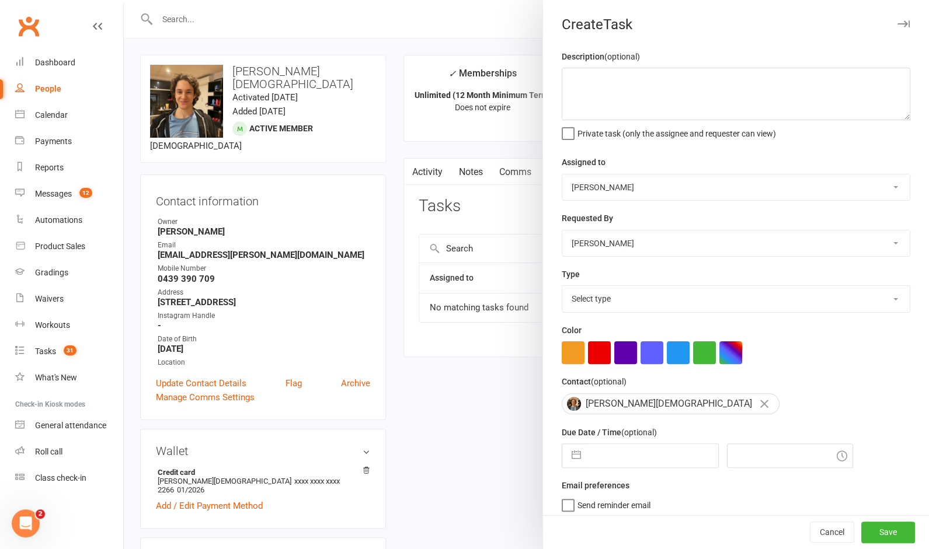
select select "2025"
select select "8"
select select "2025"
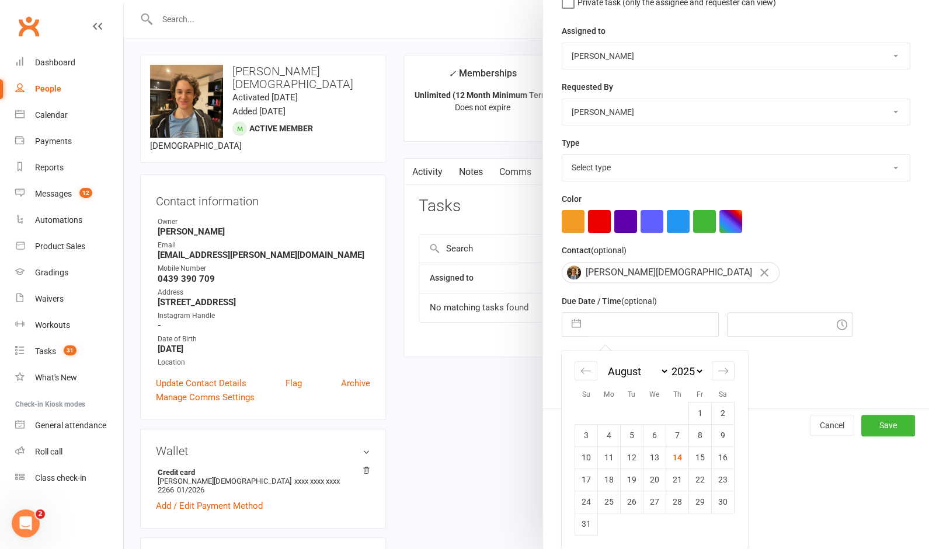
scroll to position [133, 0]
click at [701, 482] on td "22" at bounding box center [700, 480] width 23 height 22
type input "22 Aug 2025"
type input "7:30pm"
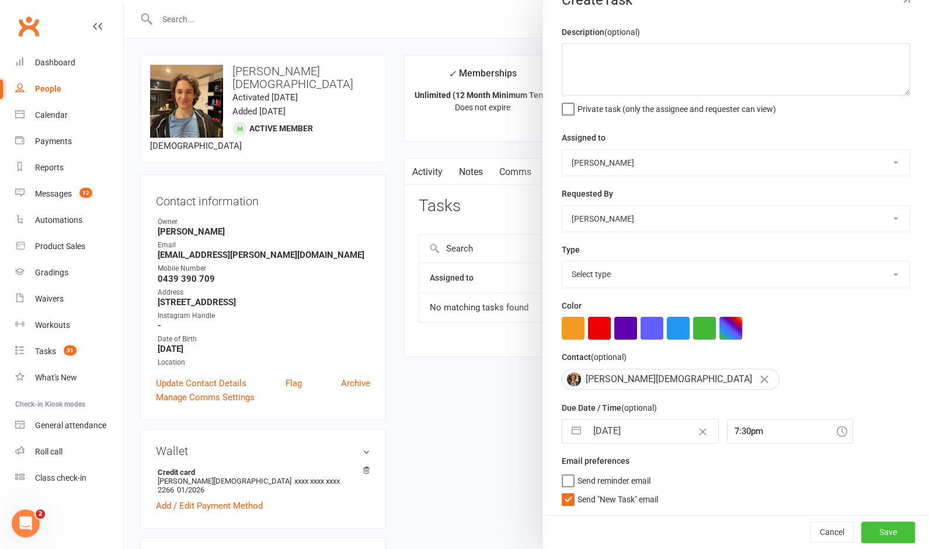
click at [886, 528] on button "Save" at bounding box center [888, 532] width 54 height 21
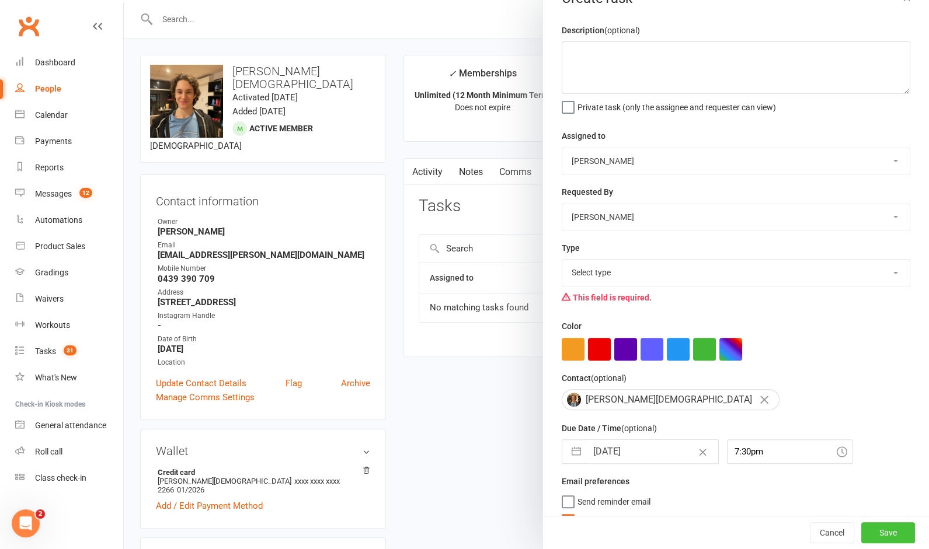
click at [886, 528] on button "Save" at bounding box center [888, 532] width 54 height 21
click at [716, 280] on select "Select type 90 day member plan Check in Coach call - potential cancellation sav…" at bounding box center [735, 273] width 347 height 26
select select "35280"
click at [562, 260] on select "Select type 90 day member plan Check in Coach call - potential cancellation sav…" at bounding box center [735, 273] width 347 height 26
click at [889, 532] on button "Save" at bounding box center [888, 532] width 54 height 21
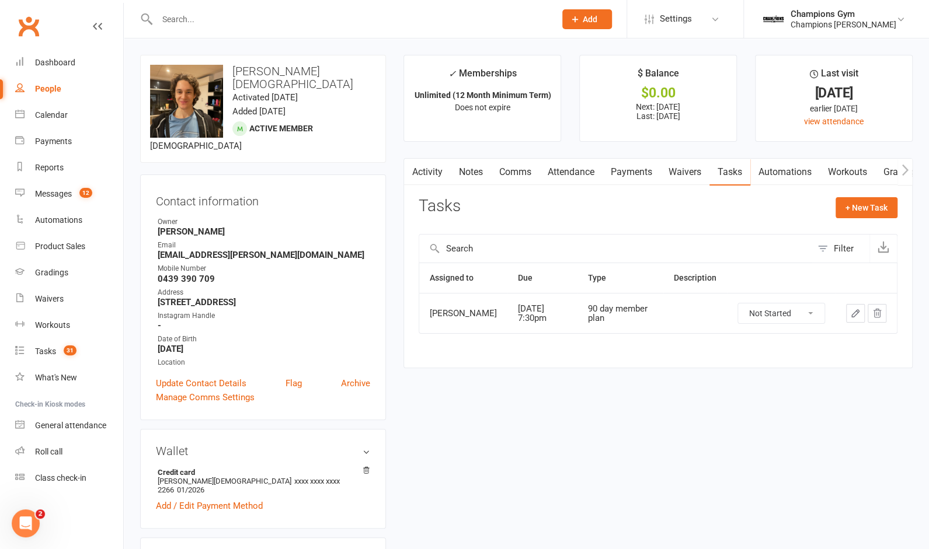
click at [249, 13] on input "text" at bounding box center [350, 19] width 393 height 16
paste input "Stowers"
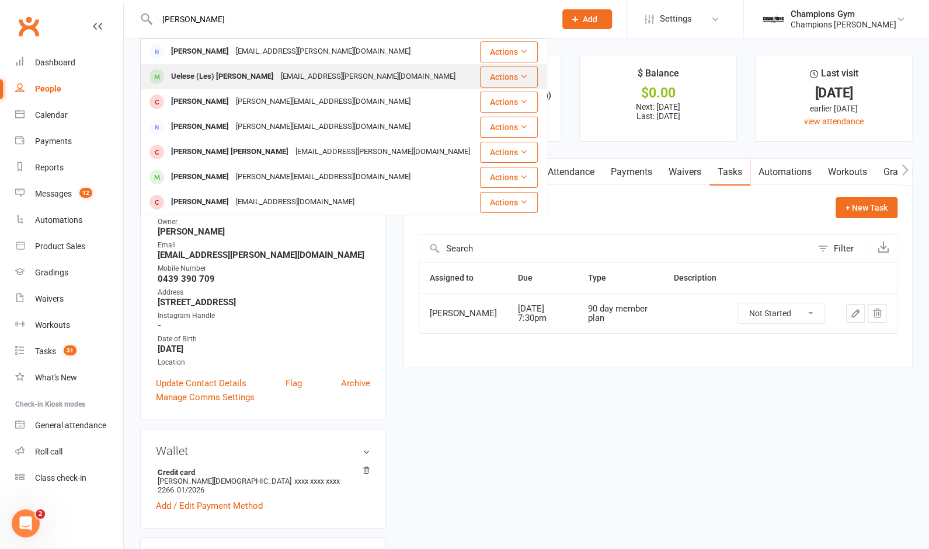
type input "Stowers"
click at [227, 79] on div "Uelese (Les) Stowers" at bounding box center [223, 76] width 110 height 17
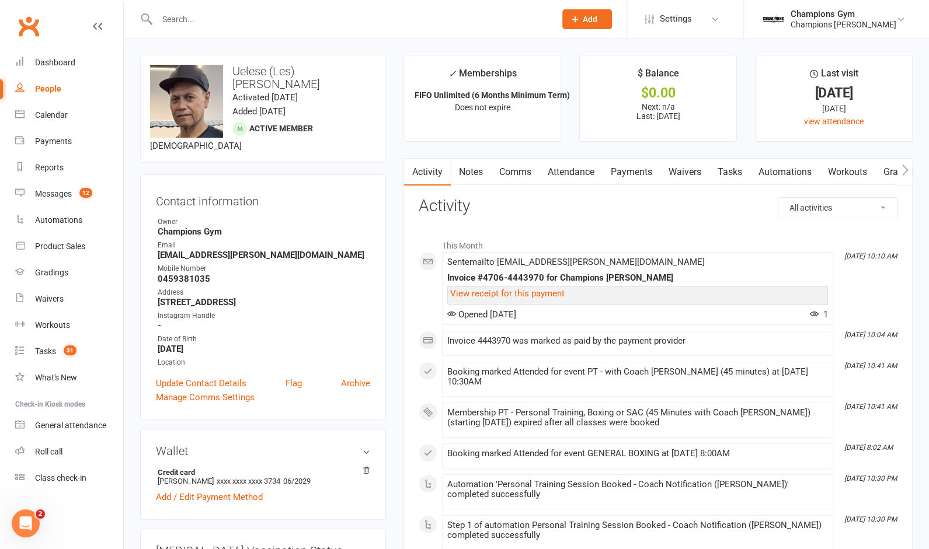
click at [735, 173] on link "Tasks" at bounding box center [729, 172] width 41 height 27
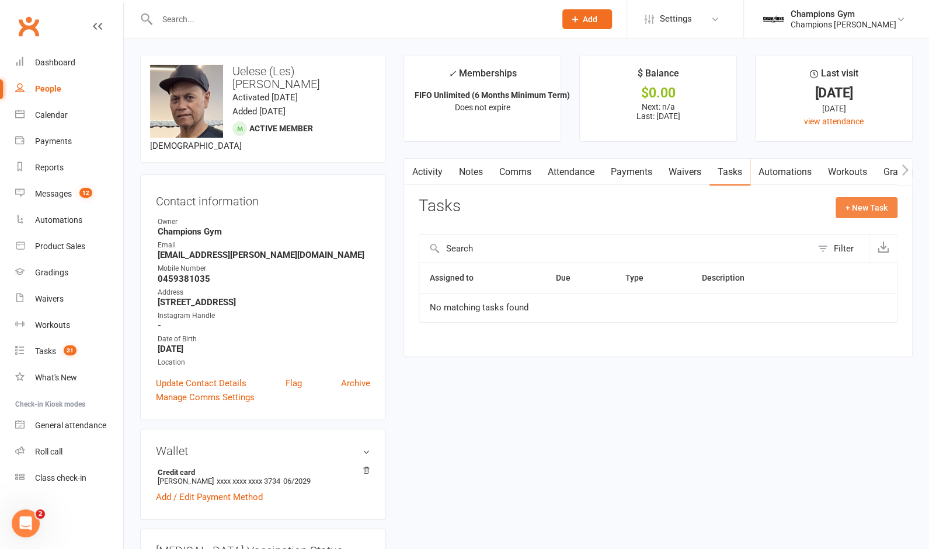
click at [855, 214] on button "+ New Task" at bounding box center [866, 207] width 62 height 21
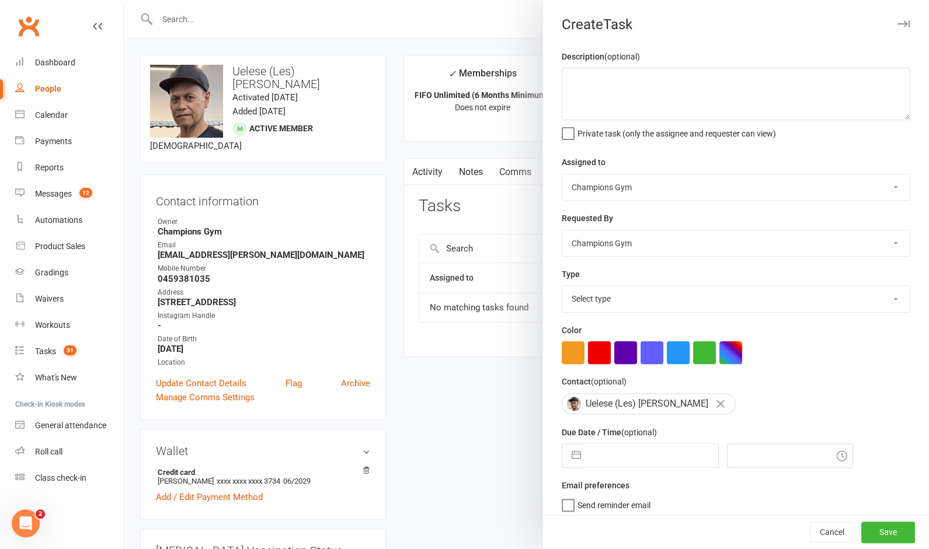
click at [678, 191] on select "Champions Gym [PERSON_NAME] [PERSON_NAME] Tuna [PERSON_NAME] [PERSON_NAME] [PER…" at bounding box center [735, 188] width 347 height 26
select select "49112"
click at [562, 175] on select "Champions Gym [PERSON_NAME] [PERSON_NAME] Tuna [PERSON_NAME] [PERSON_NAME] [PER…" at bounding box center [735, 188] width 347 height 26
click at [633, 247] on select "Champions Gym [PERSON_NAME] [PERSON_NAME] Tuna [PERSON_NAME] [PERSON_NAME] [PER…" at bounding box center [735, 244] width 347 height 26
select select "50255"
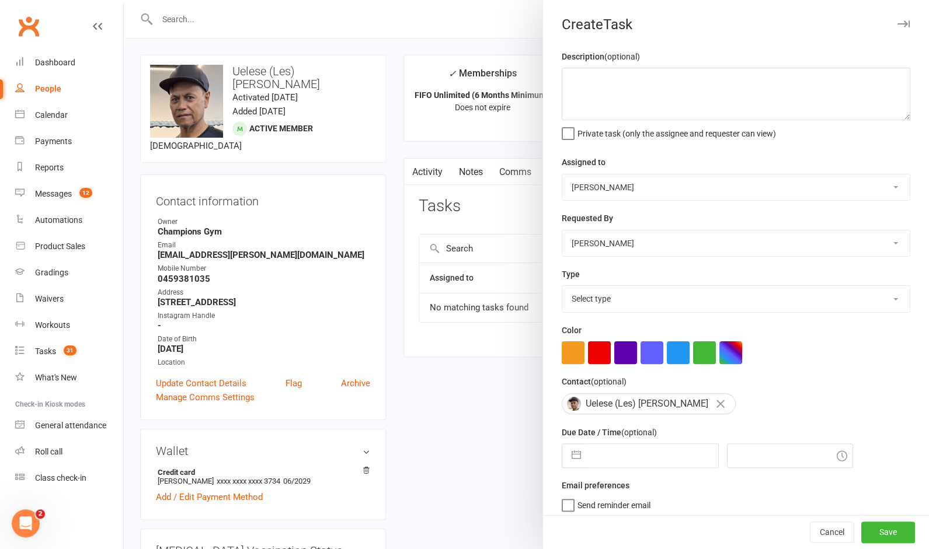
click at [562, 231] on select "Champions Gym [PERSON_NAME] [PERSON_NAME] Tuna [PERSON_NAME] [PERSON_NAME] [PER…" at bounding box center [735, 244] width 347 height 26
click at [637, 302] on select "Select type 90 day member plan Check in Coach call - potential cancellation sav…" at bounding box center [735, 299] width 347 height 26
select select "35280"
click at [562, 287] on select "Select type 90 day member plan Check in Coach call - potential cancellation sav…" at bounding box center [735, 299] width 347 height 26
click at [631, 450] on input "text" at bounding box center [652, 455] width 131 height 23
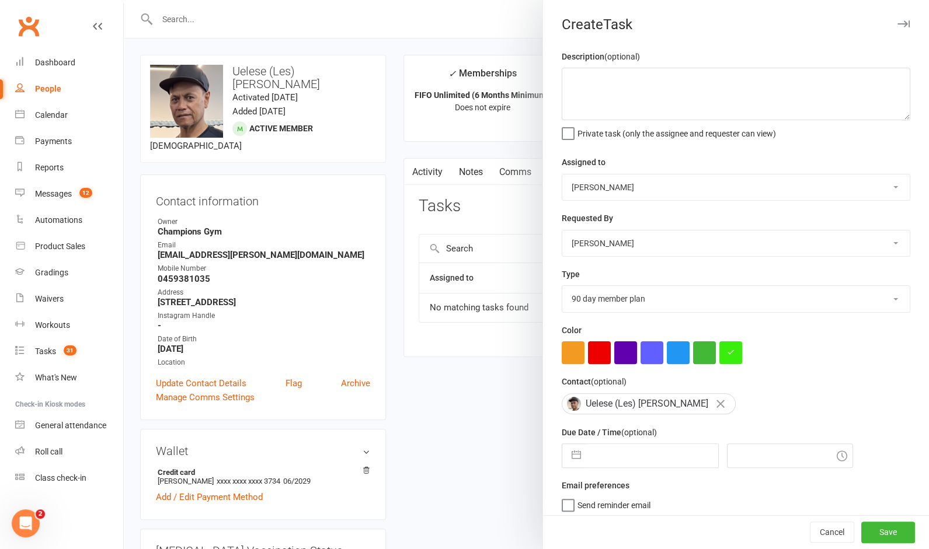
select select "6"
select select "2025"
select select "7"
select select "2025"
select select "8"
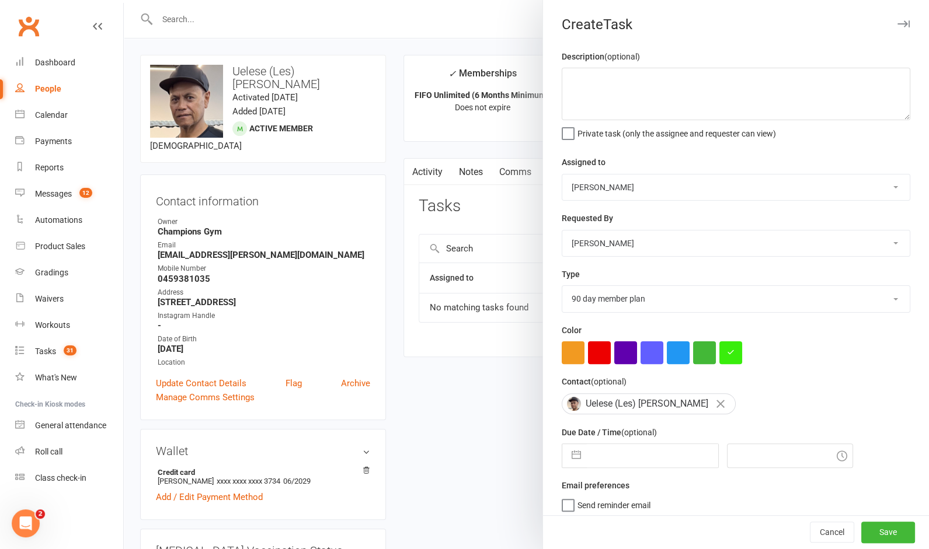
select select "2025"
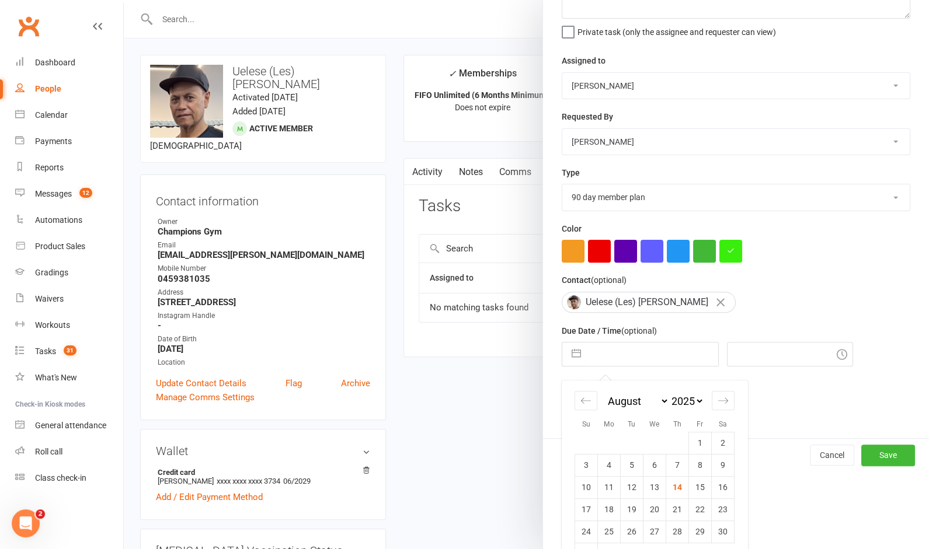
scroll to position [133, 0]
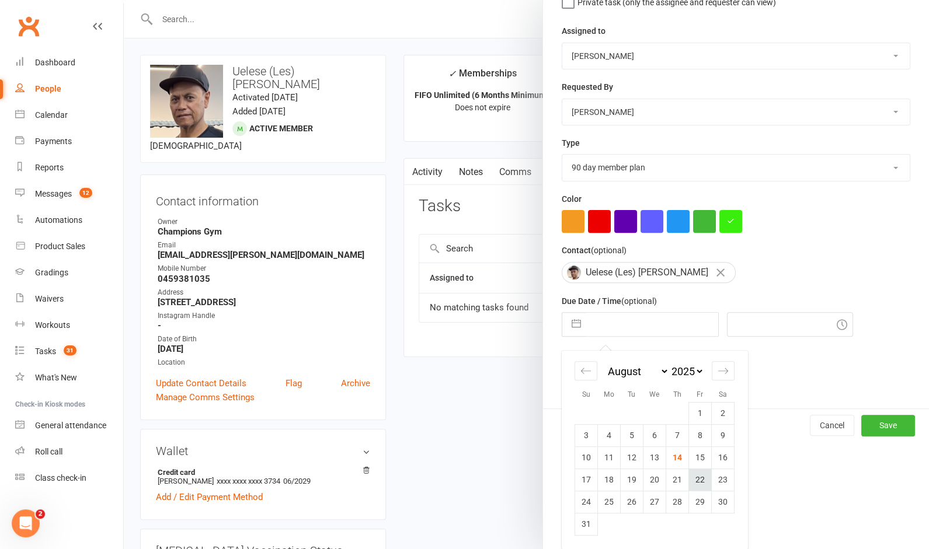
click at [693, 476] on td "22" at bounding box center [700, 480] width 23 height 22
type input "22 Aug 2025"
type input "7:45pm"
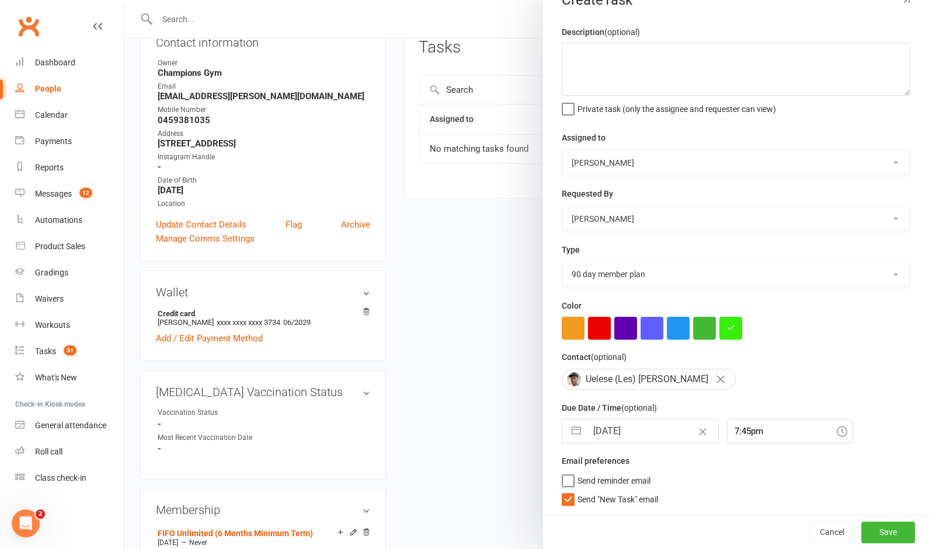
scroll to position [220, 0]
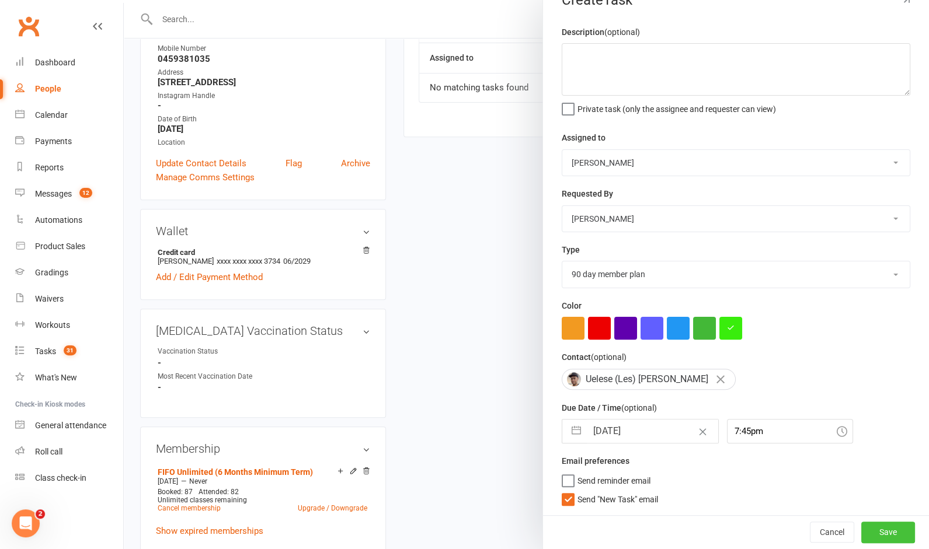
click at [889, 533] on button "Save" at bounding box center [888, 532] width 54 height 21
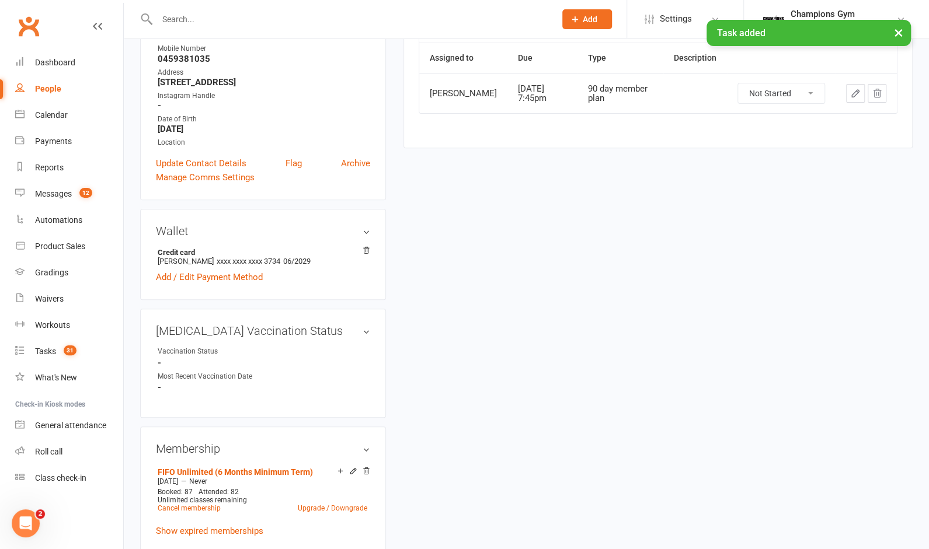
click at [852, 88] on icon "button" at bounding box center [855, 93] width 11 height 11
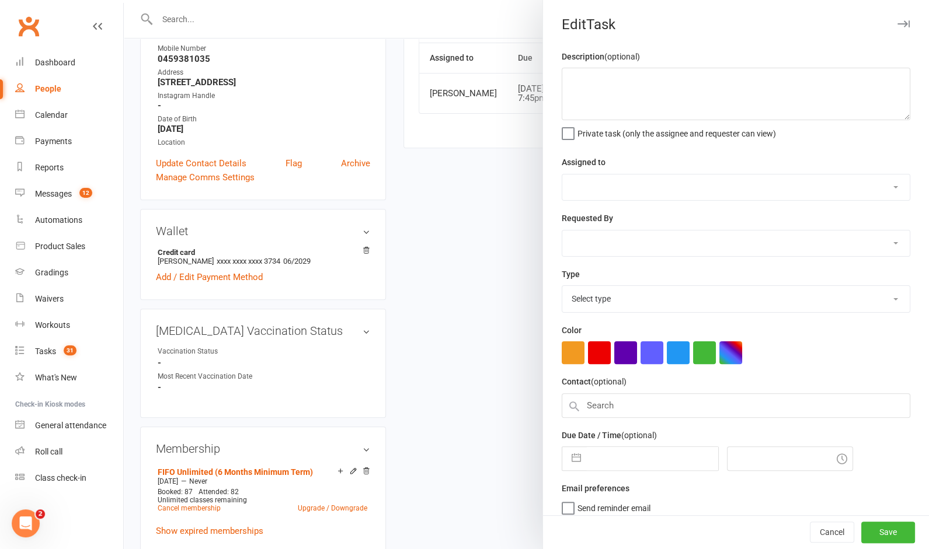
select select "49112"
select select "50255"
type input "22 Aug 2025"
type input "7:45pm"
select select "35280"
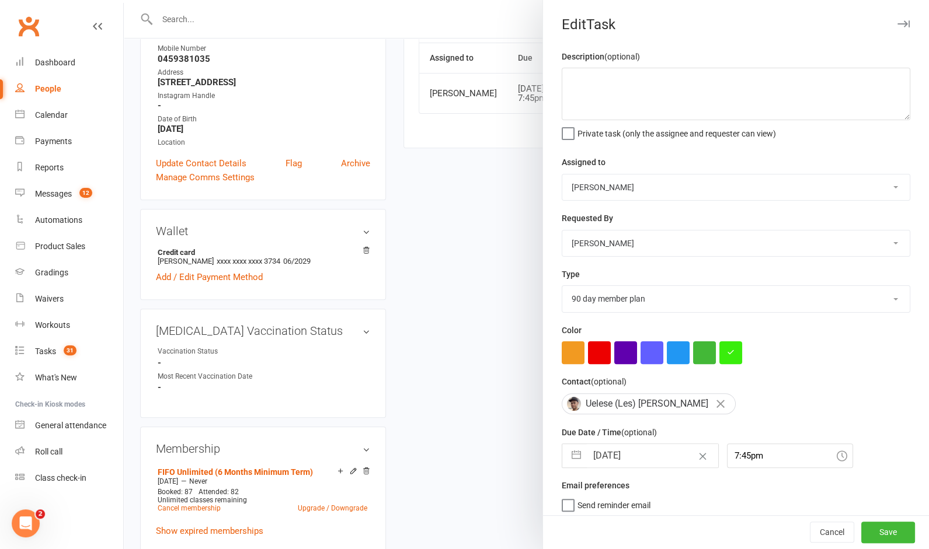
click at [662, 190] on select "Champions Gym [PERSON_NAME] [PERSON_NAME] Tuna [PERSON_NAME] [PERSON_NAME] [PER…" at bounding box center [735, 188] width 347 height 26
select select "50255"
click at [562, 175] on select "Champions Gym [PERSON_NAME] [PERSON_NAME] Tuna [PERSON_NAME] [PERSON_NAME] [PER…" at bounding box center [735, 188] width 347 height 26
click at [886, 529] on button "Save" at bounding box center [888, 532] width 54 height 21
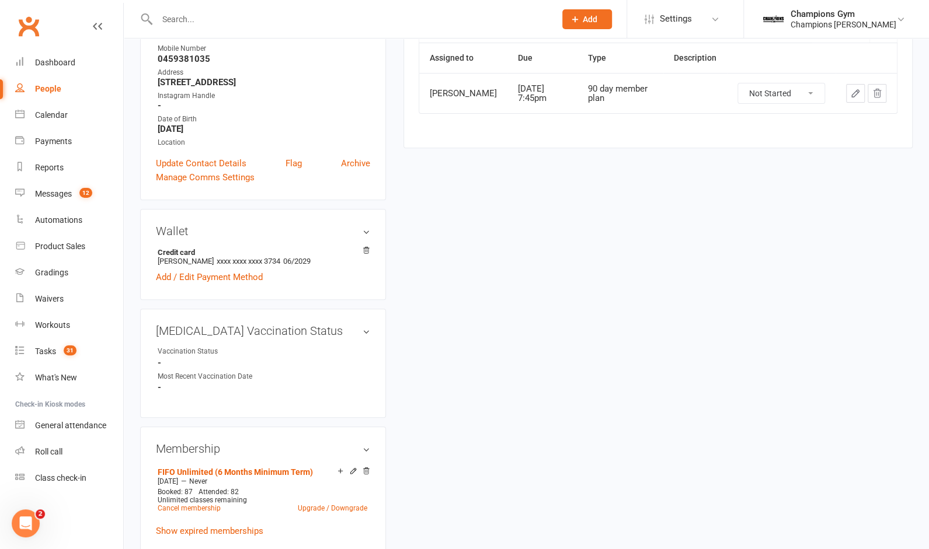
click at [177, 18] on input "text" at bounding box center [350, 19] width 393 height 16
paste input "Kimberly"
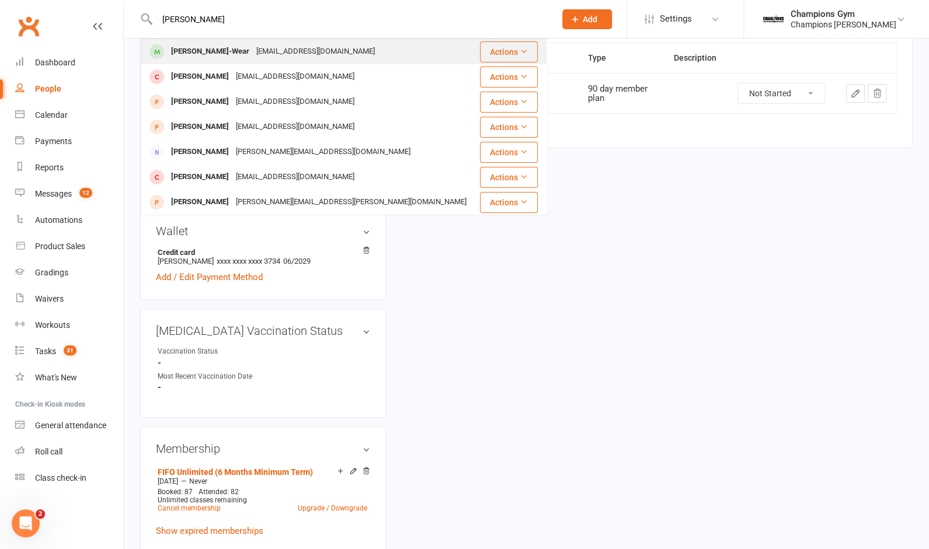
type input "Kimberly"
click at [182, 46] on div "Kimberly Wade-Wear" at bounding box center [210, 51] width 85 height 17
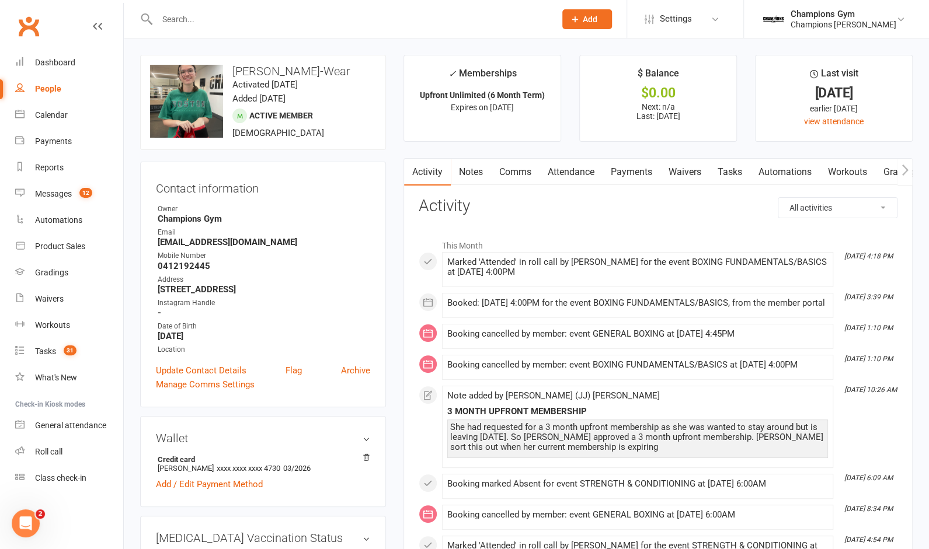
click at [735, 173] on link "Tasks" at bounding box center [729, 172] width 41 height 27
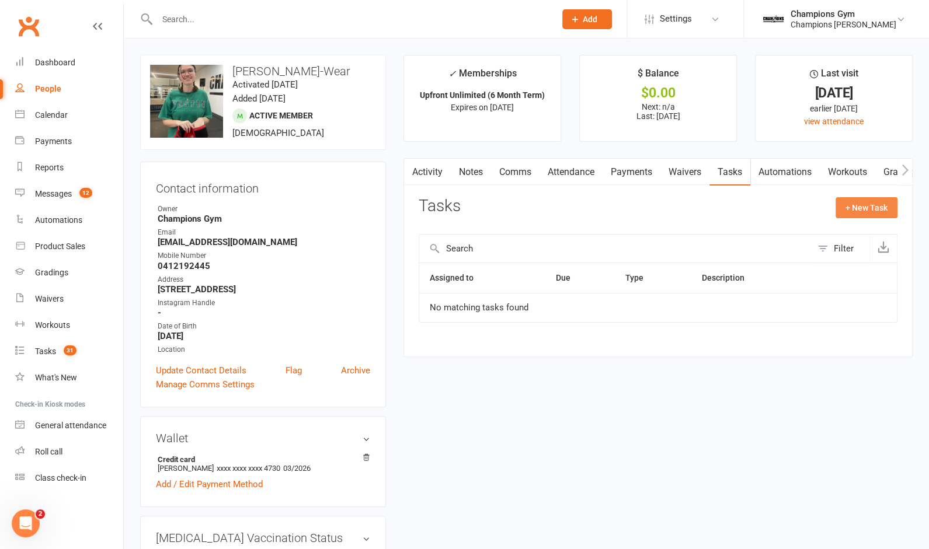
click at [850, 207] on button "+ New Task" at bounding box center [866, 207] width 62 height 21
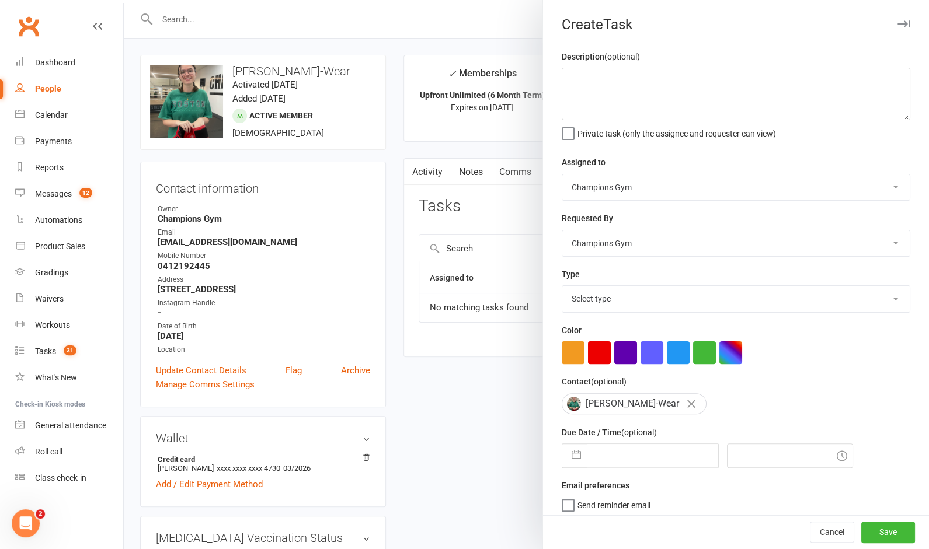
click at [671, 191] on select "Champions Gym [PERSON_NAME] [PERSON_NAME] Tuna [PERSON_NAME] [PERSON_NAME] [PER…" at bounding box center [735, 188] width 347 height 26
select select "52671"
click at [562, 175] on select "Champions Gym [PERSON_NAME] [PERSON_NAME] Tuna [PERSON_NAME] [PERSON_NAME] [PER…" at bounding box center [735, 188] width 347 height 26
click at [630, 241] on select "Champions Gym [PERSON_NAME] [PERSON_NAME] Tuna [PERSON_NAME] [PERSON_NAME] [PER…" at bounding box center [735, 244] width 347 height 26
select select "31848"
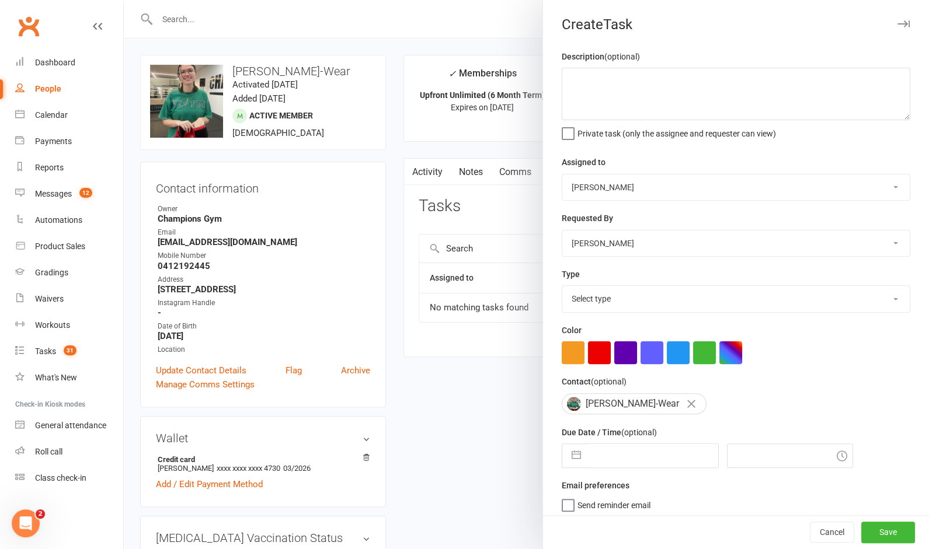
click at [562, 231] on select "Champions Gym [PERSON_NAME] [PERSON_NAME] Tuna [PERSON_NAME] [PERSON_NAME] [PER…" at bounding box center [735, 244] width 347 height 26
click at [643, 305] on select "Select type 90 day member plan Check in Coach call - potential cancellation sav…" at bounding box center [735, 299] width 347 height 26
select select "35280"
click at [562, 287] on select "Select type 90 day member plan Check in Coach call - potential cancellation sav…" at bounding box center [735, 299] width 347 height 26
click at [624, 459] on input "text" at bounding box center [652, 455] width 131 height 23
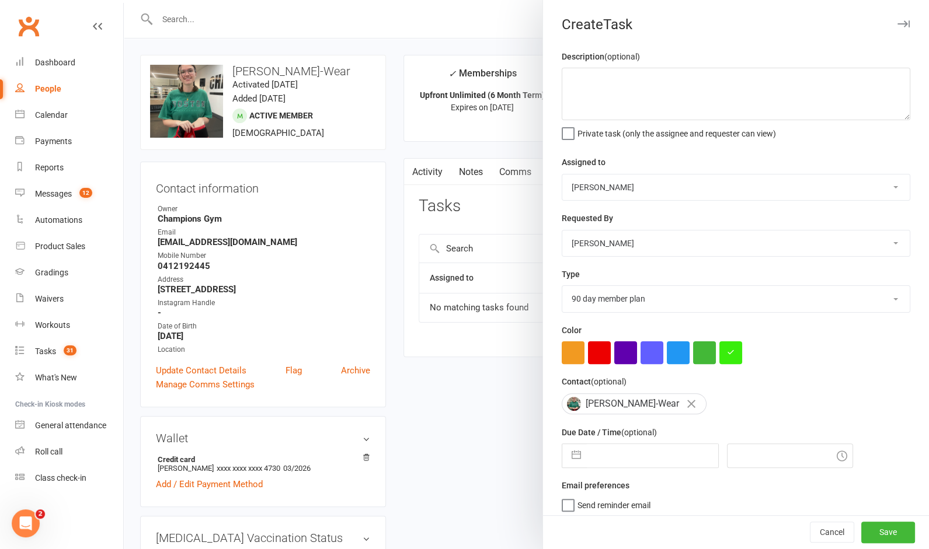
select select "6"
select select "2025"
select select "7"
select select "2025"
select select "8"
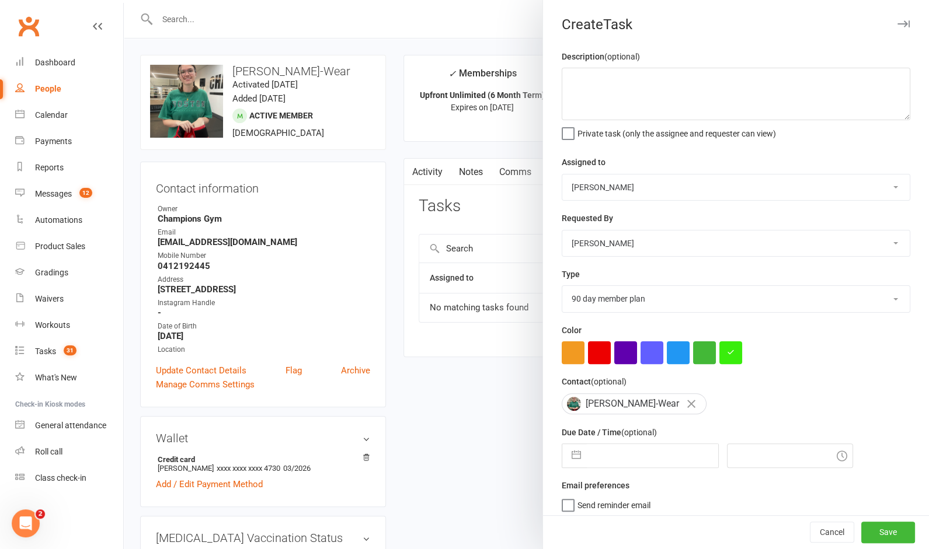
select select "2025"
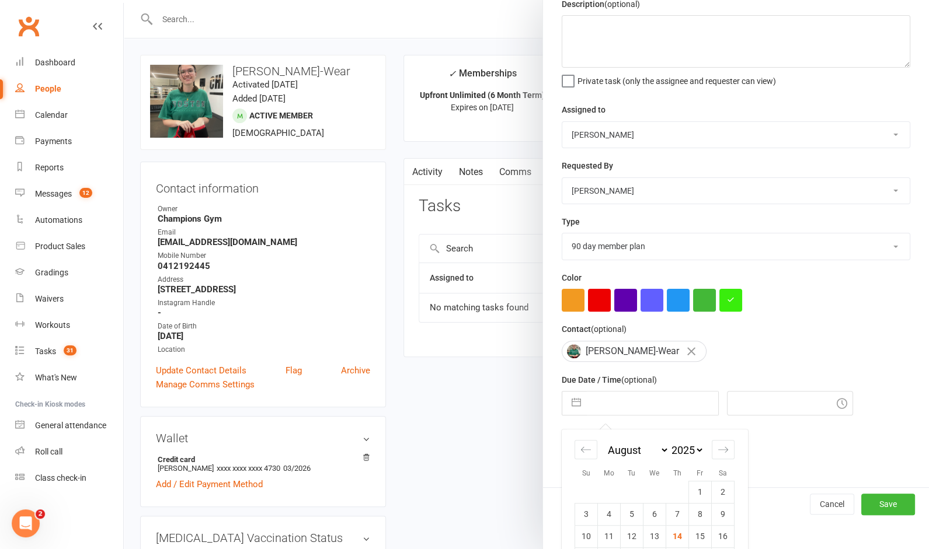
scroll to position [133, 0]
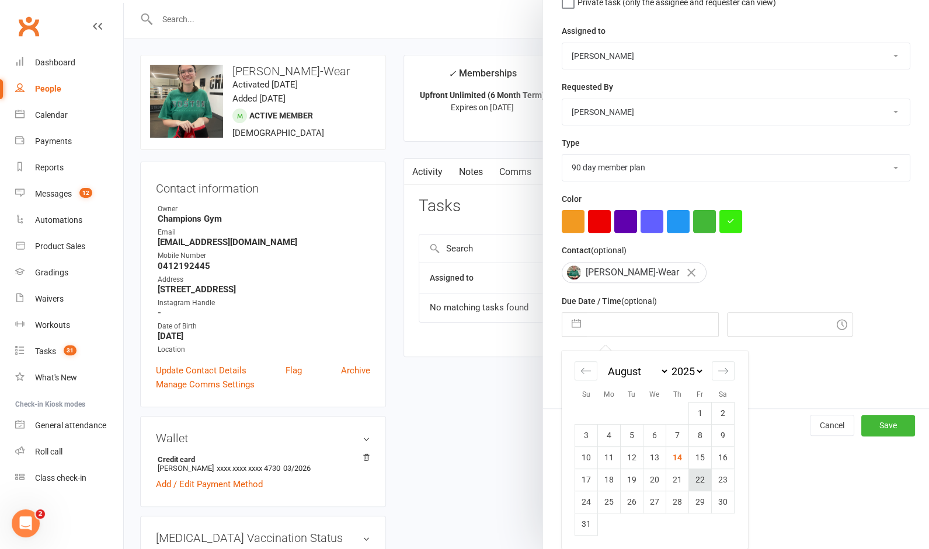
click at [695, 479] on td "22" at bounding box center [700, 480] width 23 height 22
type input "22 Aug 2025"
type input "7:45pm"
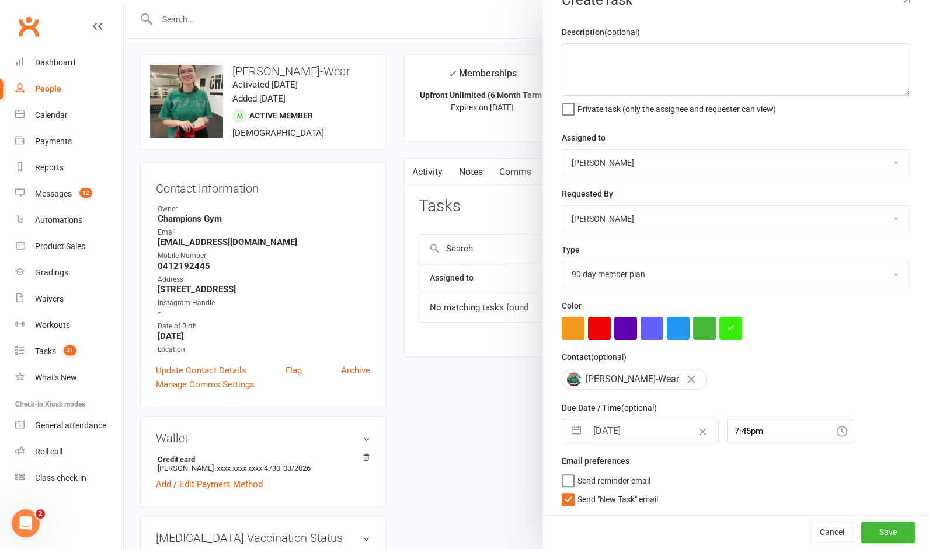
scroll to position [26, 0]
click at [882, 531] on button "Save" at bounding box center [888, 532] width 54 height 21
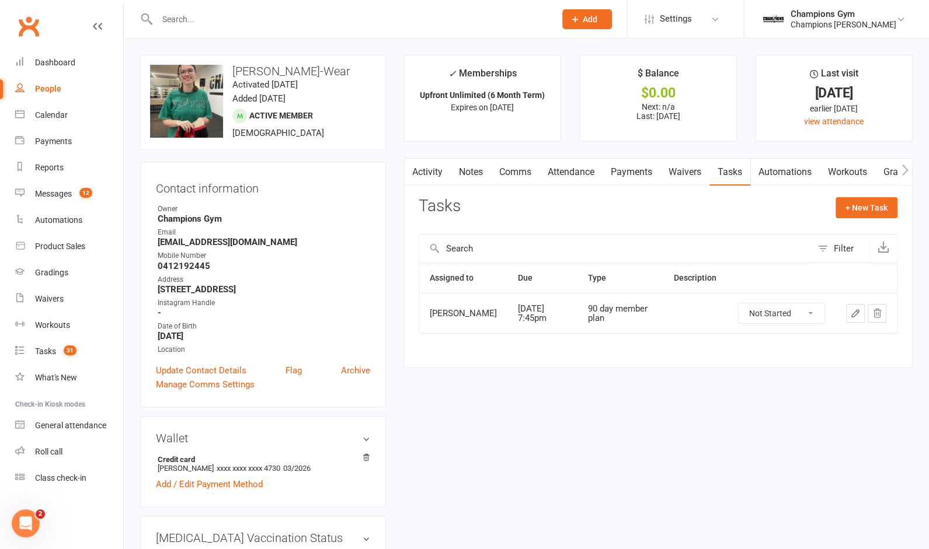
click at [257, 11] on input "text" at bounding box center [350, 19] width 393 height 16
paste input "Leila (Lee-lah)"
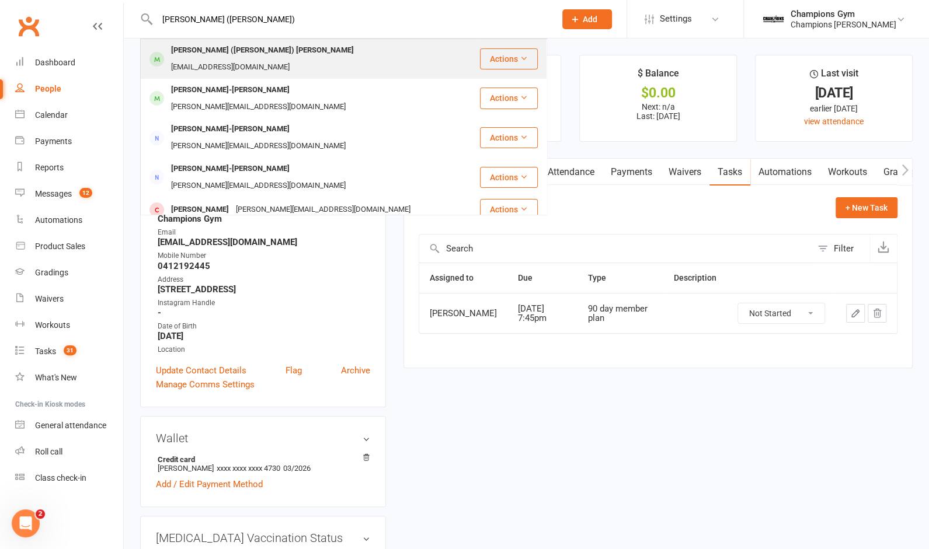
type input "Leila (Lee-lah)"
click at [240, 51] on div "Leila (Lee-lah) Montgomery" at bounding box center [263, 50] width 190 height 17
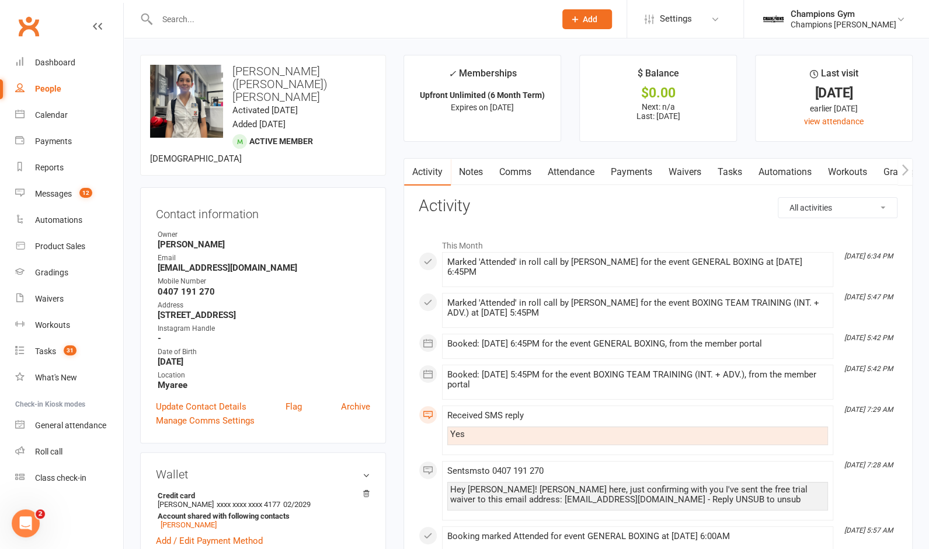
click at [731, 172] on link "Tasks" at bounding box center [729, 172] width 41 height 27
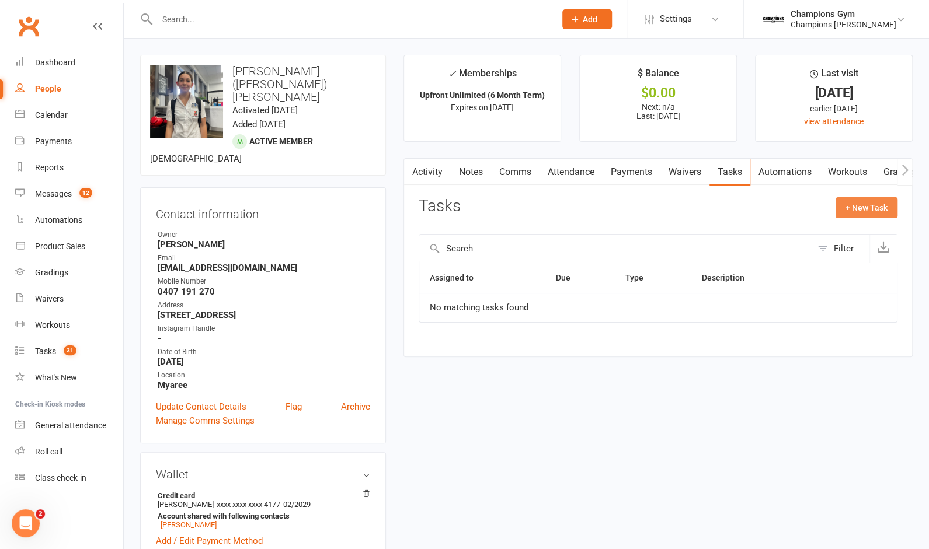
click at [862, 207] on button "+ New Task" at bounding box center [866, 207] width 62 height 21
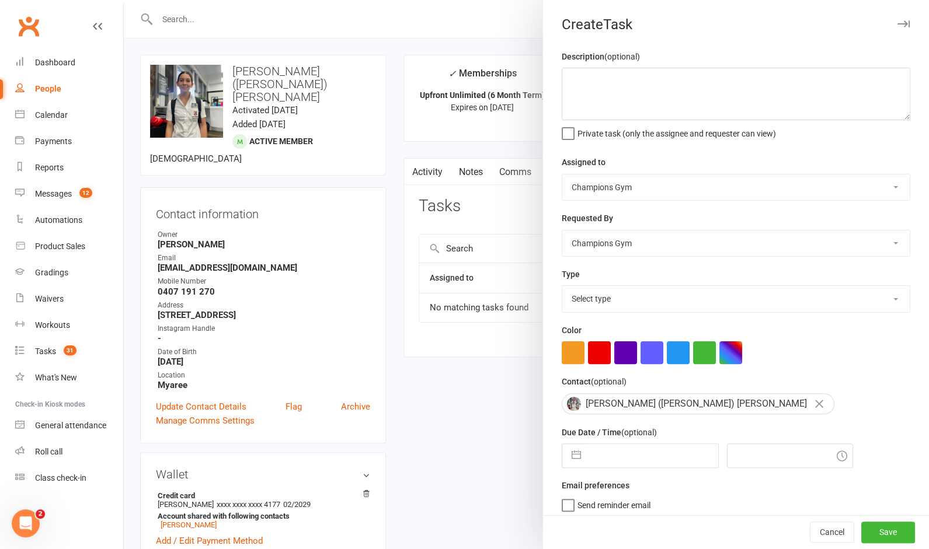
click at [697, 193] on select "Champions Gym [PERSON_NAME] [PERSON_NAME] Tuna [PERSON_NAME] [PERSON_NAME] [PER…" at bounding box center [735, 188] width 347 height 26
select select "52671"
click at [562, 175] on select "Champions Gym [PERSON_NAME] [PERSON_NAME] Tuna [PERSON_NAME] [PERSON_NAME] [PER…" at bounding box center [735, 188] width 347 height 26
click at [614, 251] on select "Champions Gym [PERSON_NAME] [PERSON_NAME] Tuna [PERSON_NAME] [PERSON_NAME] [PER…" at bounding box center [735, 244] width 347 height 26
select select "31848"
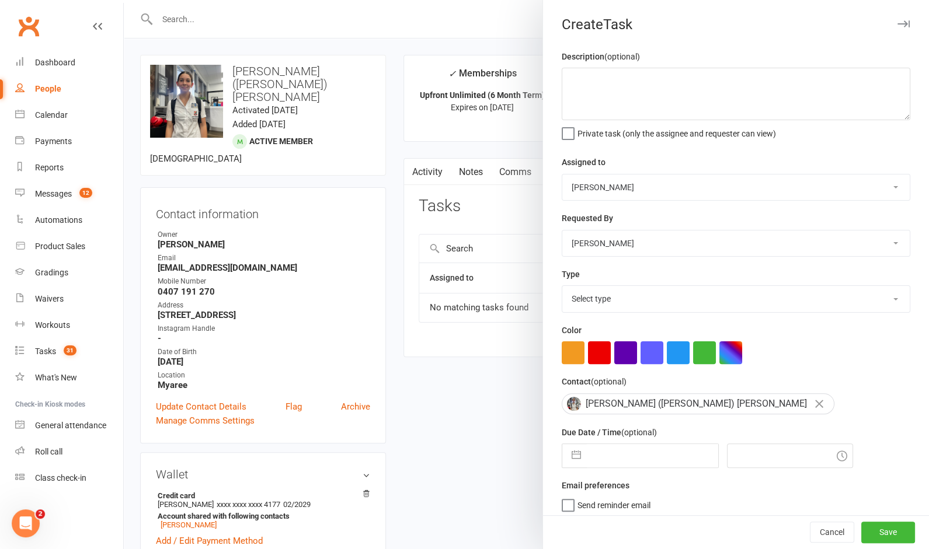
click at [562, 231] on select "Champions Gym [PERSON_NAME] [PERSON_NAME] Tuna [PERSON_NAME] [PERSON_NAME] [PER…" at bounding box center [735, 244] width 347 height 26
click at [615, 298] on select "Select type 90 day member plan Check in Coach call - potential cancellation sav…" at bounding box center [735, 299] width 347 height 26
select select "35280"
click at [562, 287] on select "Select type 90 day member plan Check in Coach call - potential cancellation sav…" at bounding box center [735, 299] width 347 height 26
click at [627, 454] on input "text" at bounding box center [652, 455] width 131 height 23
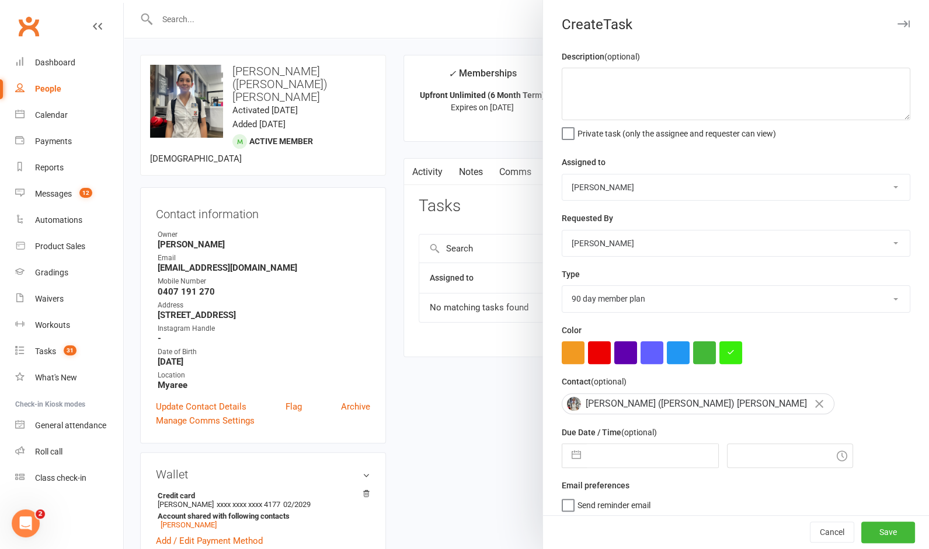
select select "6"
select select "2025"
select select "7"
select select "2025"
select select "8"
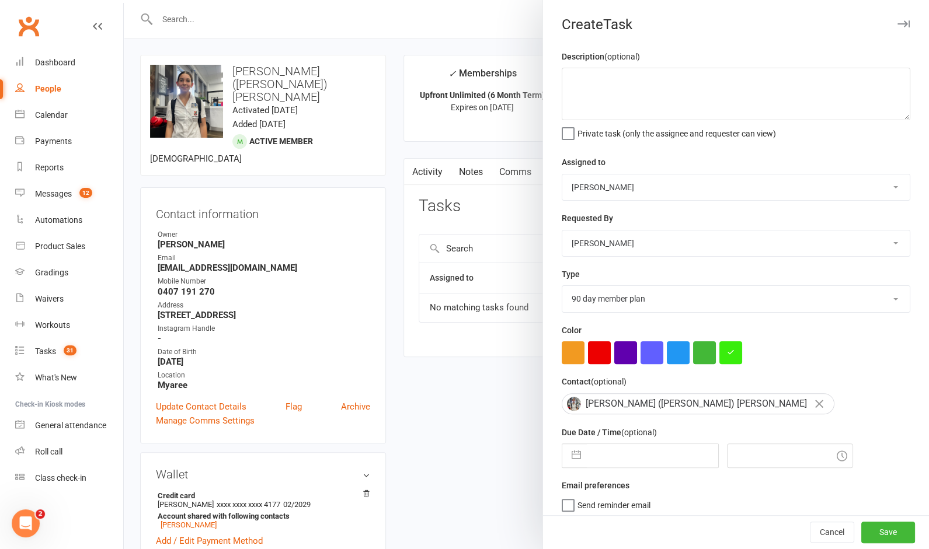
select select "2025"
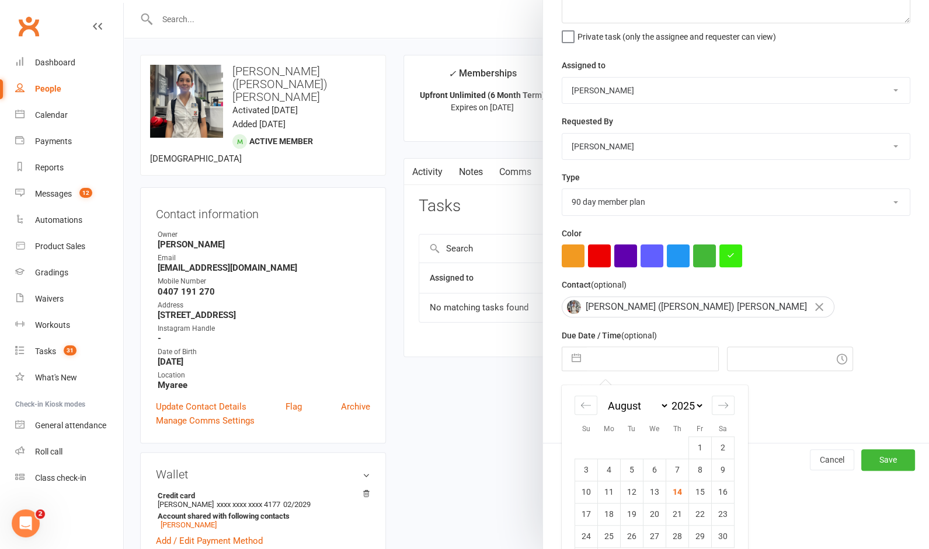
scroll to position [103, 0]
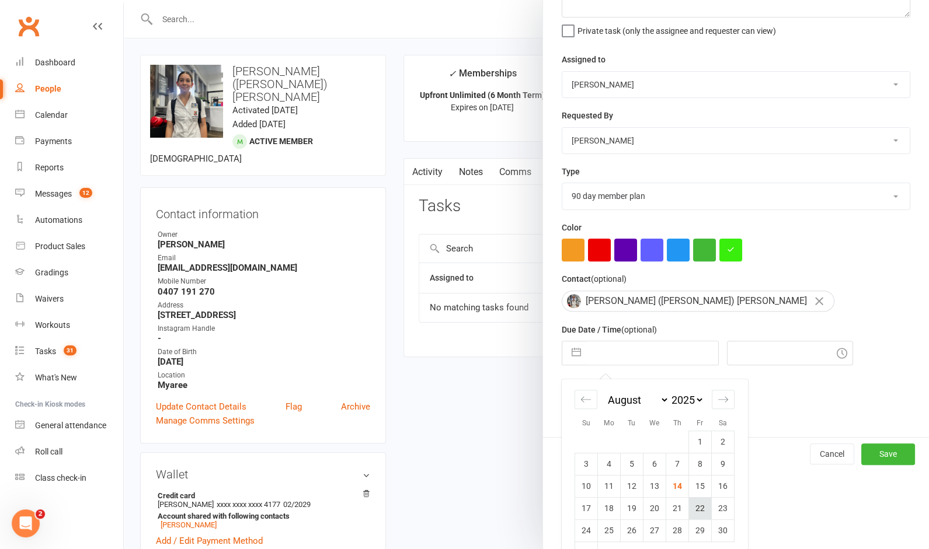
click at [698, 506] on td "22" at bounding box center [700, 508] width 23 height 22
type input "22 Aug 2025"
type input "7:45pm"
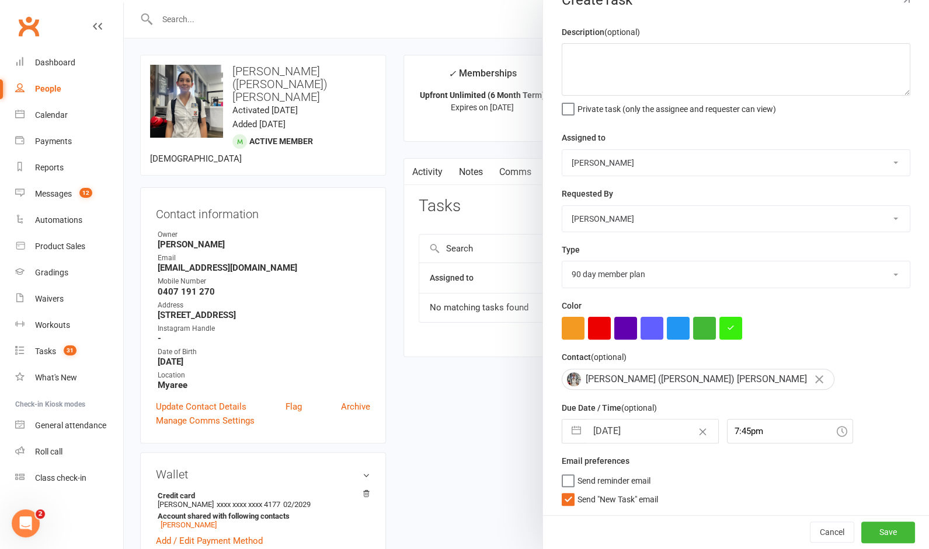
scroll to position [26, 0]
click at [898, 529] on button "Save" at bounding box center [888, 532] width 54 height 21
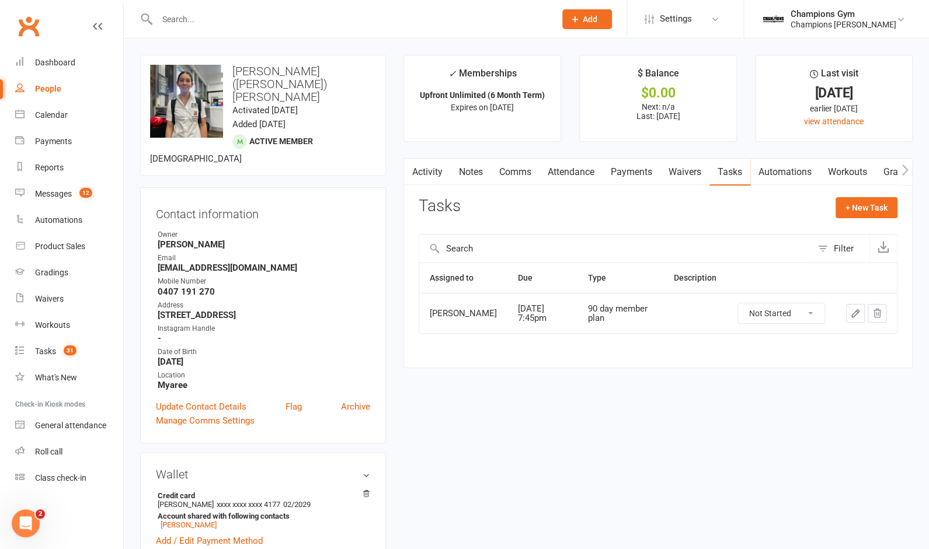
click at [224, 18] on input "text" at bounding box center [350, 19] width 393 height 16
paste input "Russell"
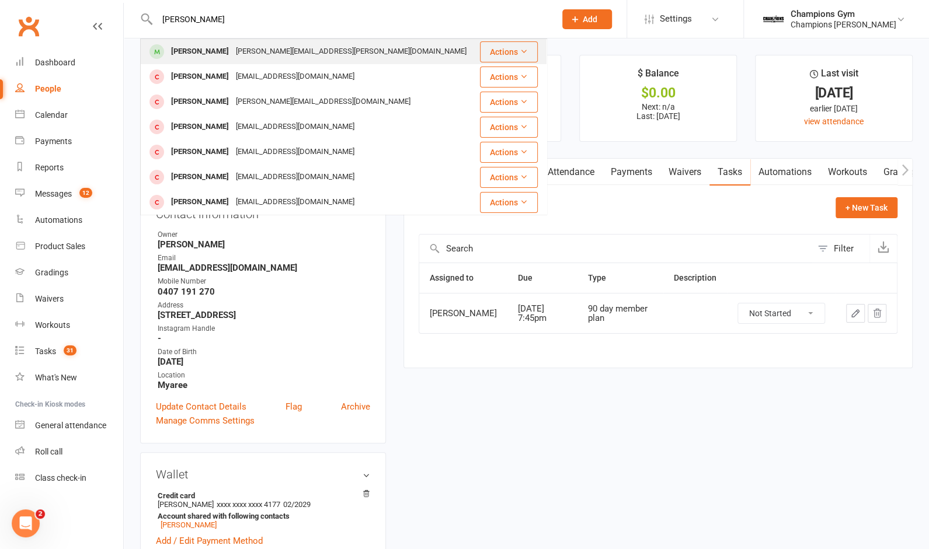
type input "Russell"
click at [211, 52] on div "Thomas Russell" at bounding box center [200, 51] width 65 height 17
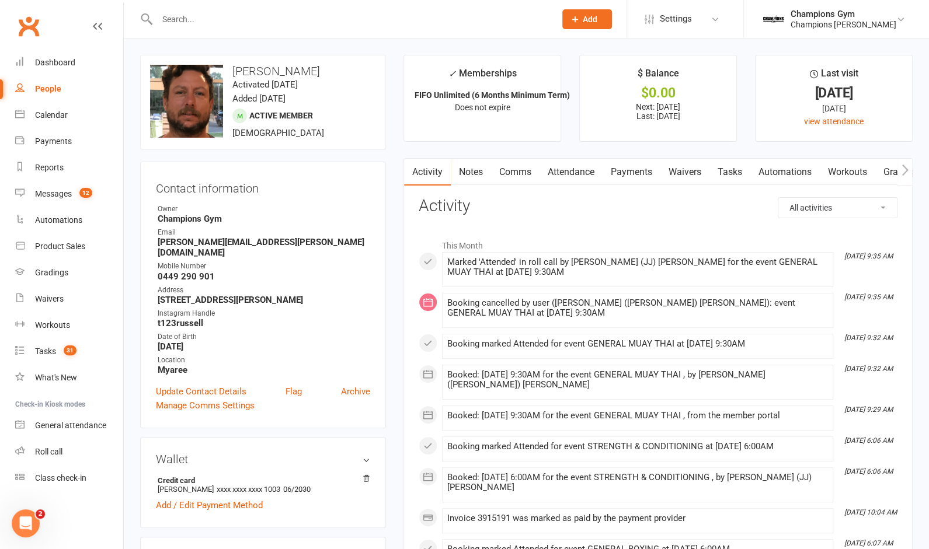
click at [730, 176] on link "Tasks" at bounding box center [729, 172] width 41 height 27
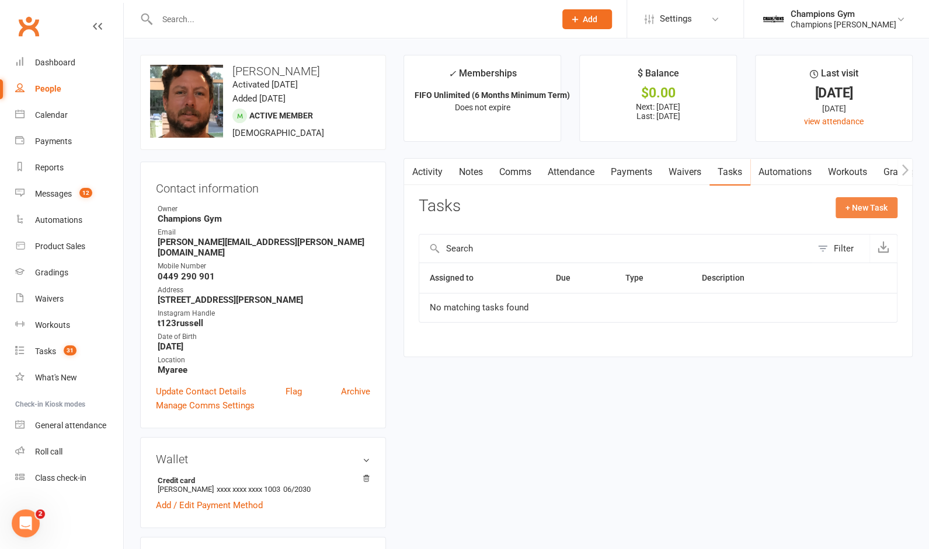
click at [884, 212] on button "+ New Task" at bounding box center [866, 207] width 62 height 21
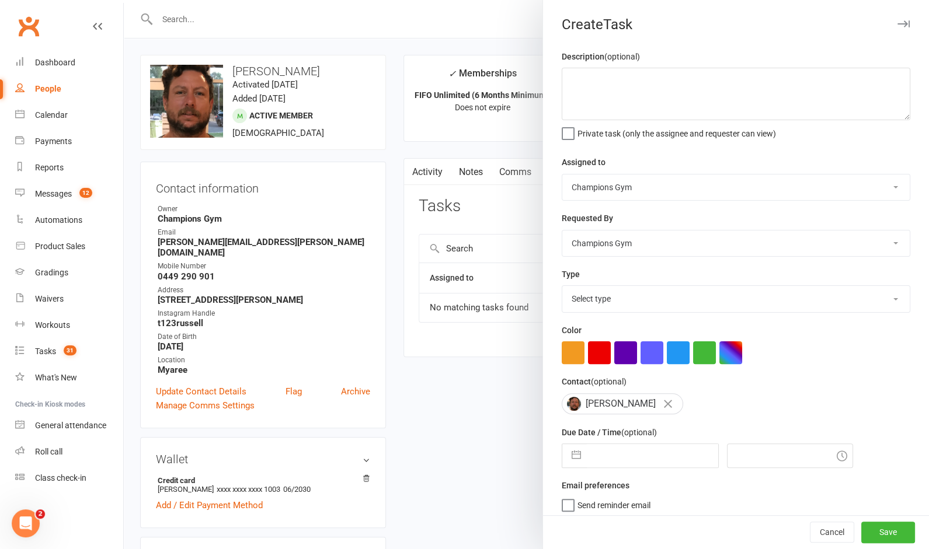
click at [660, 189] on select "Champions Gym [PERSON_NAME] [PERSON_NAME] Tuna [PERSON_NAME] [PERSON_NAME] [PER…" at bounding box center [735, 188] width 347 height 26
select select "31848"
click at [562, 175] on select "Champions Gym [PERSON_NAME] [PERSON_NAME] Tuna [PERSON_NAME] [PERSON_NAME] [PER…" at bounding box center [735, 188] width 347 height 26
click at [616, 242] on select "Champions Gym [PERSON_NAME] [PERSON_NAME] Tuna [PERSON_NAME] [PERSON_NAME] [PER…" at bounding box center [735, 244] width 347 height 26
select select "31848"
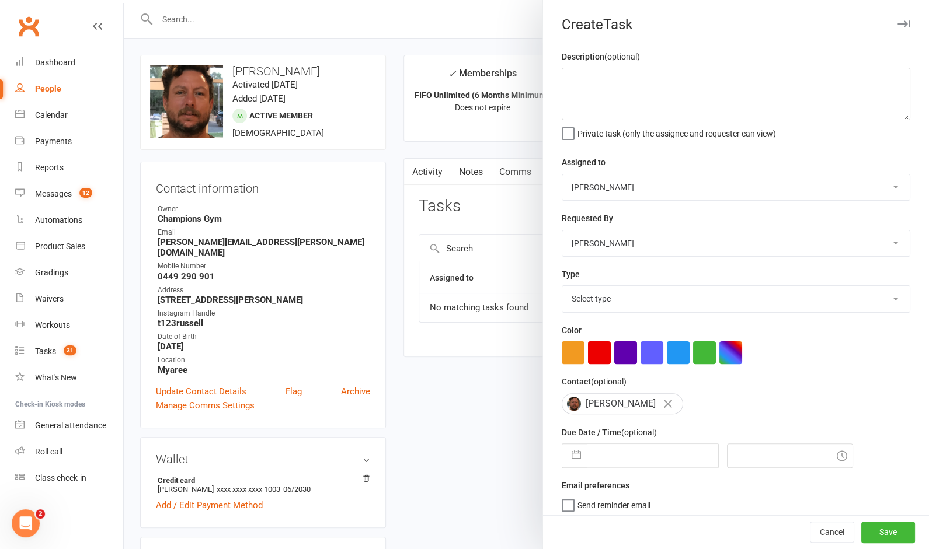
click at [562, 231] on select "Champions Gym [PERSON_NAME] [PERSON_NAME] Tuna [PERSON_NAME] [PERSON_NAME] [PER…" at bounding box center [735, 244] width 347 height 26
click at [613, 300] on select "Select type 90 day member plan Check in Coach call - potential cancellation sav…" at bounding box center [735, 299] width 347 height 26
select select "35280"
click at [562, 287] on select "Select type 90 day member plan Check in Coach call - potential cancellation sav…" at bounding box center [735, 299] width 347 height 26
select select "6"
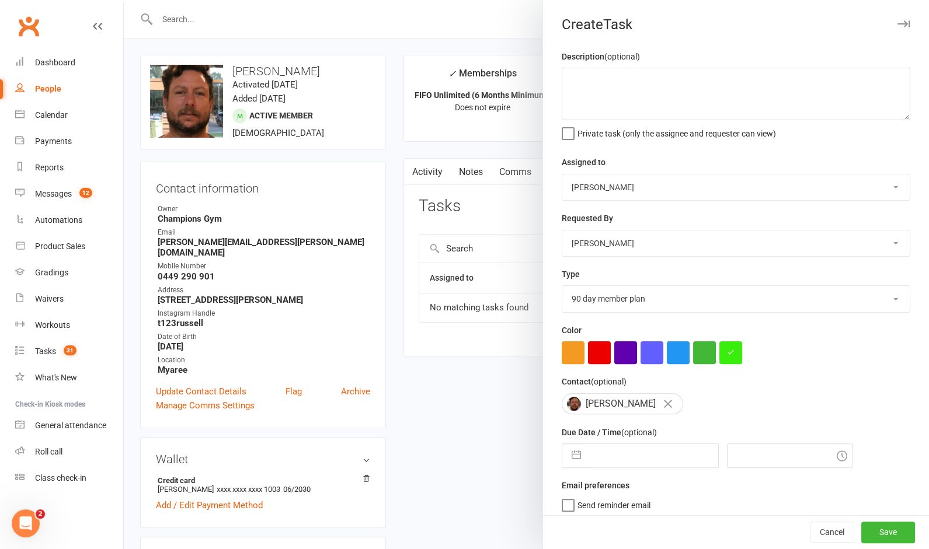
select select "2025"
select select "7"
select select "2025"
select select "8"
select select "2025"
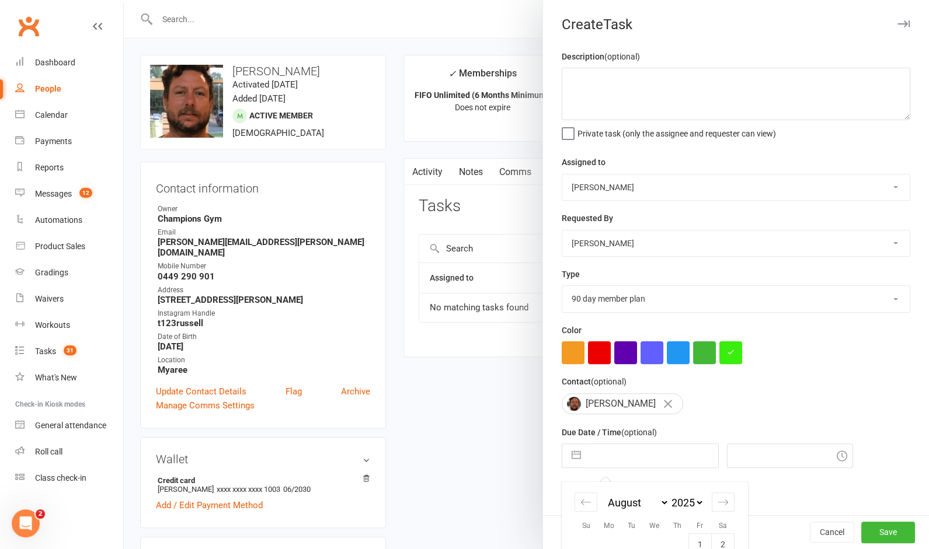
click at [650, 461] on input "text" at bounding box center [652, 455] width 131 height 23
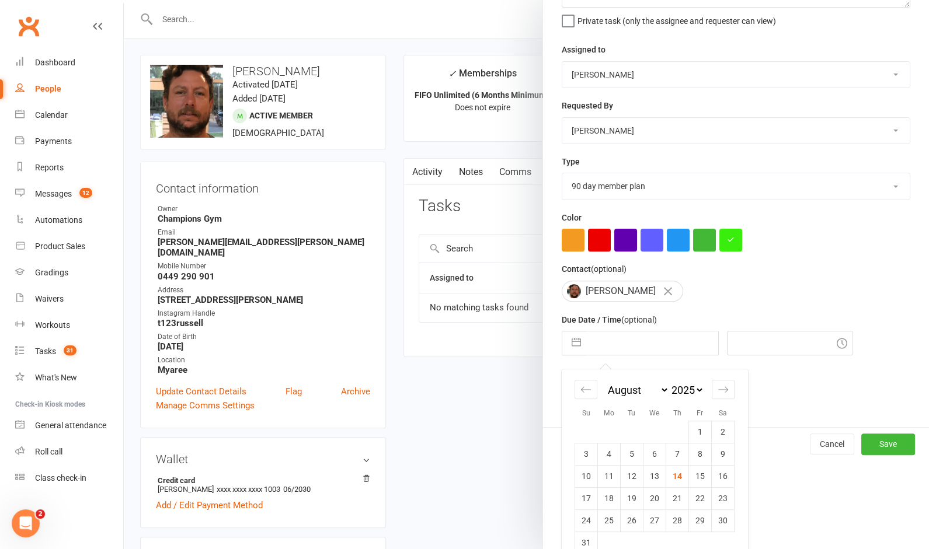
scroll to position [133, 0]
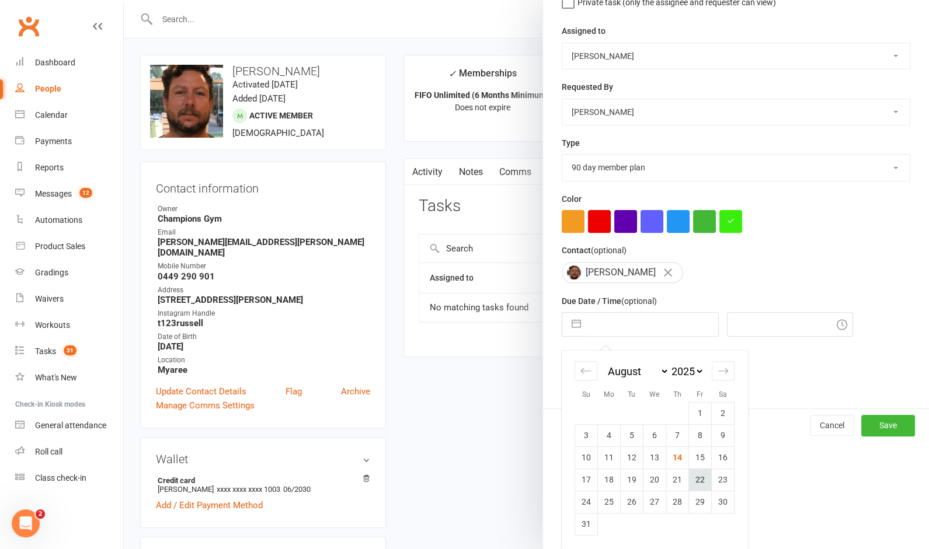
click at [700, 477] on td "22" at bounding box center [700, 480] width 23 height 22
type input "22 Aug 2025"
type input "7:45pm"
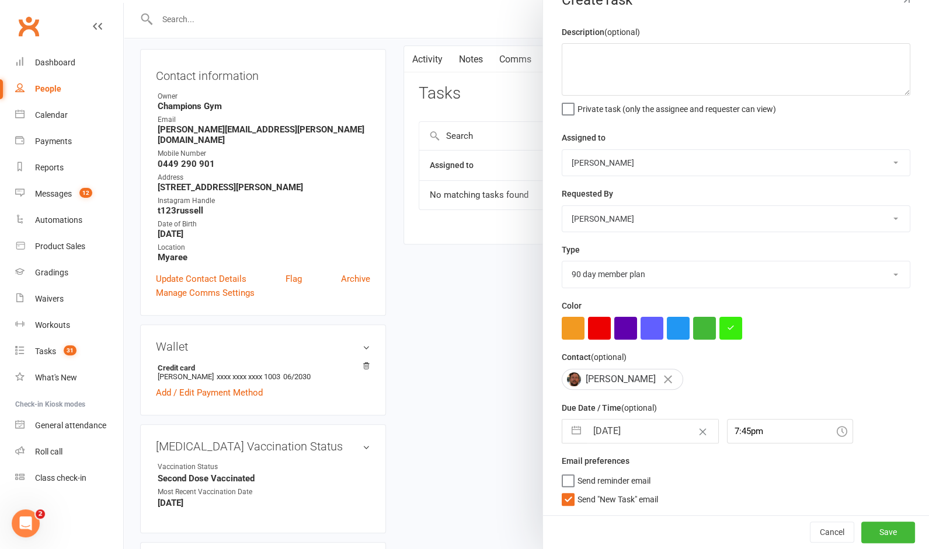
scroll to position [190, 0]
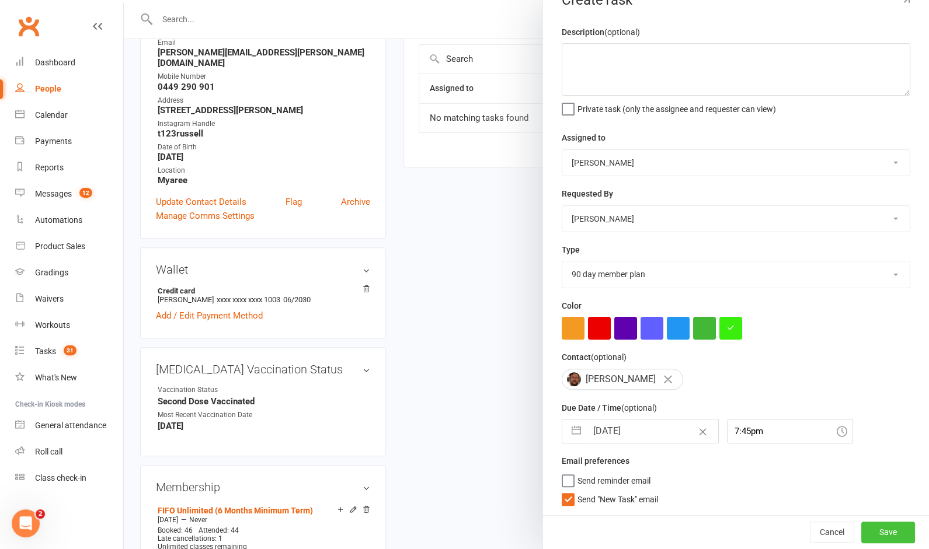
click at [891, 530] on button "Save" at bounding box center [888, 532] width 54 height 21
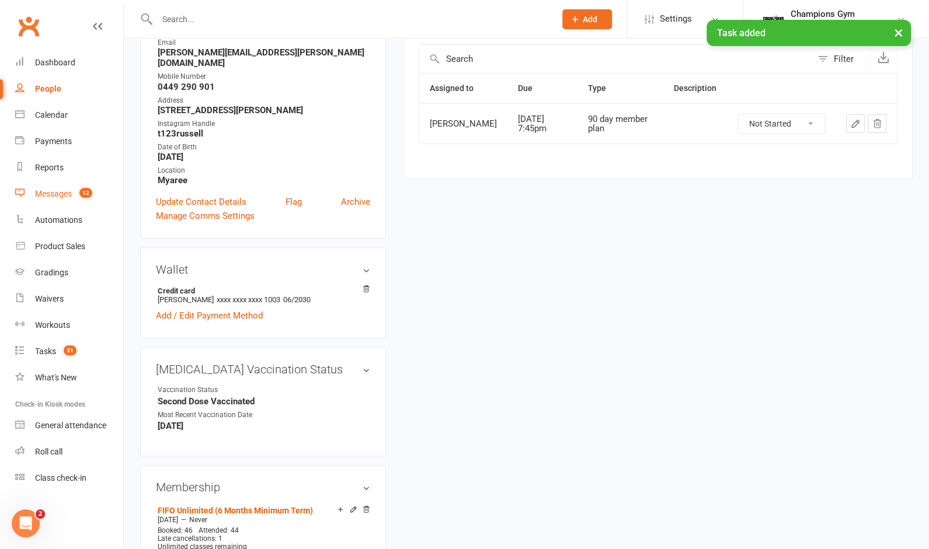
click at [71, 195] on div "Messages" at bounding box center [53, 193] width 37 height 9
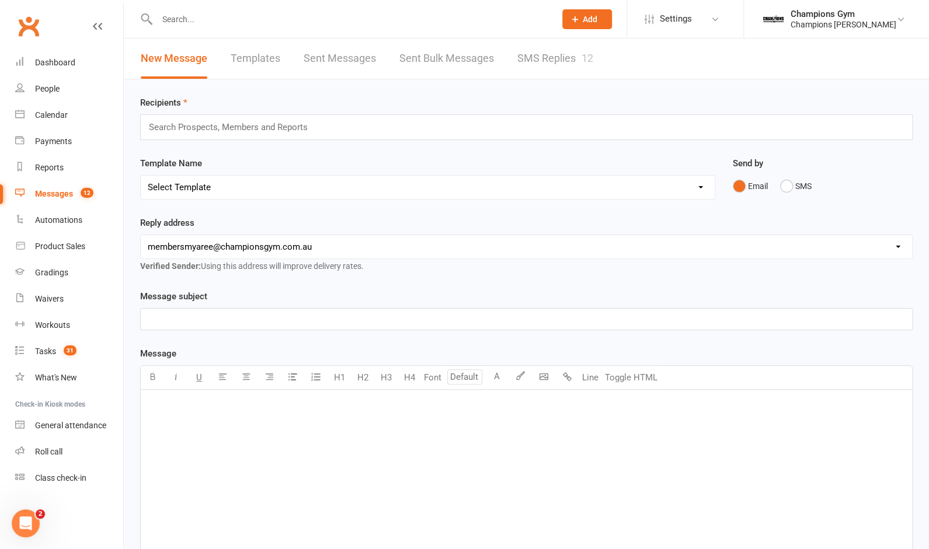
click at [545, 60] on link "SMS Replies 12" at bounding box center [555, 59] width 76 height 40
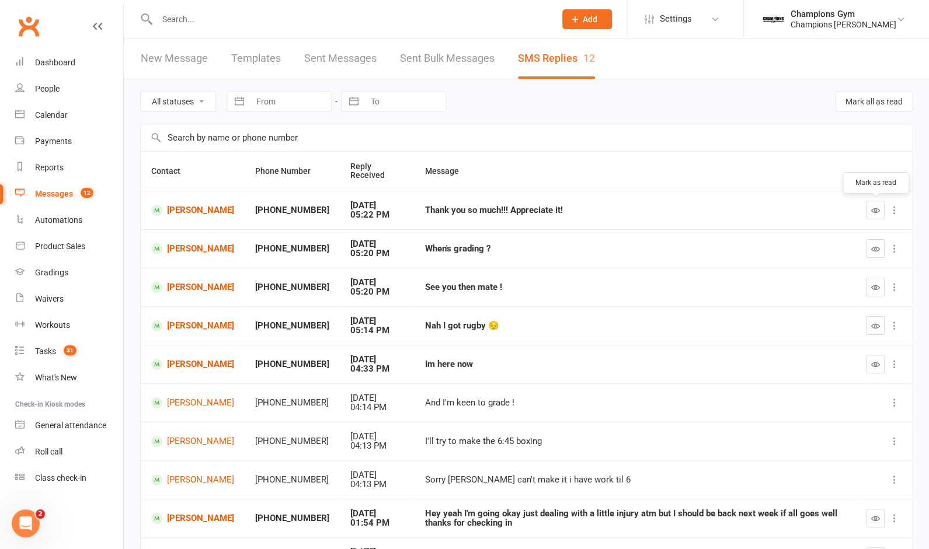
click at [876, 212] on icon "button" at bounding box center [875, 210] width 9 height 9
click at [873, 326] on icon "button" at bounding box center [875, 326] width 9 height 9
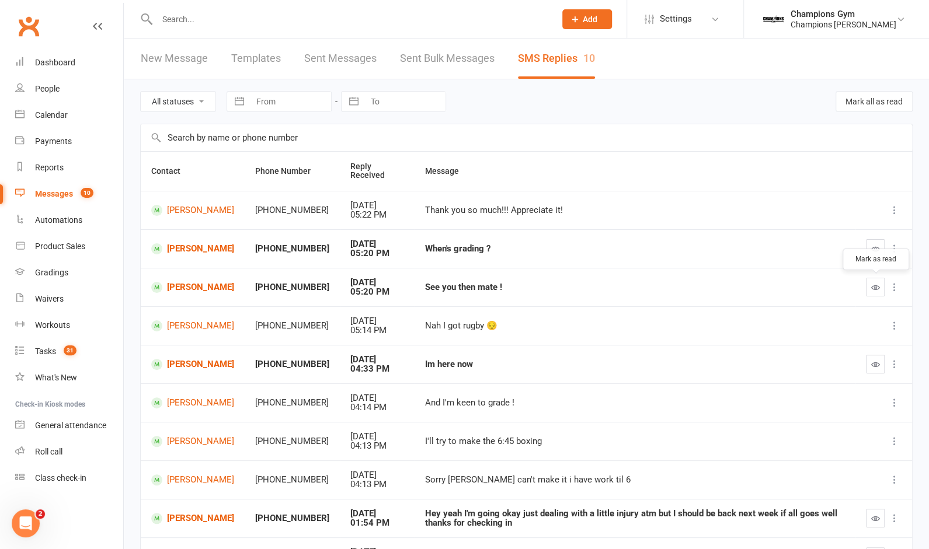
click at [871, 285] on icon "button" at bounding box center [875, 287] width 9 height 9
click at [875, 362] on icon "button" at bounding box center [875, 364] width 9 height 9
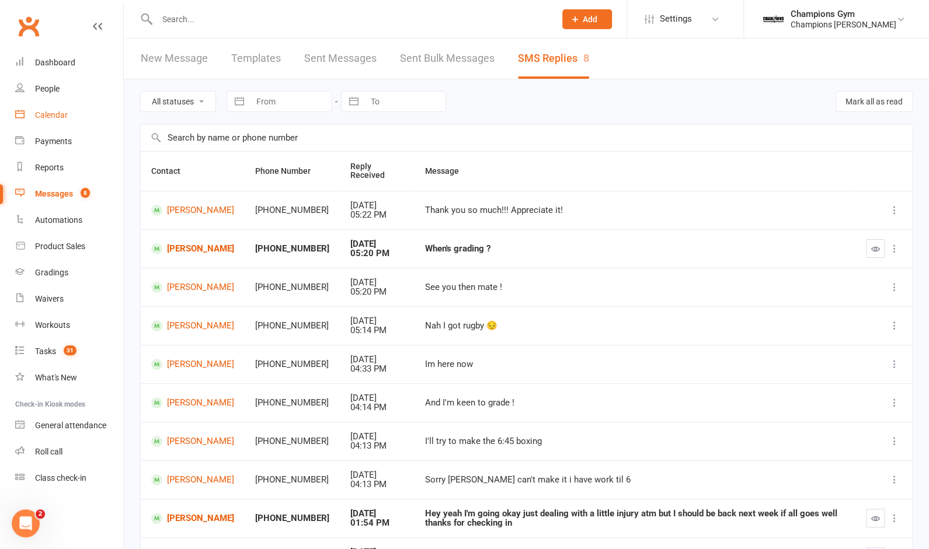
click at [62, 117] on div "Calendar" at bounding box center [51, 114] width 33 height 9
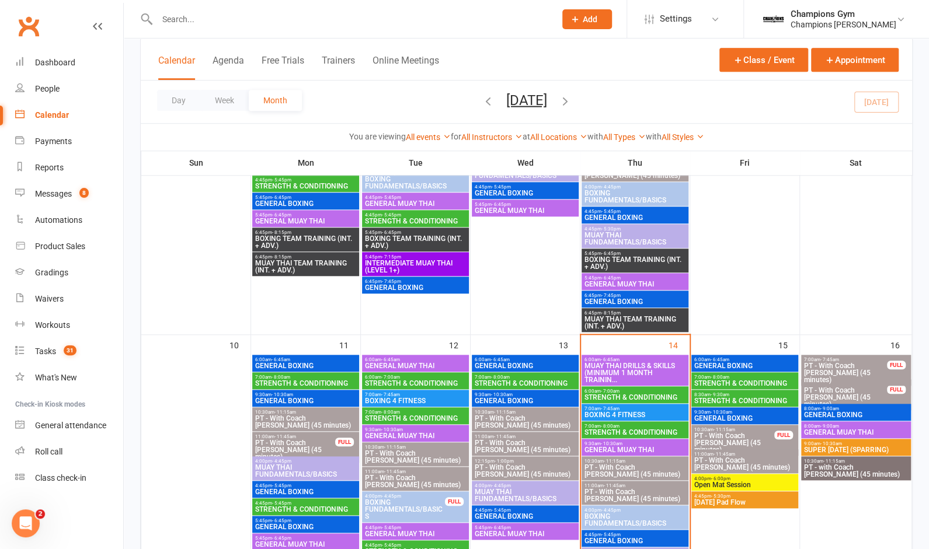
scroll to position [730, 0]
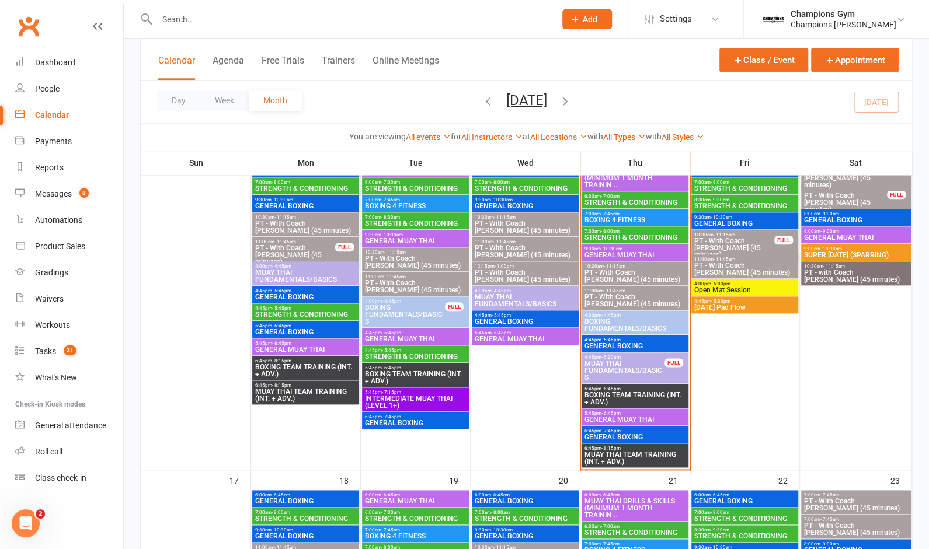
click at [633, 252] on span "GENERAL MUAY THAI" at bounding box center [635, 255] width 102 height 7
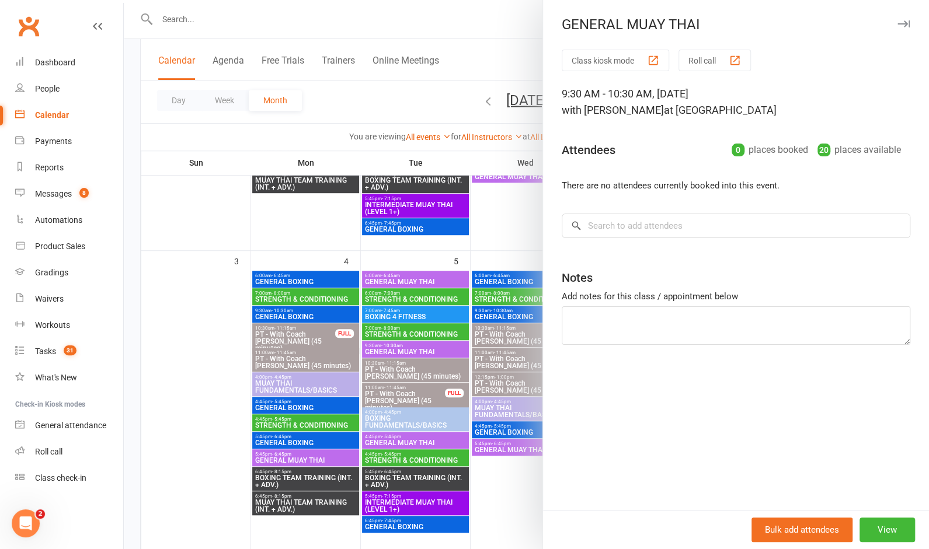
scroll to position [290, 0]
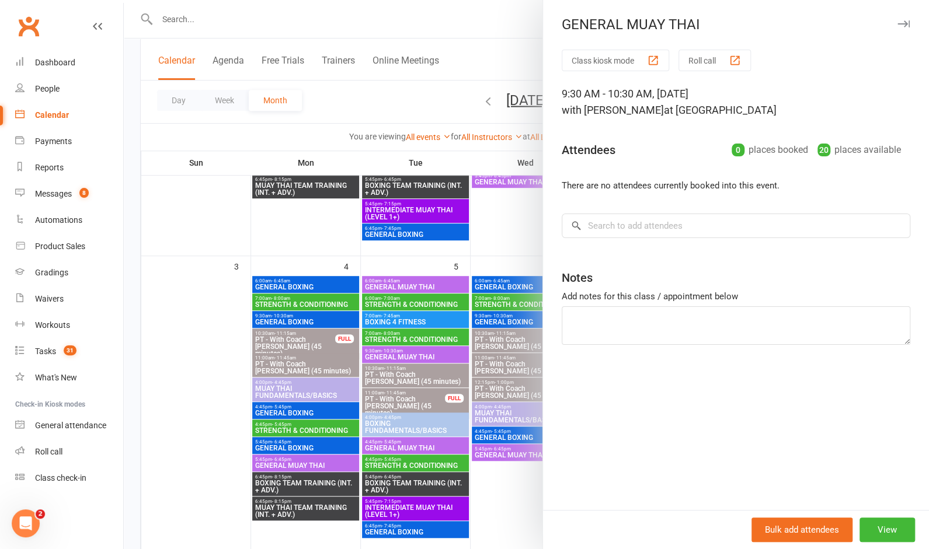
click at [899, 19] on button "button" at bounding box center [903, 24] width 14 height 14
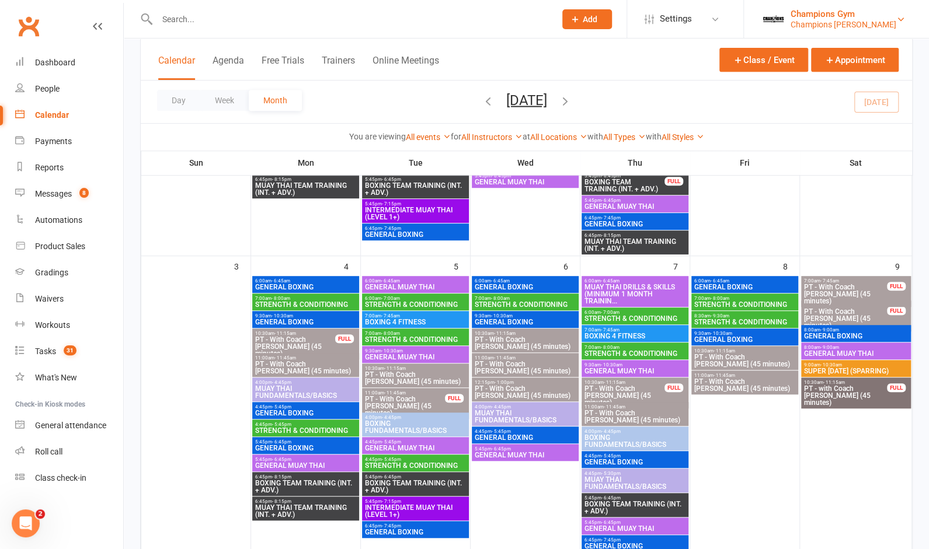
click at [870, 18] on div "Champions Gym" at bounding box center [843, 14] width 106 height 11
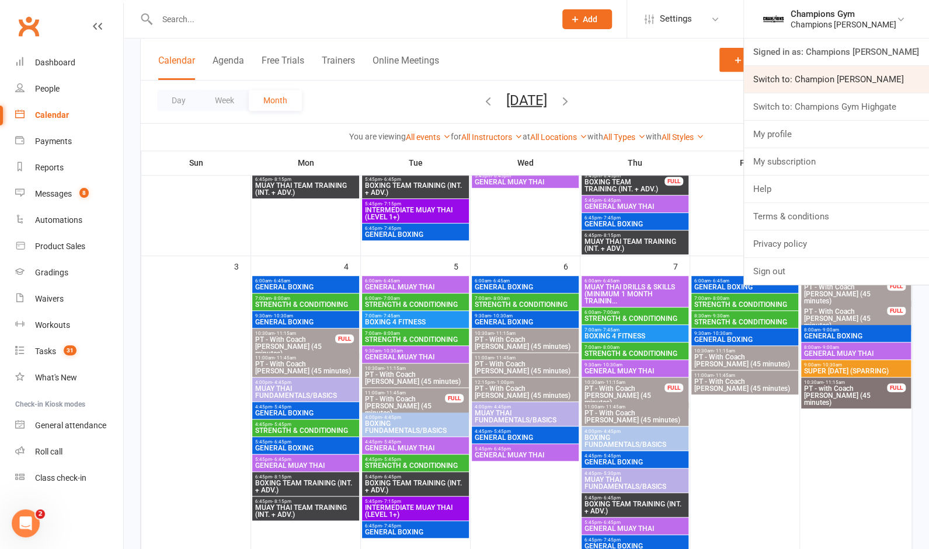
click at [863, 85] on link "Switch to: Champion [PERSON_NAME]" at bounding box center [836, 79] width 185 height 27
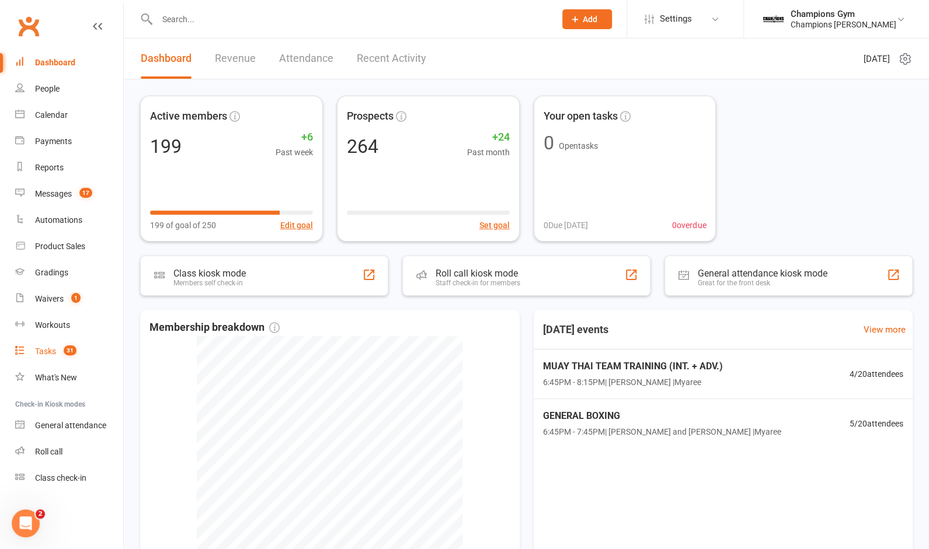
click at [50, 355] on div "Tasks" at bounding box center [45, 351] width 21 height 9
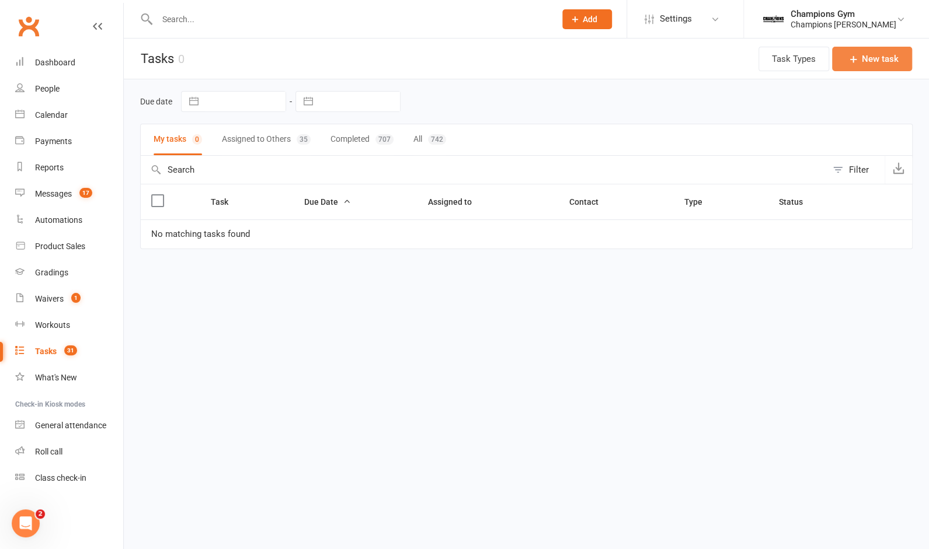
click at [883, 62] on button "New task" at bounding box center [872, 59] width 80 height 25
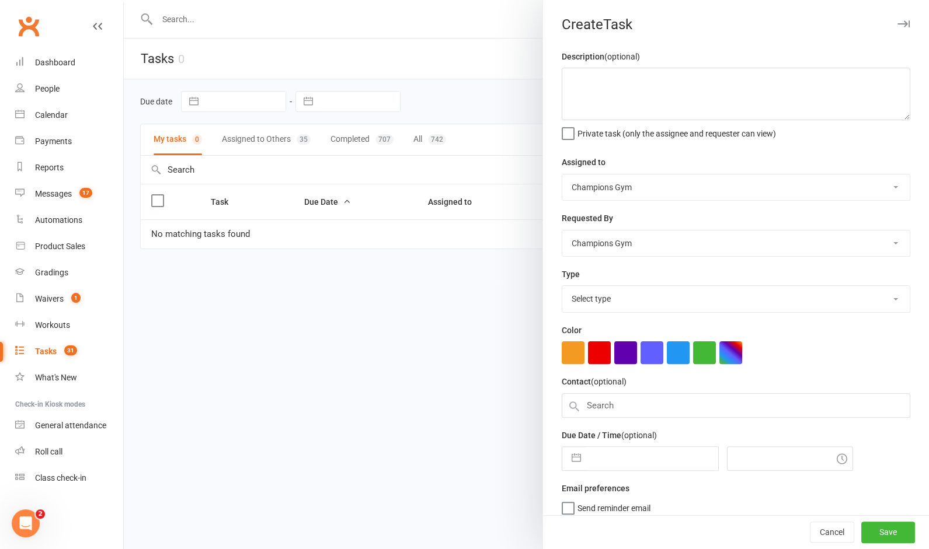
click at [717, 189] on select "Champions Gym [PERSON_NAME] [PERSON_NAME] Tuna [PERSON_NAME] [PERSON_NAME] [PER…" at bounding box center [735, 188] width 347 height 26
click at [904, 22] on icon "button" at bounding box center [903, 23] width 12 height 7
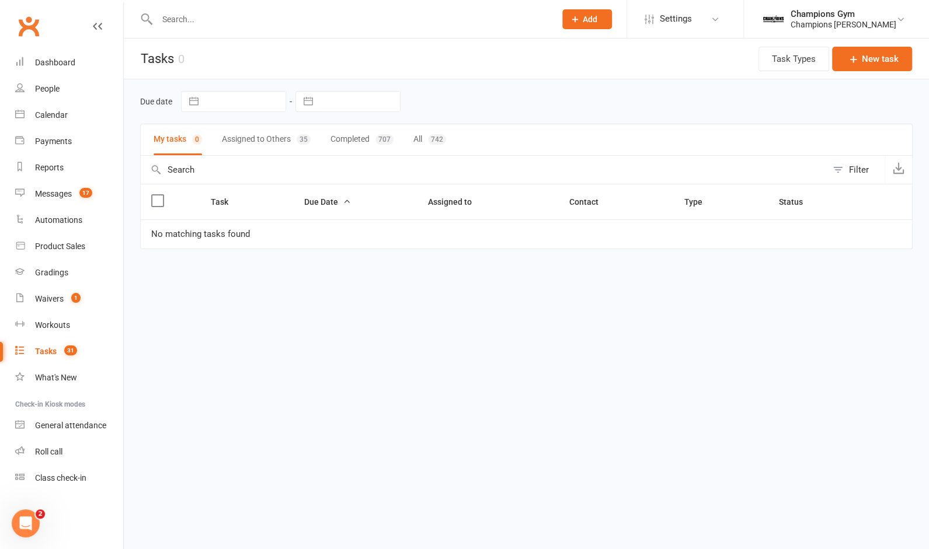
click at [224, 15] on input "text" at bounding box center [350, 19] width 393 height 16
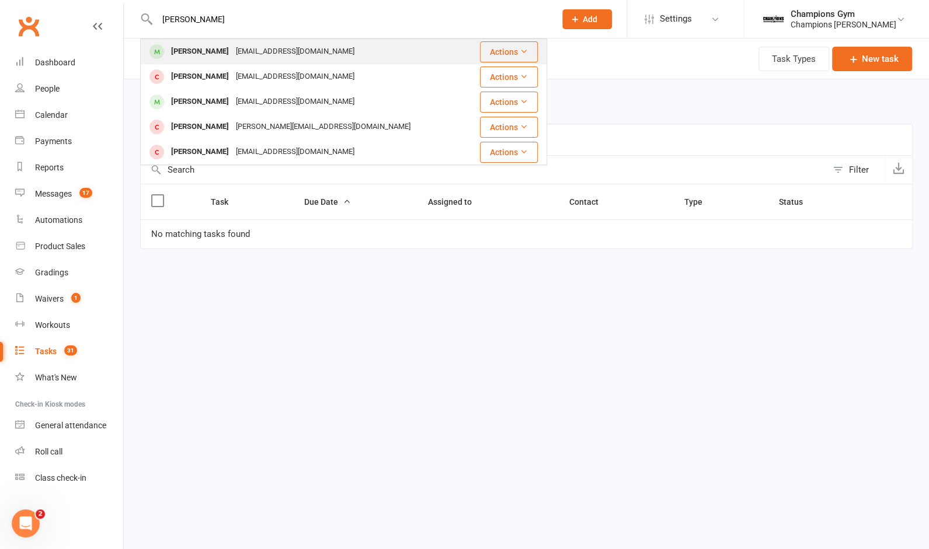
type input "[PERSON_NAME]"
click at [203, 49] on div "[PERSON_NAME]" at bounding box center [200, 51] width 65 height 17
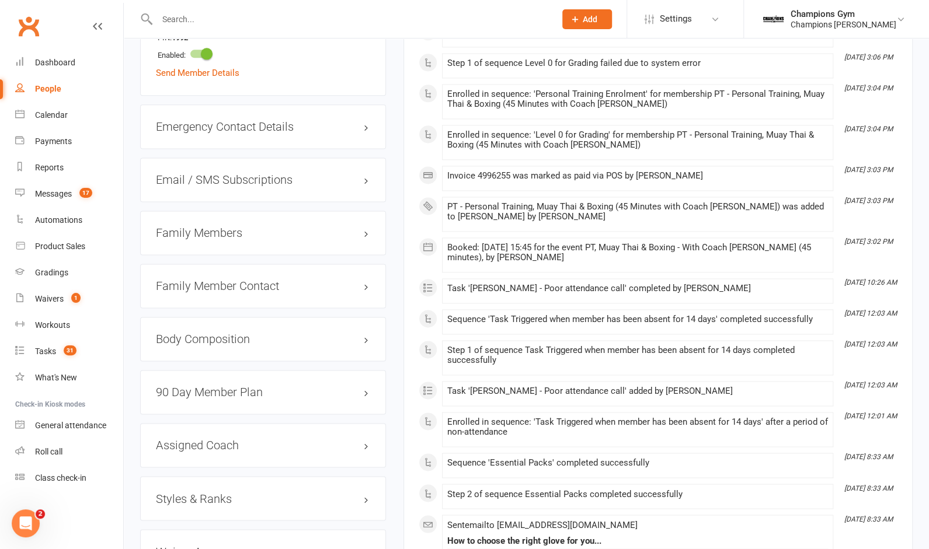
scroll to position [935, 0]
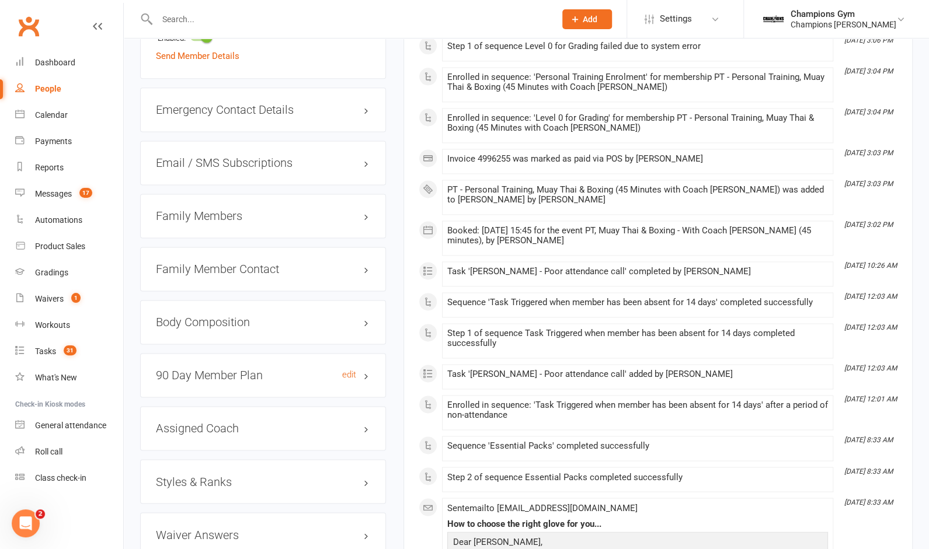
click at [265, 369] on h3 "90 Day Member Plan edit" at bounding box center [263, 375] width 214 height 13
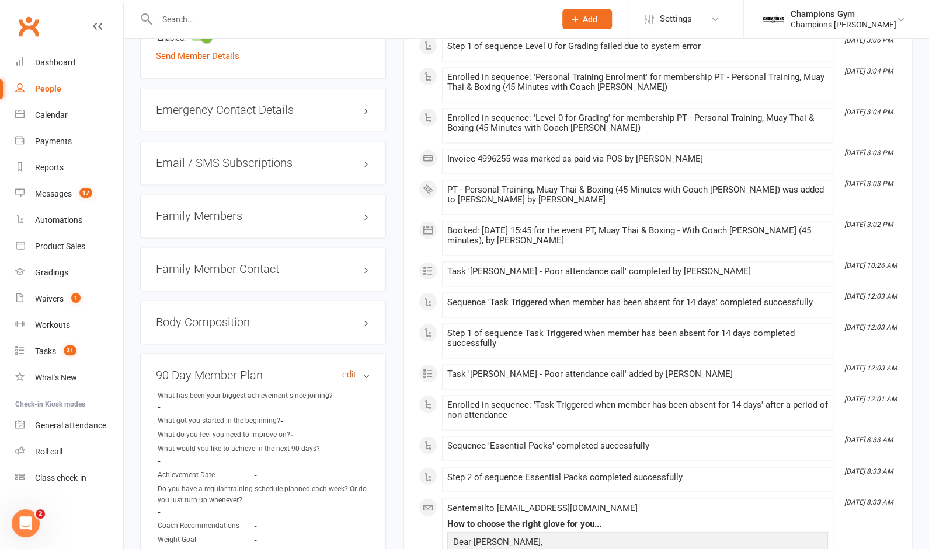
click at [351, 370] on link "edit" at bounding box center [349, 375] width 14 height 10
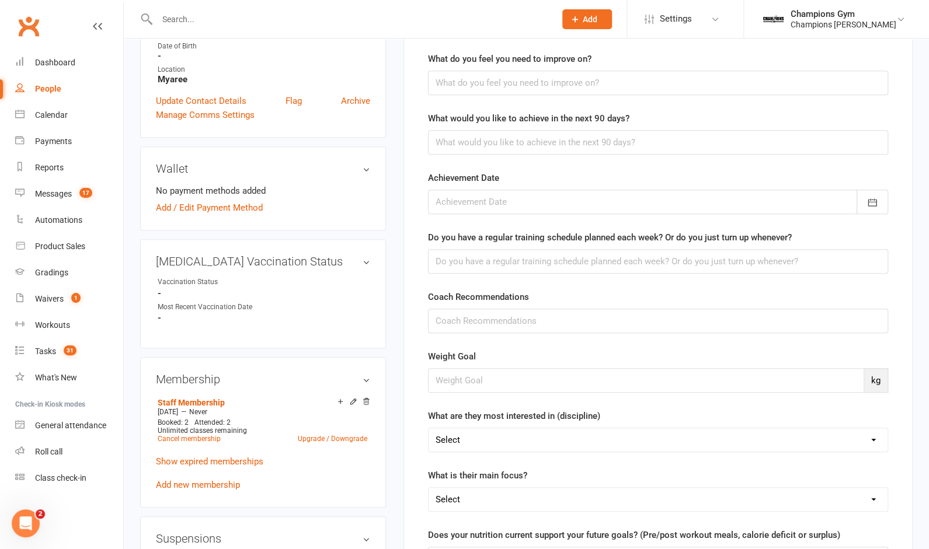
scroll to position [0, 0]
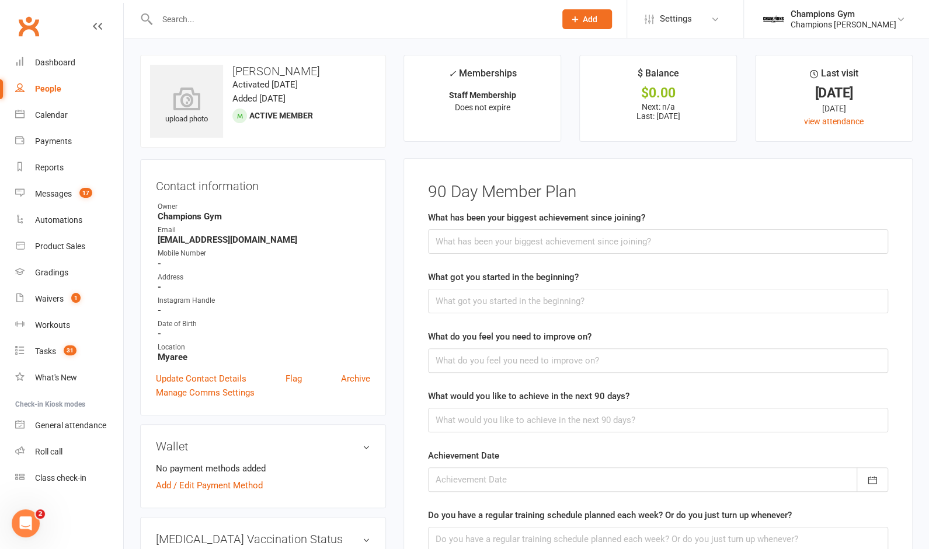
click at [271, 9] on div at bounding box center [343, 19] width 407 height 38
click at [257, 32] on div at bounding box center [343, 19] width 407 height 38
click at [259, 26] on input "text" at bounding box center [350, 19] width 393 height 16
paste input "Caitelyn"
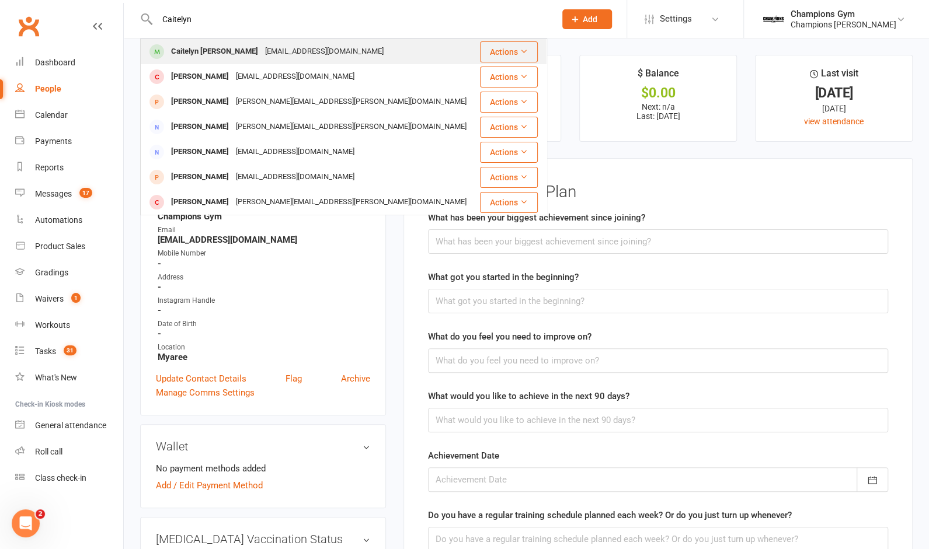
type input "Caitelyn"
click at [262, 45] on div "[EMAIL_ADDRESS][DOMAIN_NAME]" at bounding box center [324, 51] width 125 height 17
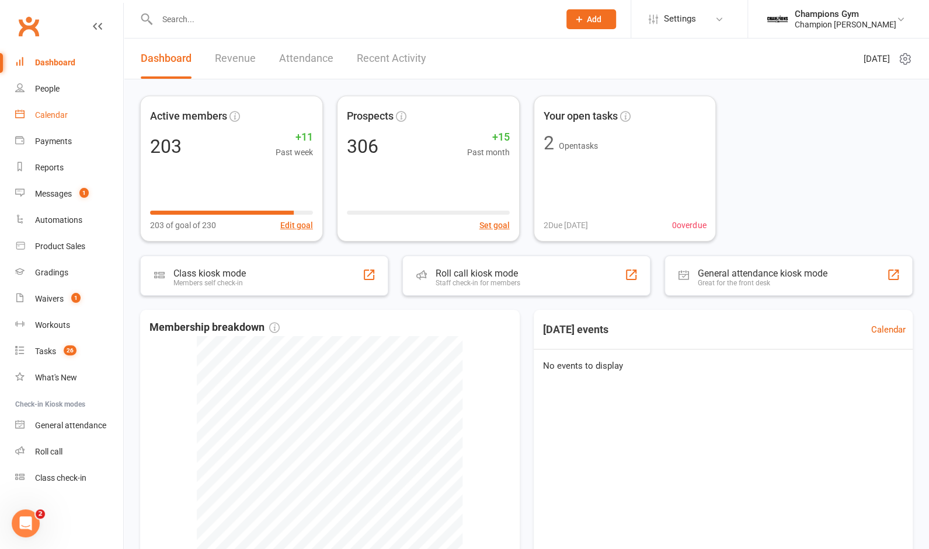
click at [46, 116] on div "Calendar" at bounding box center [51, 114] width 33 height 9
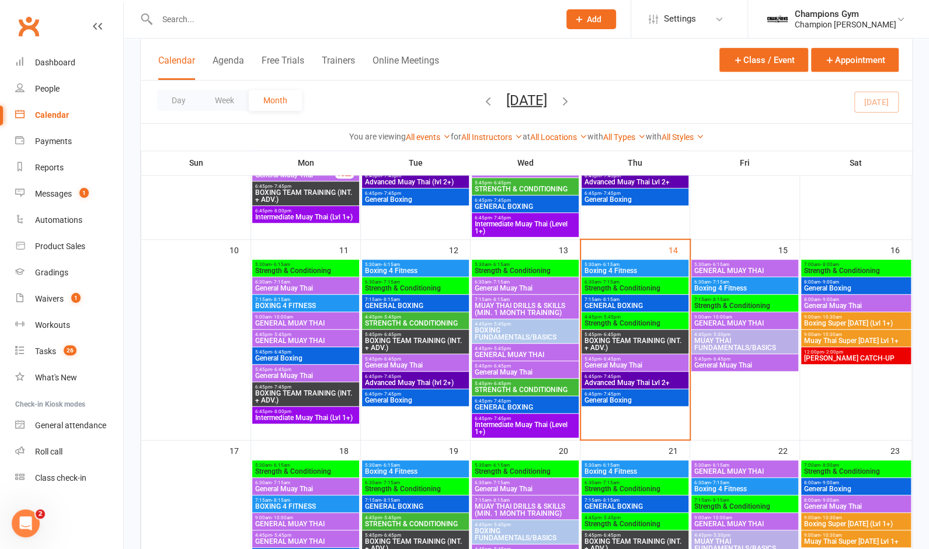
scroll to position [458, 0]
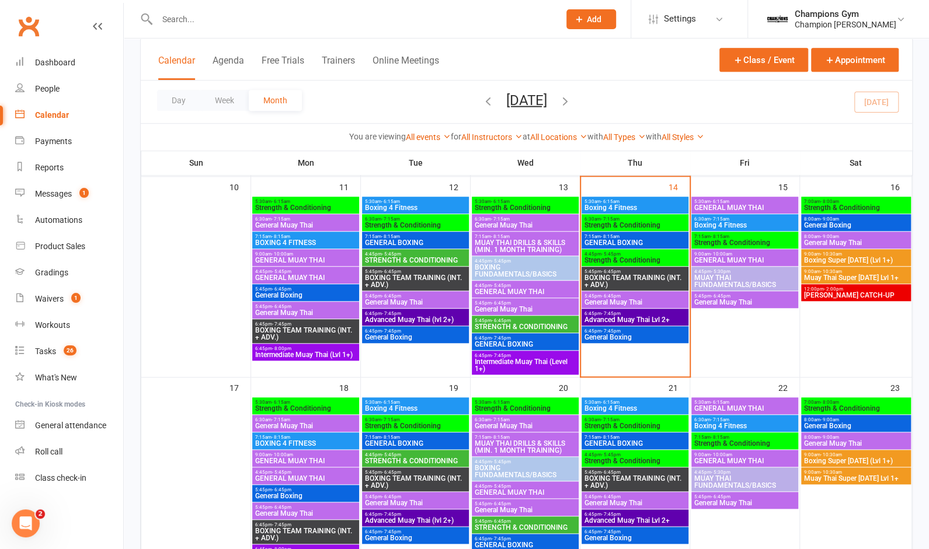
click at [669, 320] on span "Advanced Muay Thai Lvl 2+" at bounding box center [635, 319] width 102 height 7
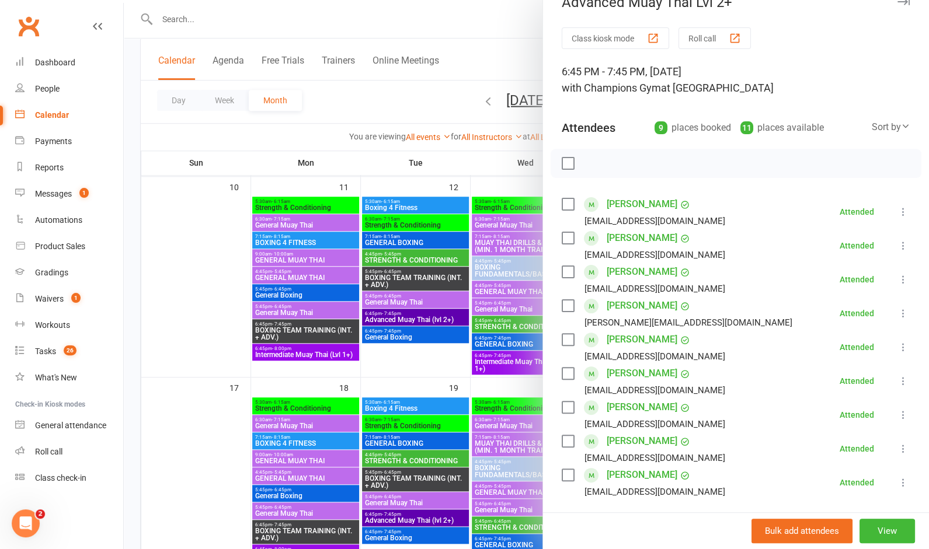
scroll to position [0, 0]
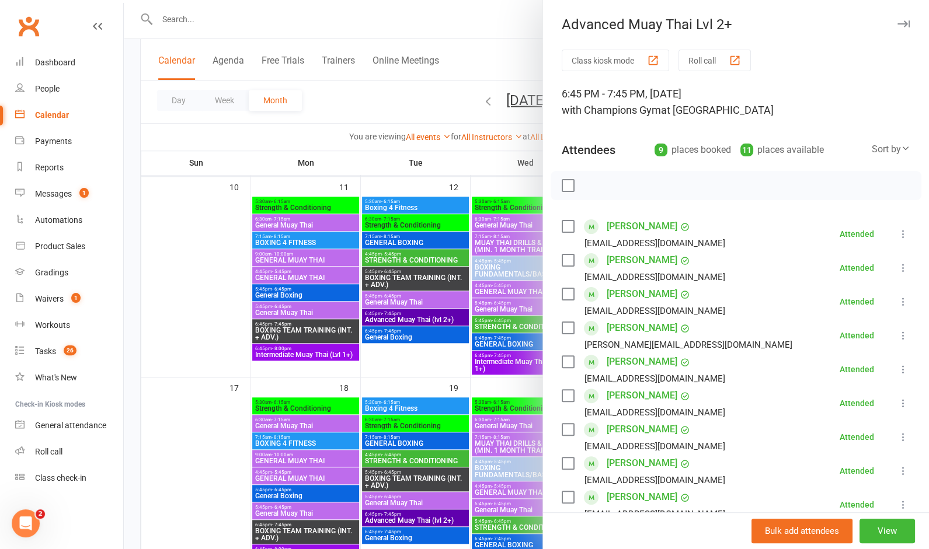
click at [903, 22] on icon "button" at bounding box center [903, 23] width 12 height 7
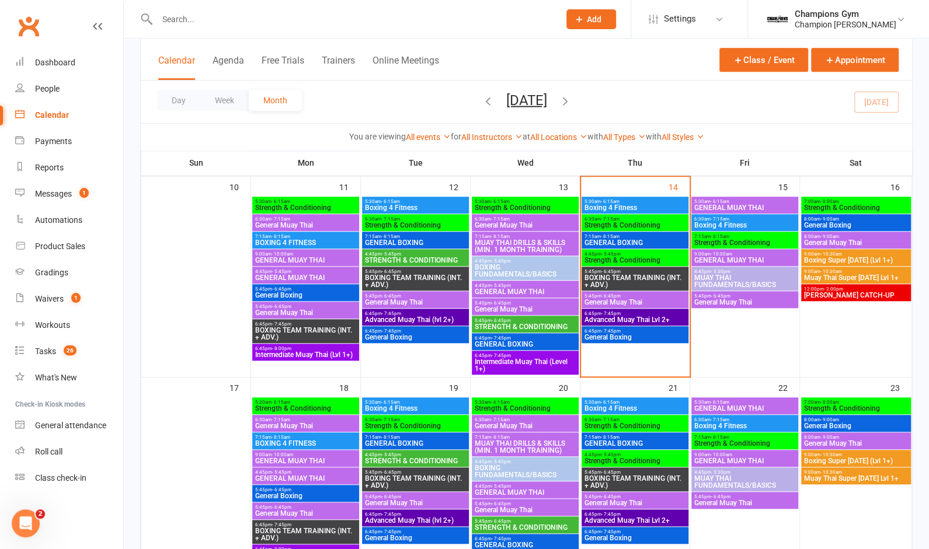
click at [607, 334] on span "General Boxing" at bounding box center [635, 337] width 102 height 7
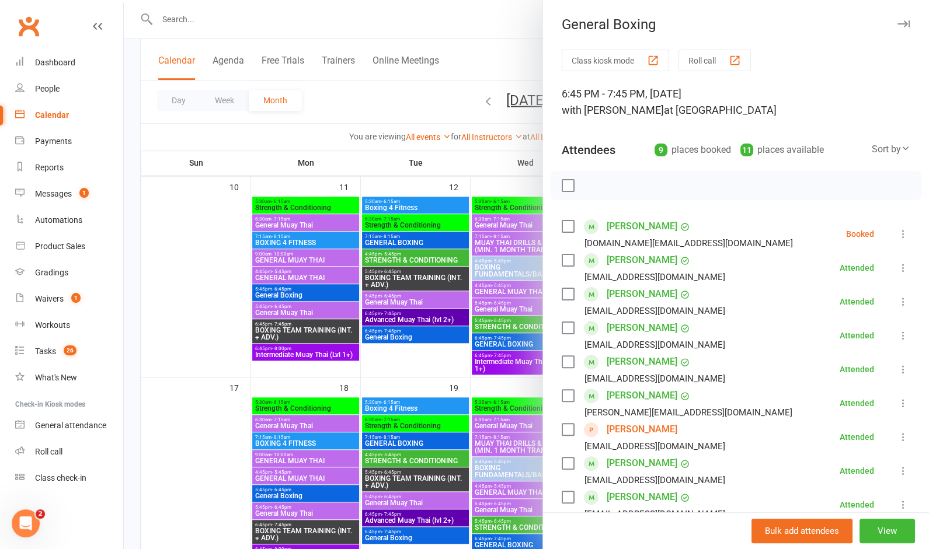
click at [899, 22] on icon "button" at bounding box center [903, 23] width 12 height 7
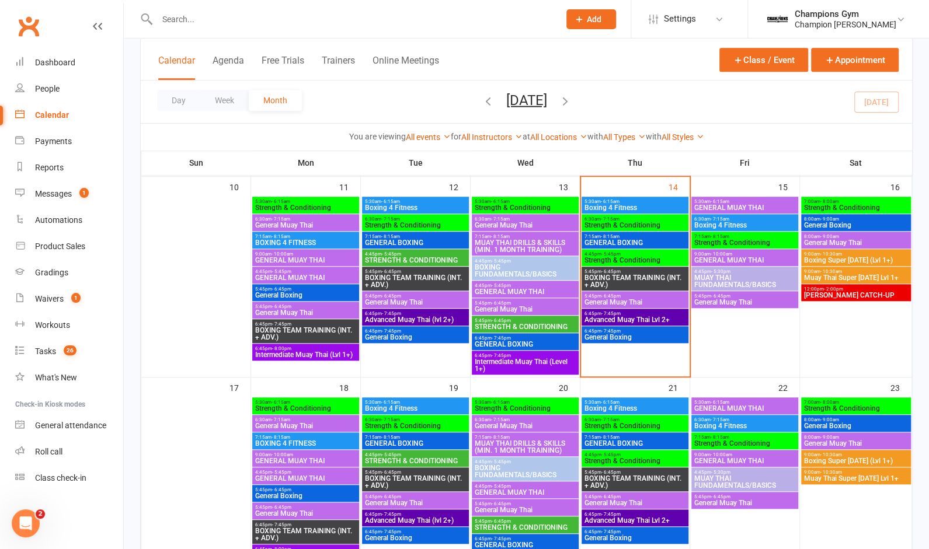
click at [657, 284] on span "BOXING TEAM TRAINING (INT. + ADV.)" at bounding box center [635, 281] width 102 height 14
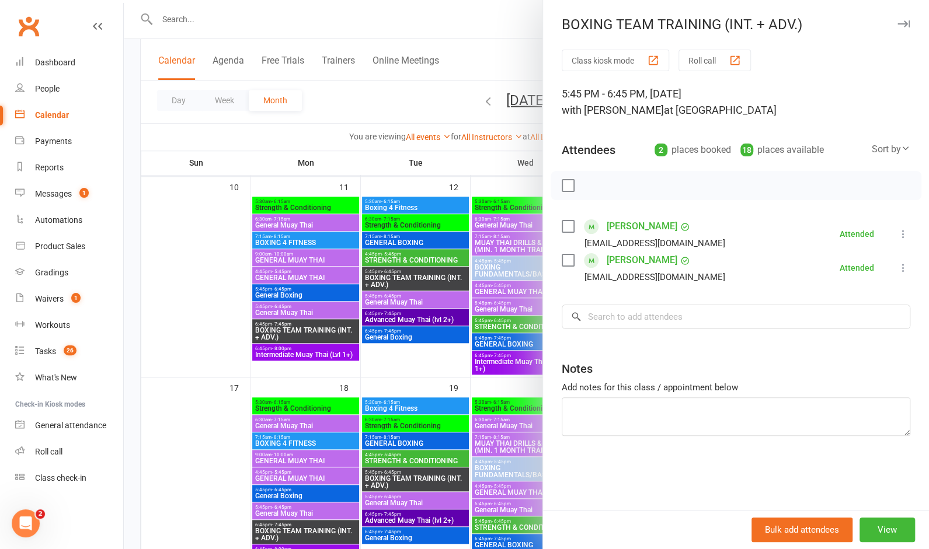
click at [902, 27] on icon "button" at bounding box center [903, 23] width 12 height 7
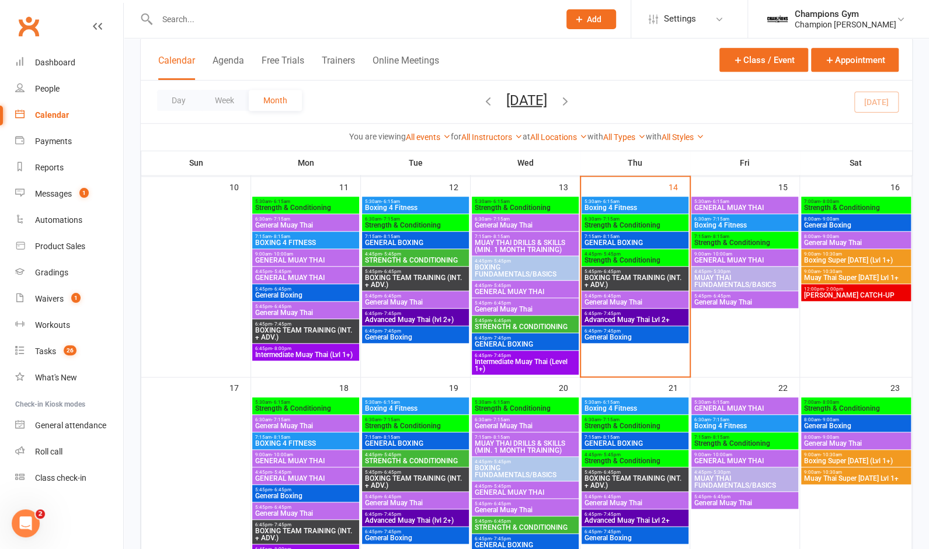
click at [636, 259] on span "Strength & Conditioning" at bounding box center [635, 260] width 102 height 7
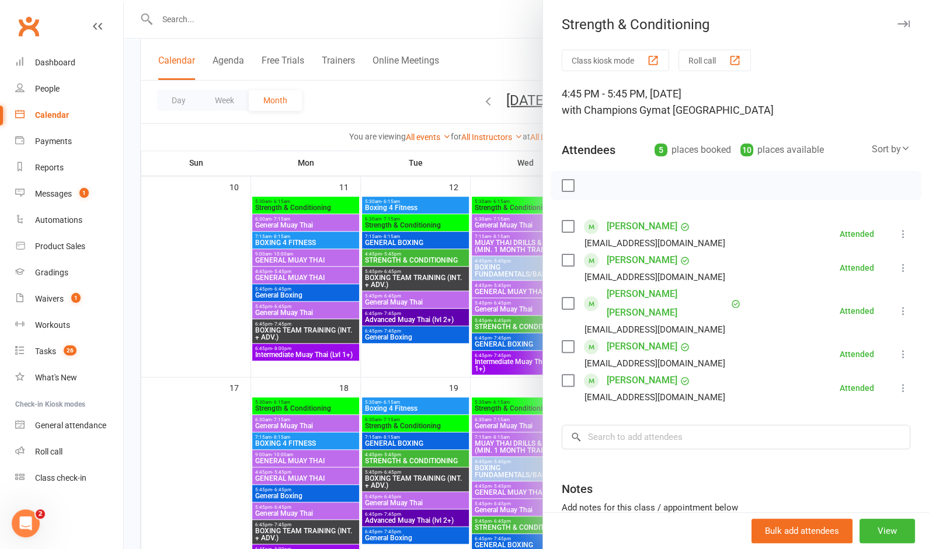
click at [904, 25] on icon "button" at bounding box center [903, 23] width 12 height 7
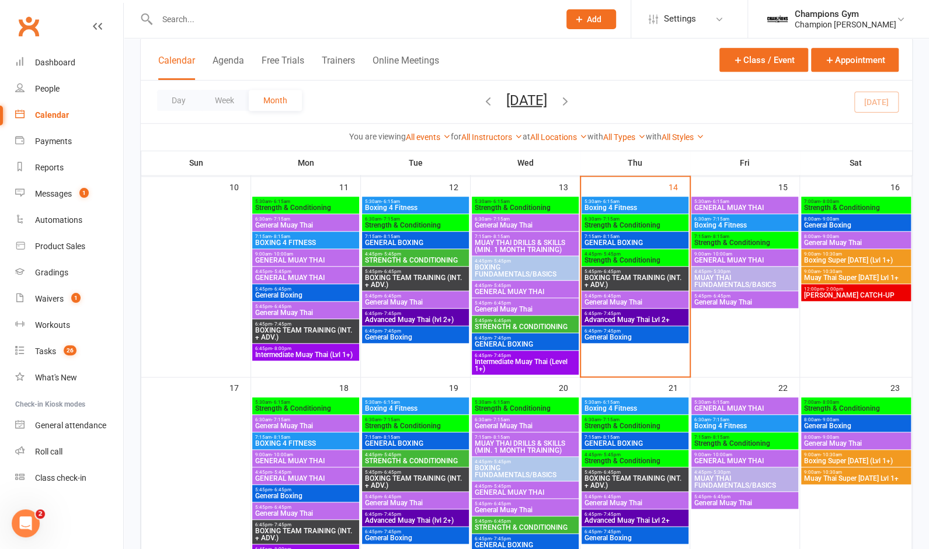
click at [660, 243] on span "GENERAL BOXING" at bounding box center [635, 242] width 102 height 7
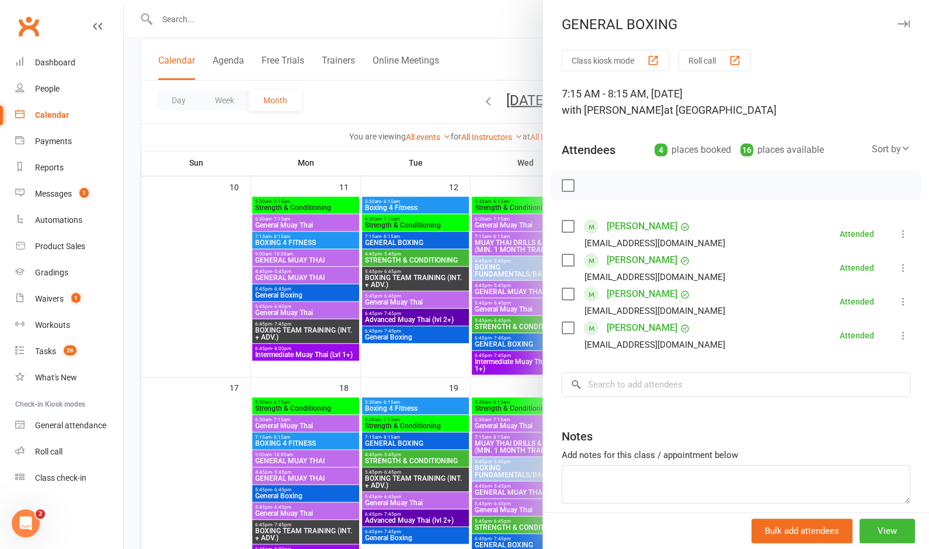
click at [896, 26] on button "button" at bounding box center [903, 24] width 14 height 14
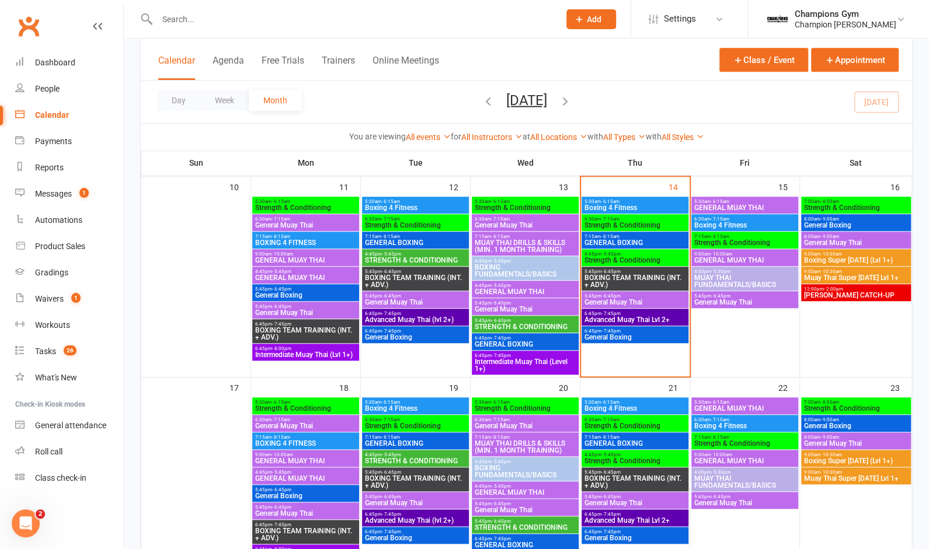
click at [745, 208] on span "GENERAL MUAY THAI" at bounding box center [744, 207] width 102 height 7
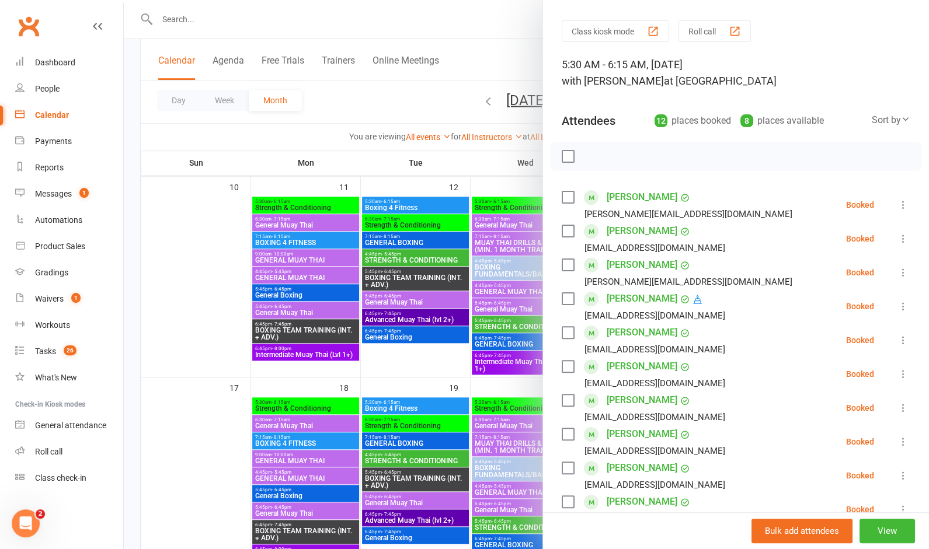
scroll to position [26, 0]
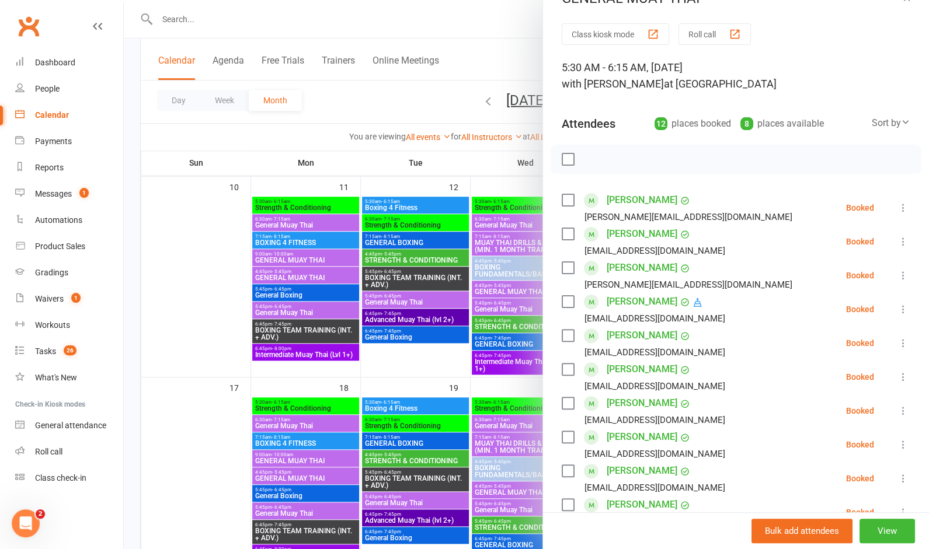
click at [570, 161] on label at bounding box center [568, 160] width 12 height 12
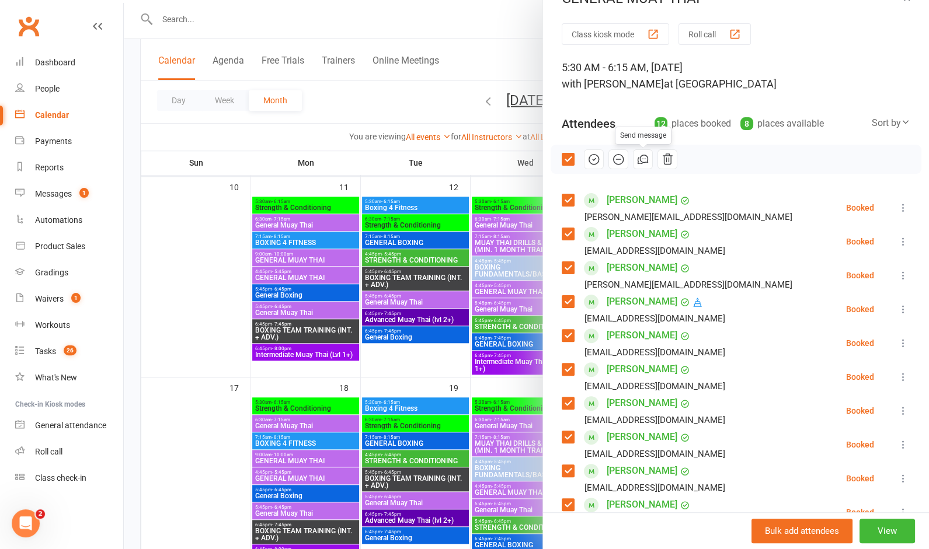
click at [647, 161] on icon "button" at bounding box center [642, 159] width 13 height 13
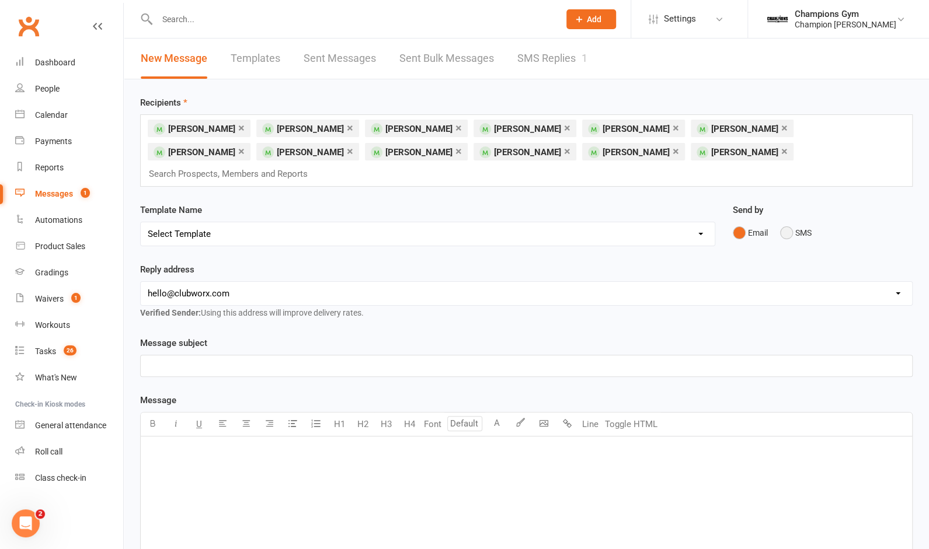
click at [789, 222] on button "SMS" at bounding box center [796, 233] width 32 height 22
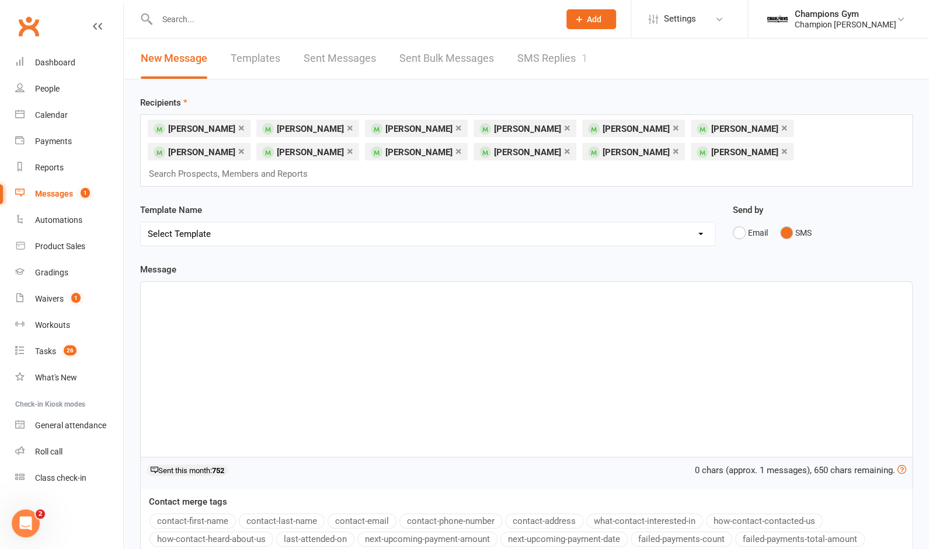
click at [187, 332] on div "﻿" at bounding box center [526, 369] width 771 height 175
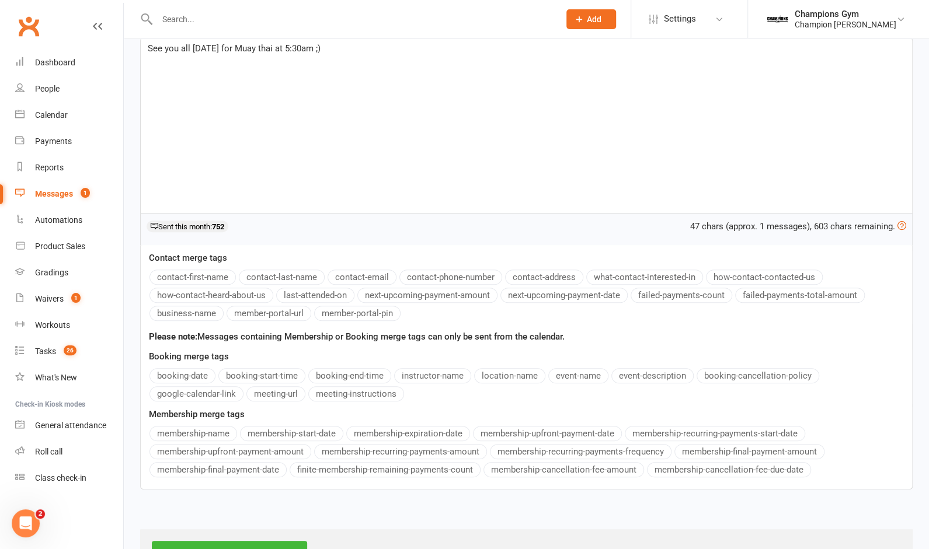
scroll to position [264, 0]
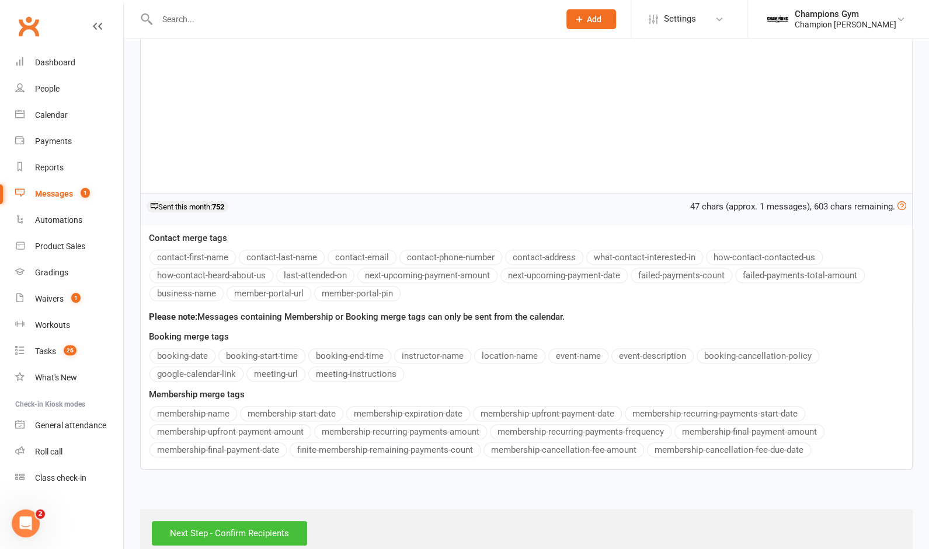
click at [222, 521] on input "Next Step - Confirm Recipients" at bounding box center [229, 533] width 155 height 25
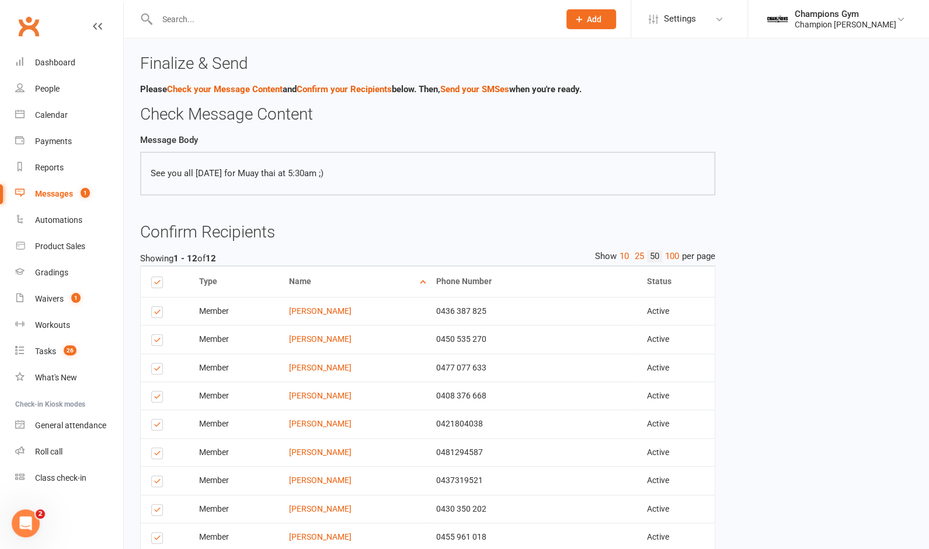
scroll to position [177, 0]
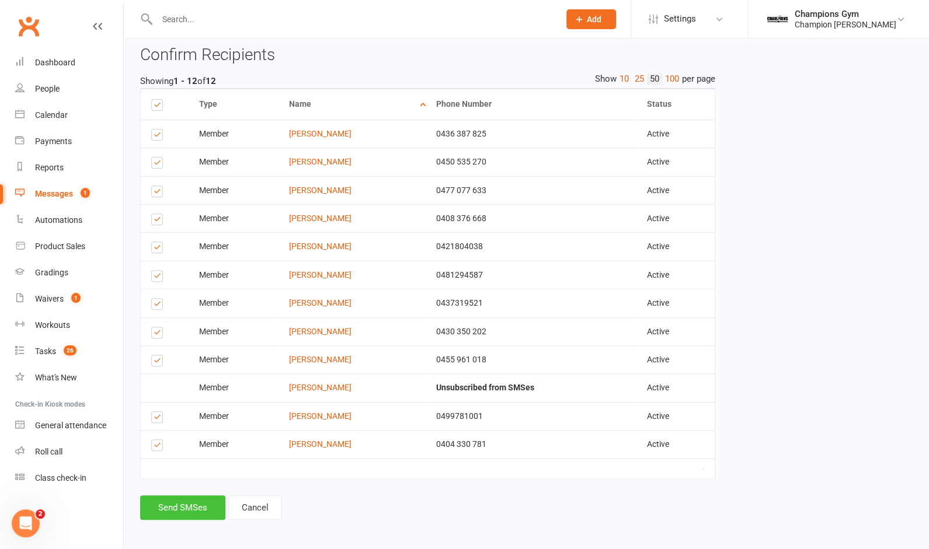
click at [182, 504] on button "Send SMSes" at bounding box center [182, 508] width 85 height 25
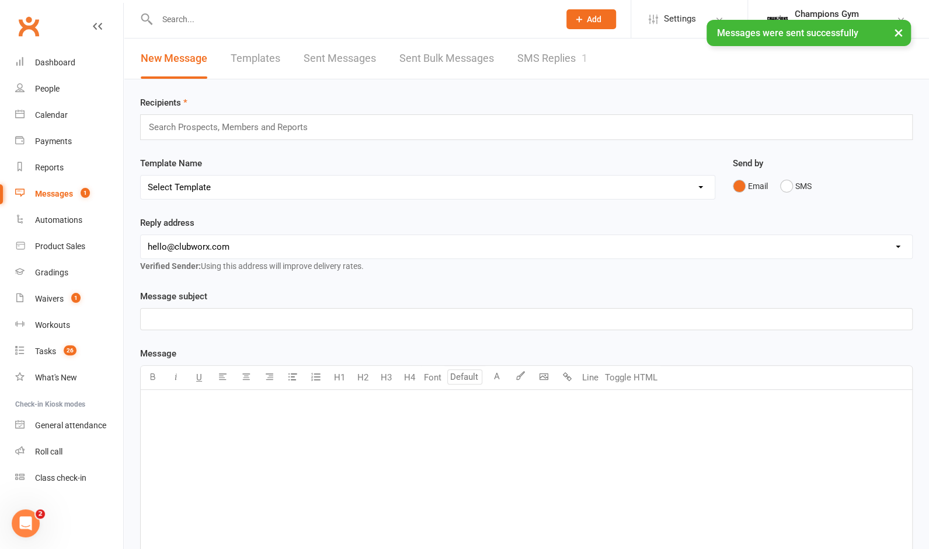
click at [539, 65] on link "SMS Replies 1" at bounding box center [552, 59] width 70 height 40
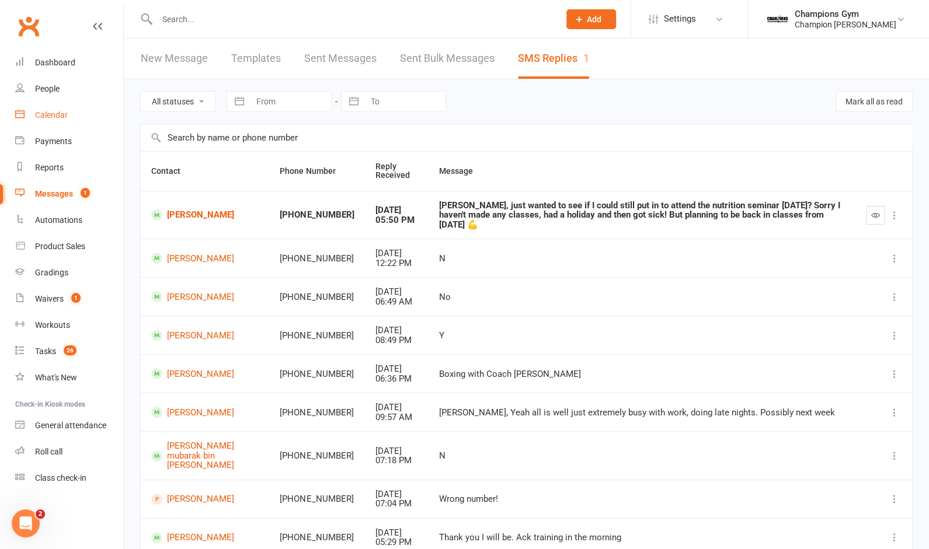
click at [53, 109] on link "Calendar" at bounding box center [69, 115] width 108 height 26
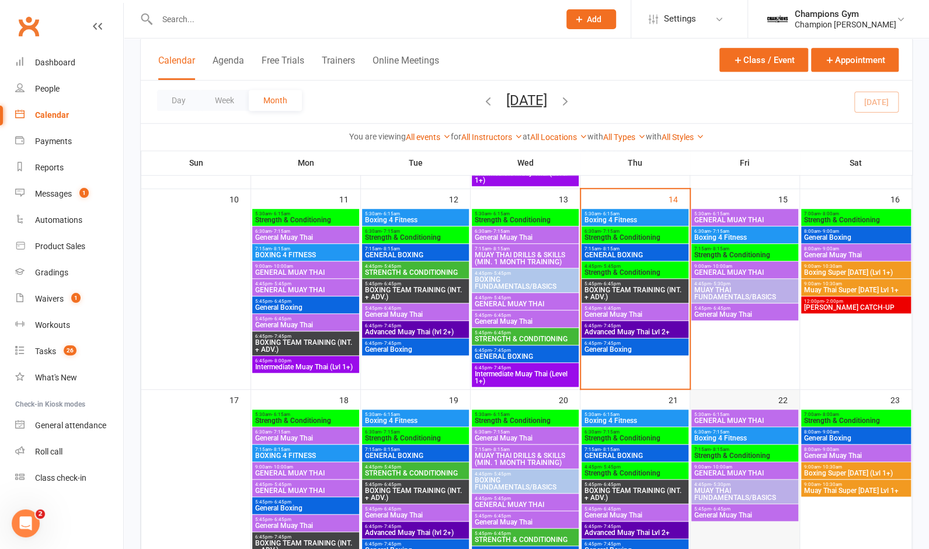
scroll to position [372, 0]
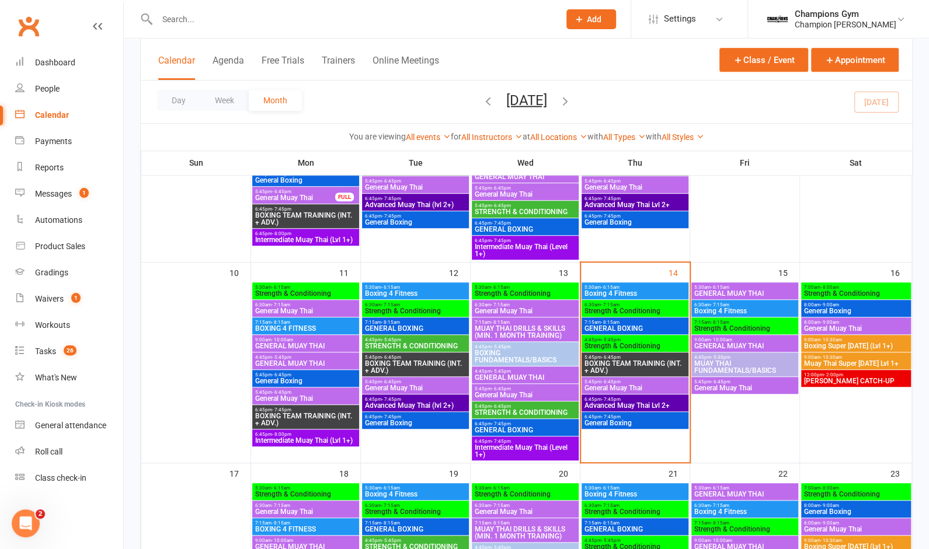
click at [752, 308] on span "Boxing 4 Fitness" at bounding box center [744, 311] width 102 height 7
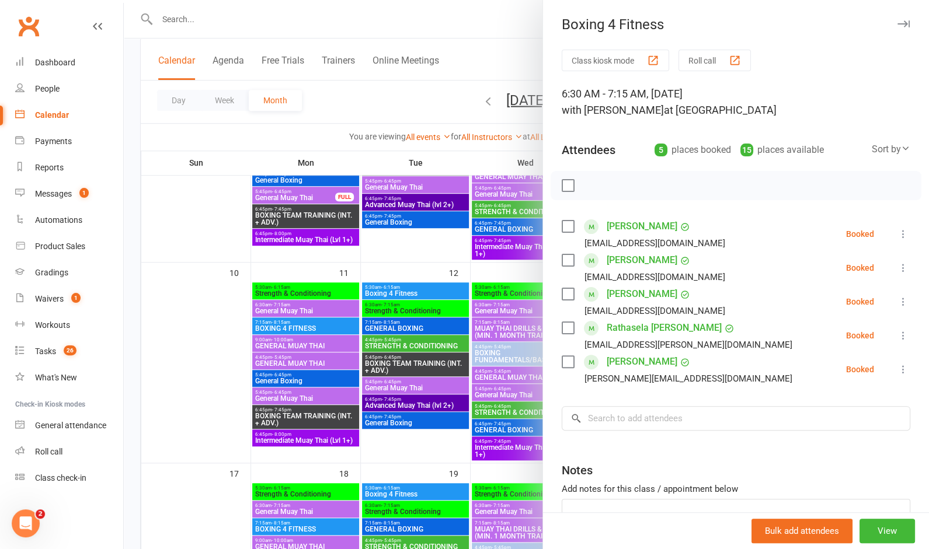
click at [900, 24] on icon "button" at bounding box center [903, 23] width 12 height 7
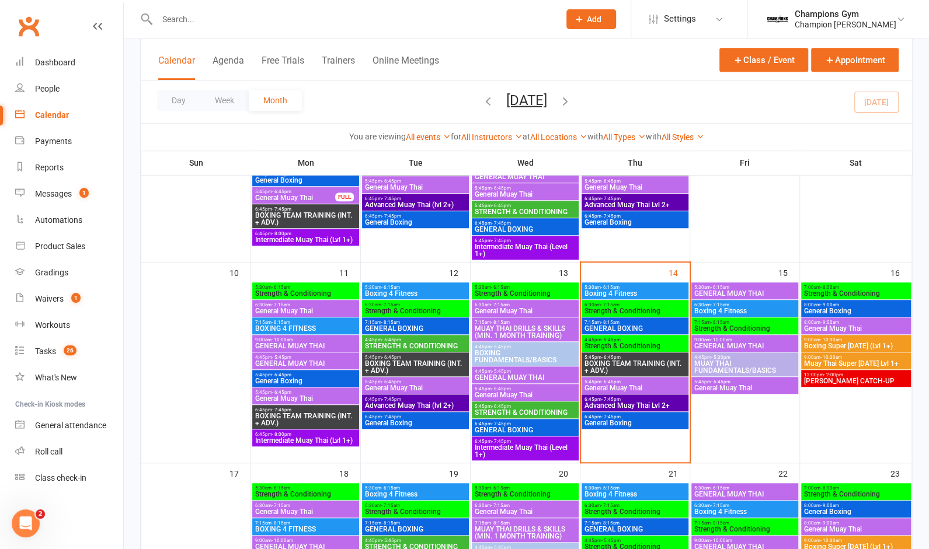
click at [747, 348] on span "GENERAL MUAY THAI" at bounding box center [744, 346] width 102 height 7
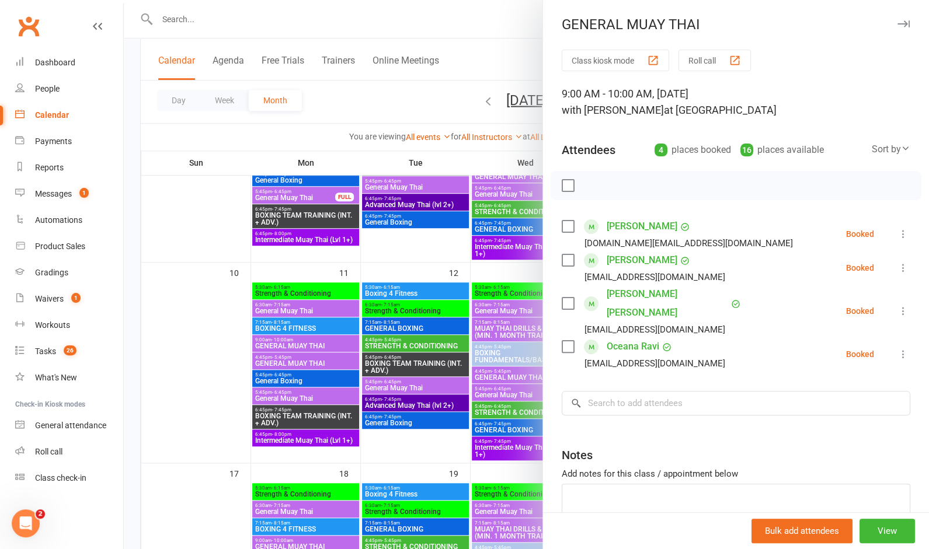
click at [908, 19] on button "button" at bounding box center [903, 24] width 14 height 14
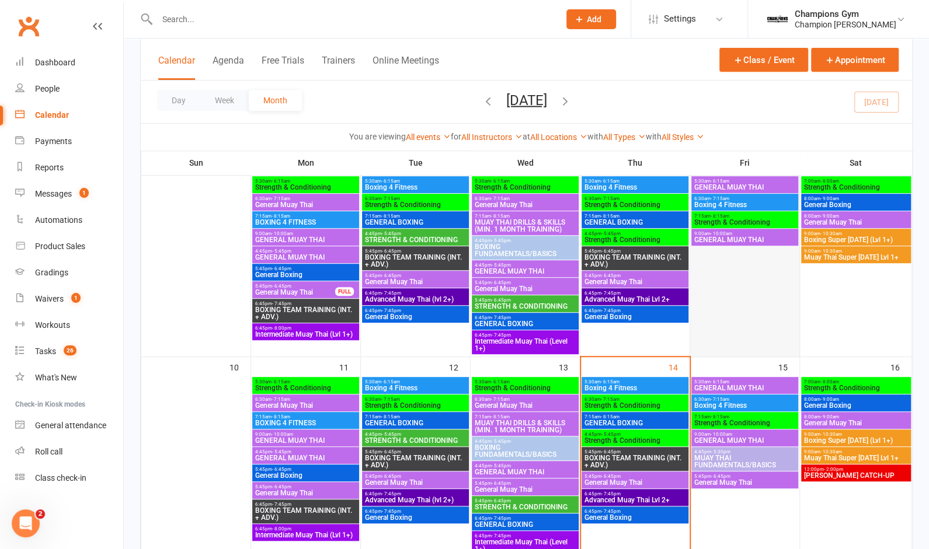
scroll to position [201, 0]
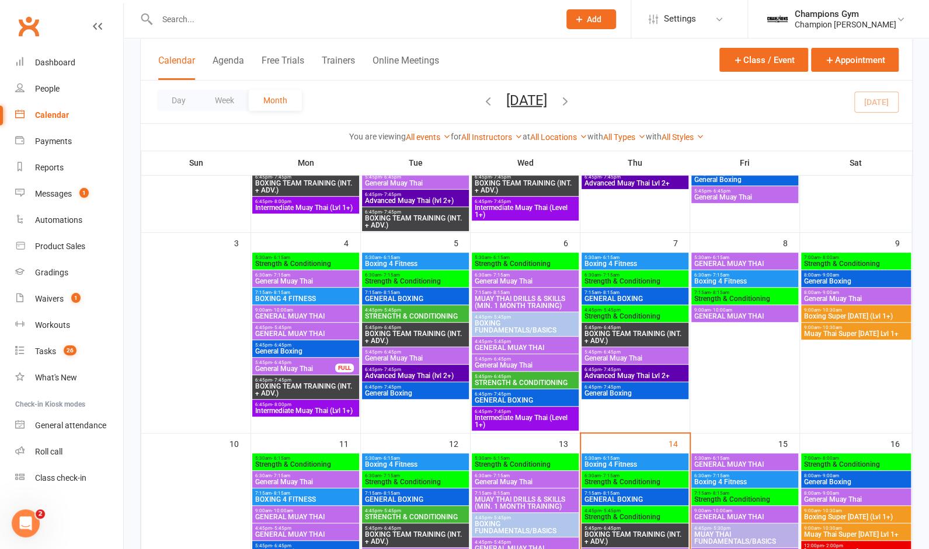
click at [755, 315] on span "GENERAL MUAY THAI" at bounding box center [744, 316] width 102 height 7
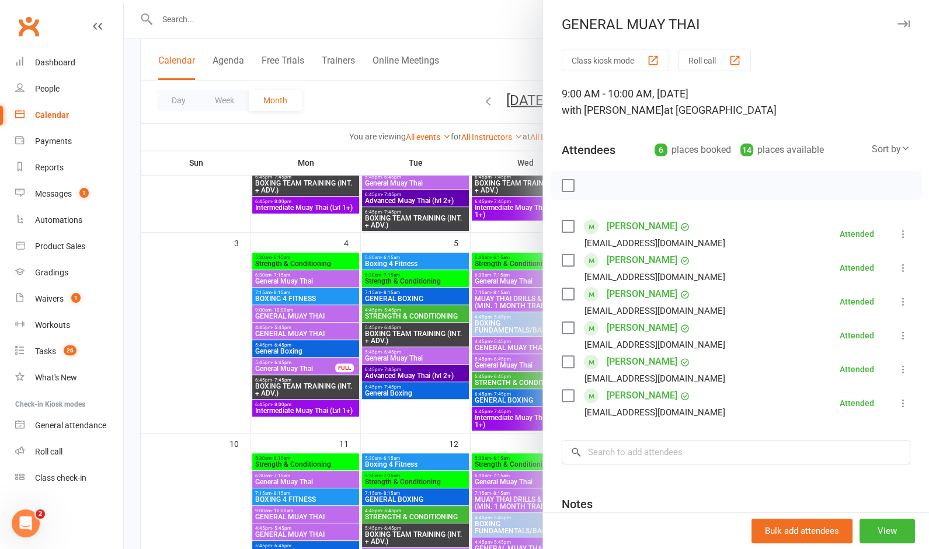
click at [567, 189] on label at bounding box center [568, 186] width 12 height 12
click at [646, 186] on icon "button" at bounding box center [642, 185] width 13 height 13
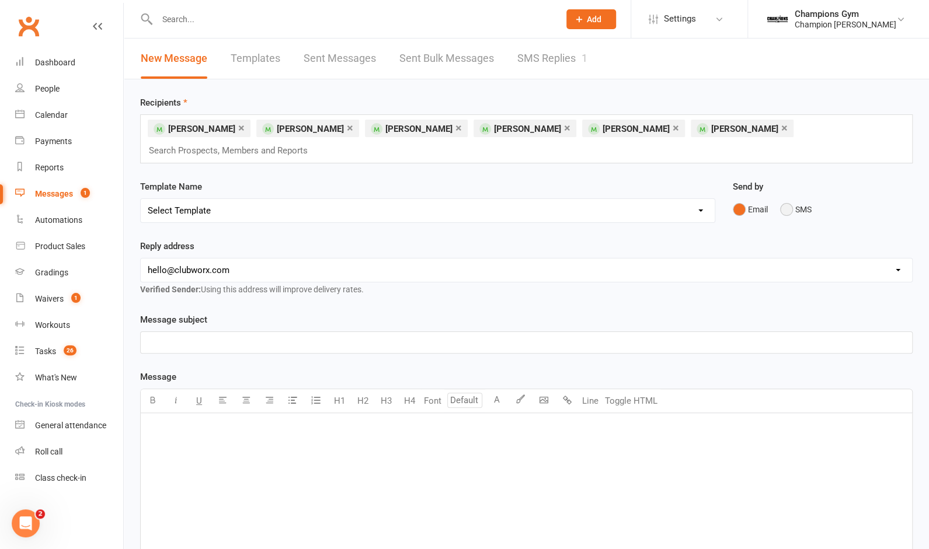
click at [784, 208] on button "SMS" at bounding box center [796, 209] width 32 height 22
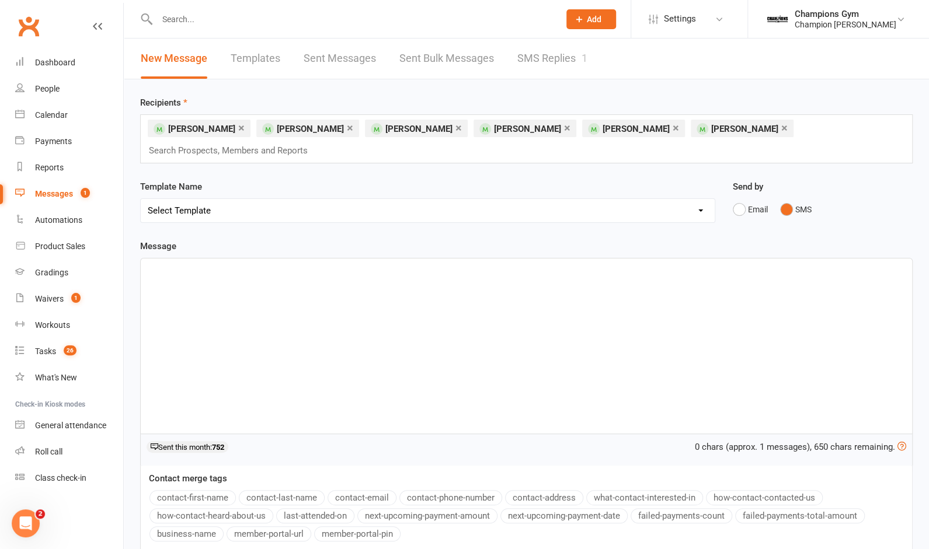
click at [248, 295] on div "﻿" at bounding box center [526, 346] width 771 height 175
click at [290, 278] on div "930am Muay Thai tomorrow" at bounding box center [526, 346] width 771 height 175
click at [313, 149] on input "text" at bounding box center [233, 150] width 171 height 15
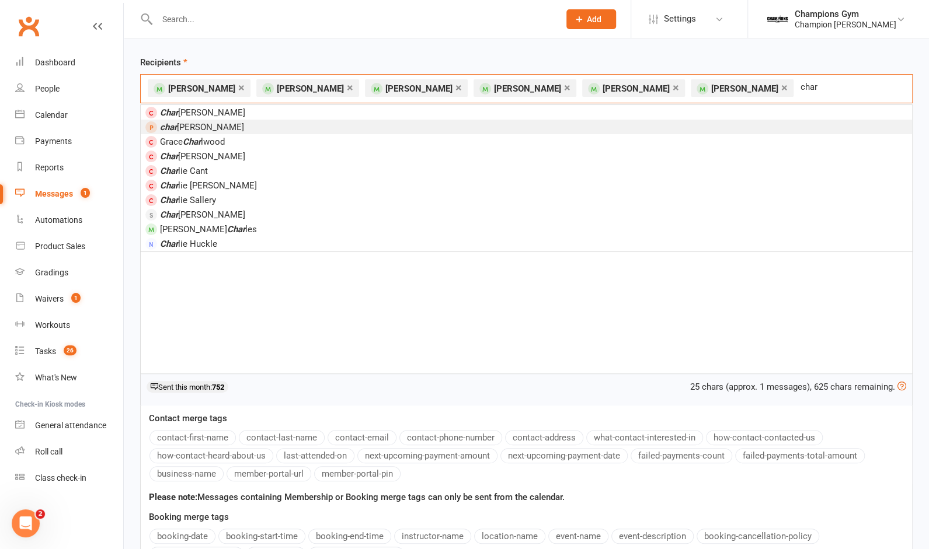
scroll to position [41, 0]
type input "c"
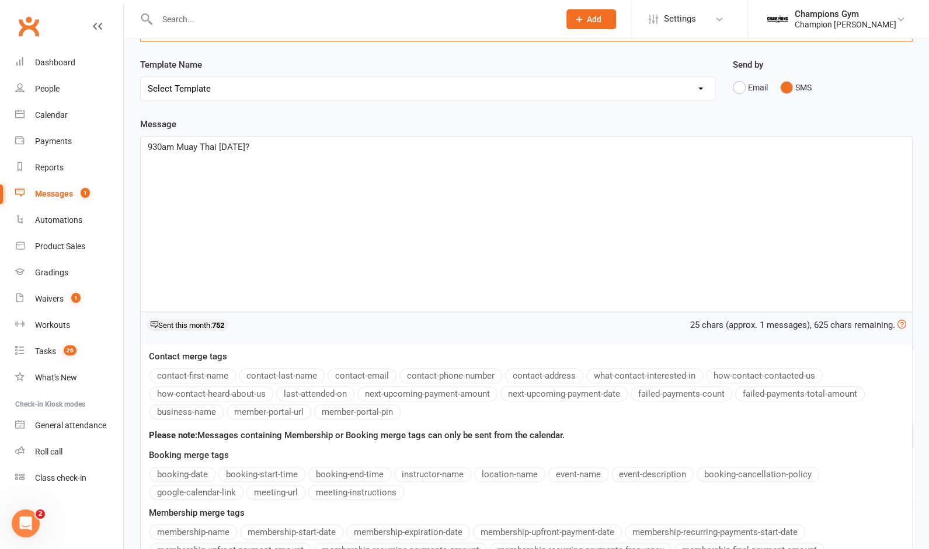
scroll to position [260, 0]
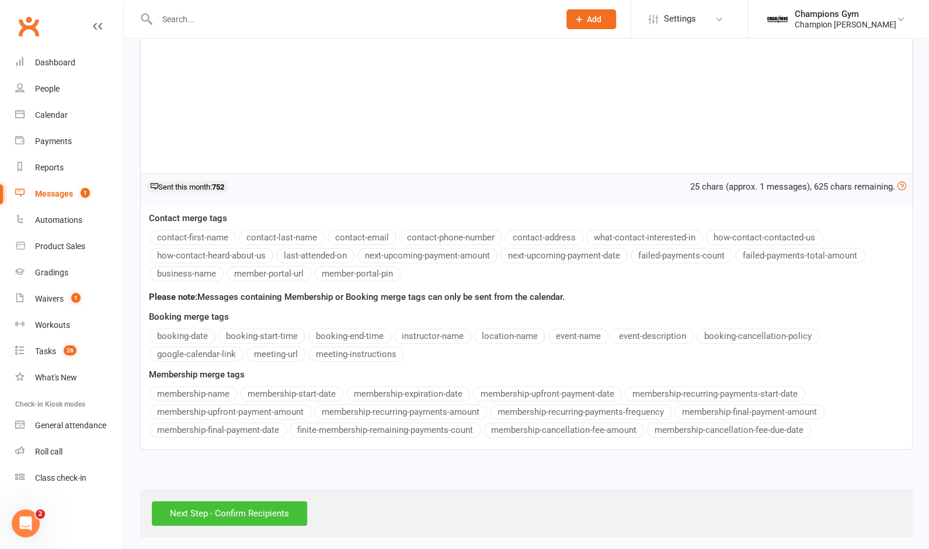
click at [219, 506] on input "Next Step - Confirm Recipients" at bounding box center [229, 513] width 155 height 25
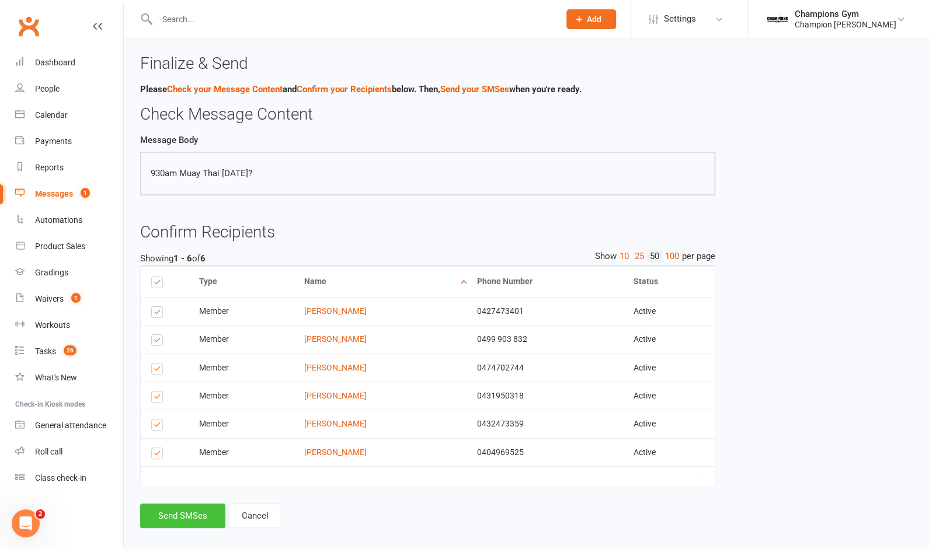
click at [219, 506] on button "Send SMSes" at bounding box center [182, 516] width 85 height 25
